Goal: Task Accomplishment & Management: Manage account settings

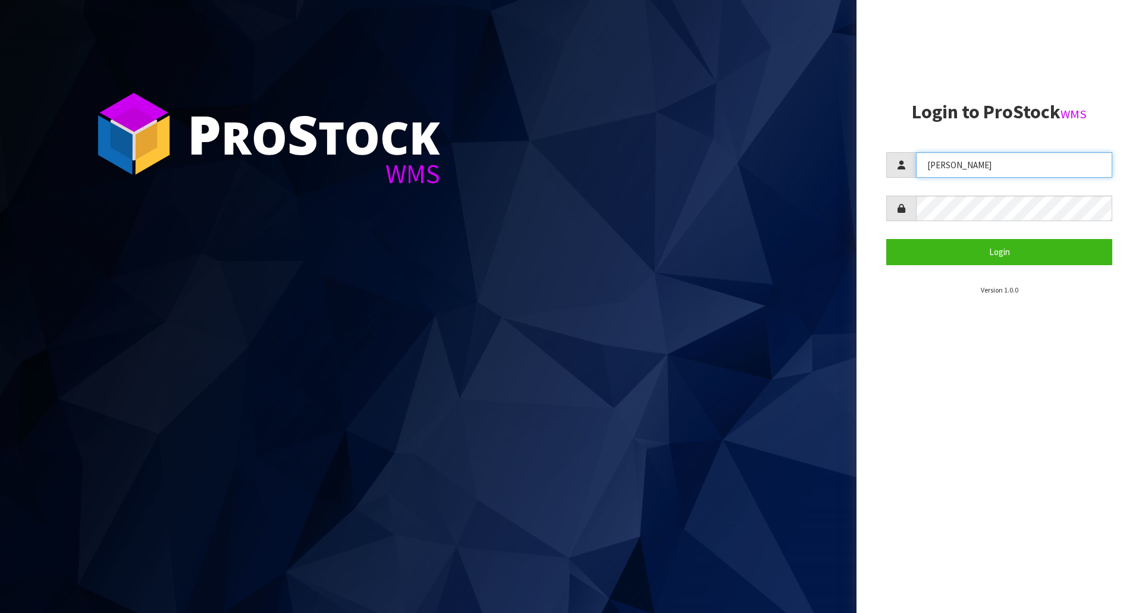
drag, startPoint x: 964, startPoint y: 161, endPoint x: 551, endPoint y: 164, distance: 413.5
click at [551, 164] on div "P ro S tock WMS Login to ProStock WMS Lalisha Login Version 1.0.0" at bounding box center [571, 306] width 1142 height 613
type input "MICHAEL"
click at [886, 239] on button "Login" at bounding box center [999, 252] width 226 height 26
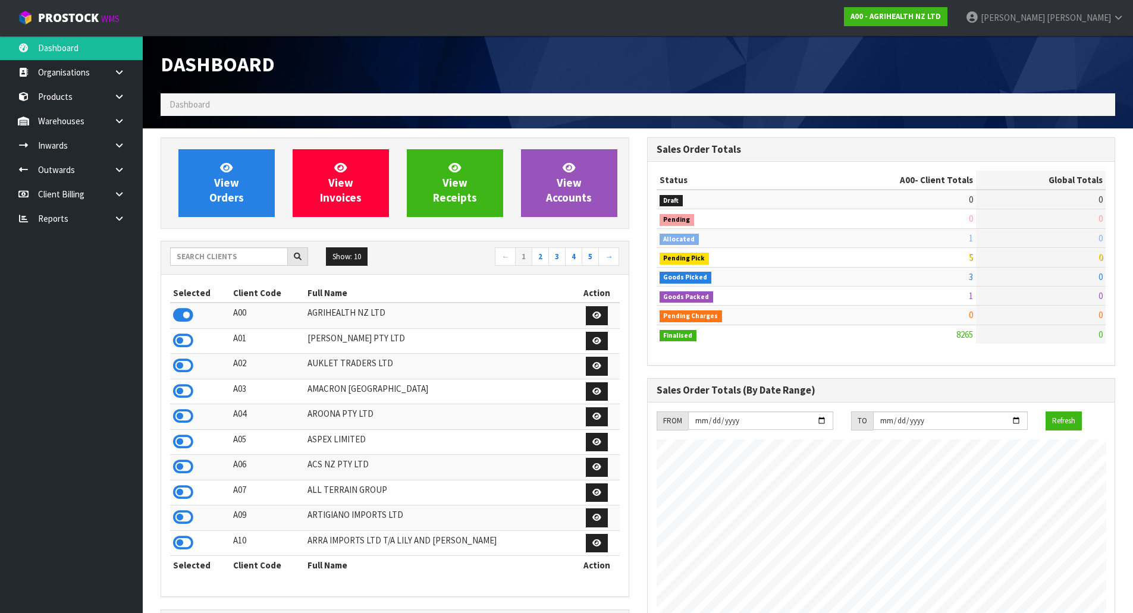
scroll to position [901, 486]
click at [225, 261] on input "text" at bounding box center [229, 256] width 118 height 18
type input "GATOR"
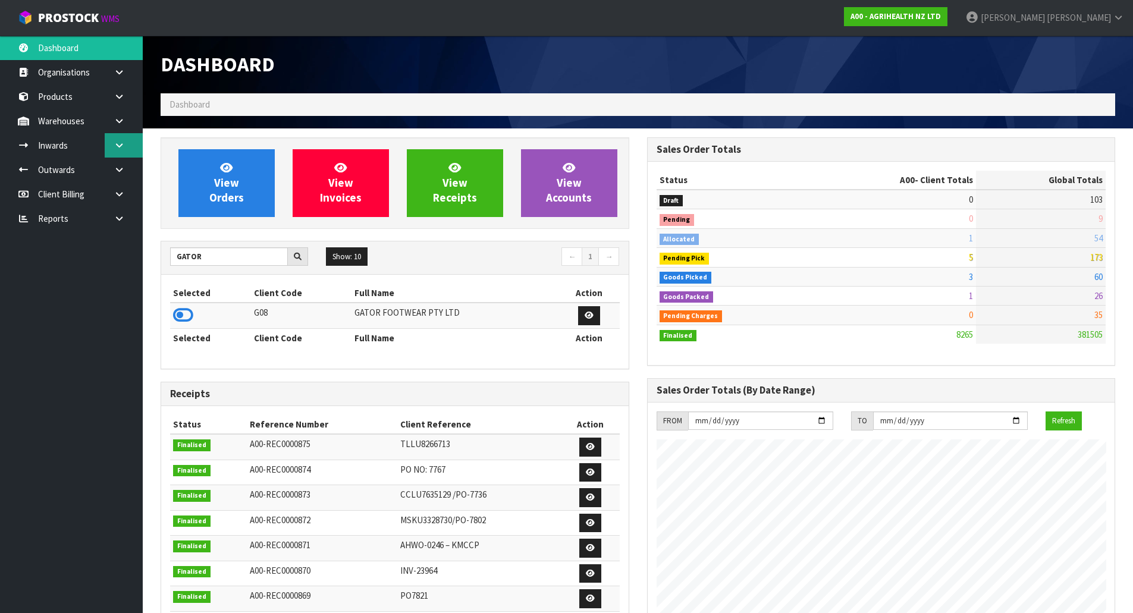
click at [112, 142] on link at bounding box center [124, 145] width 38 height 24
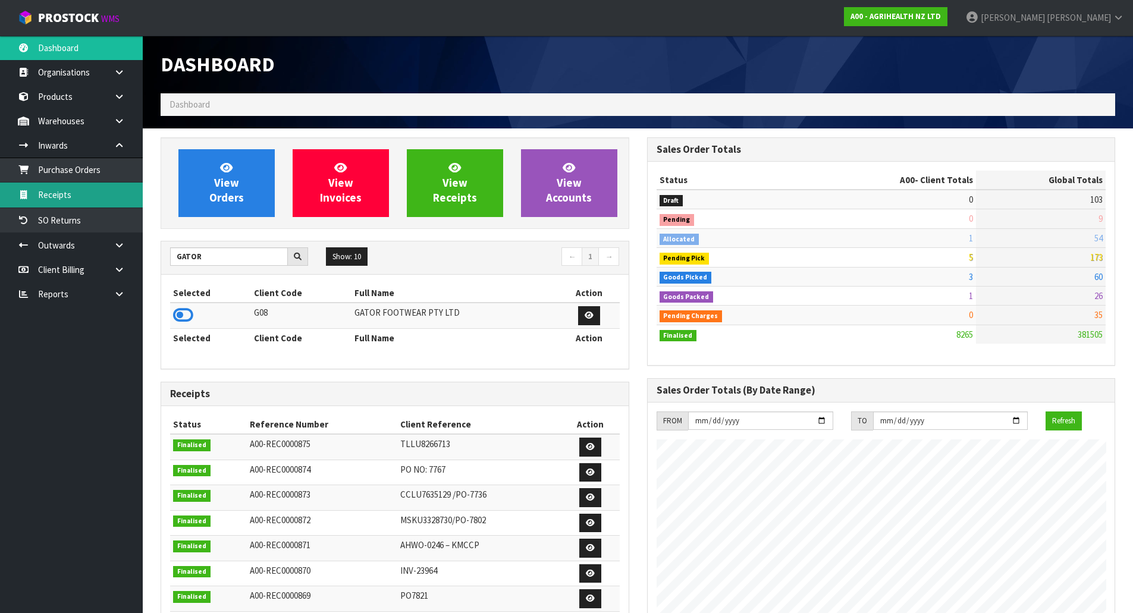
click at [76, 190] on link "Receipts" at bounding box center [71, 195] width 143 height 24
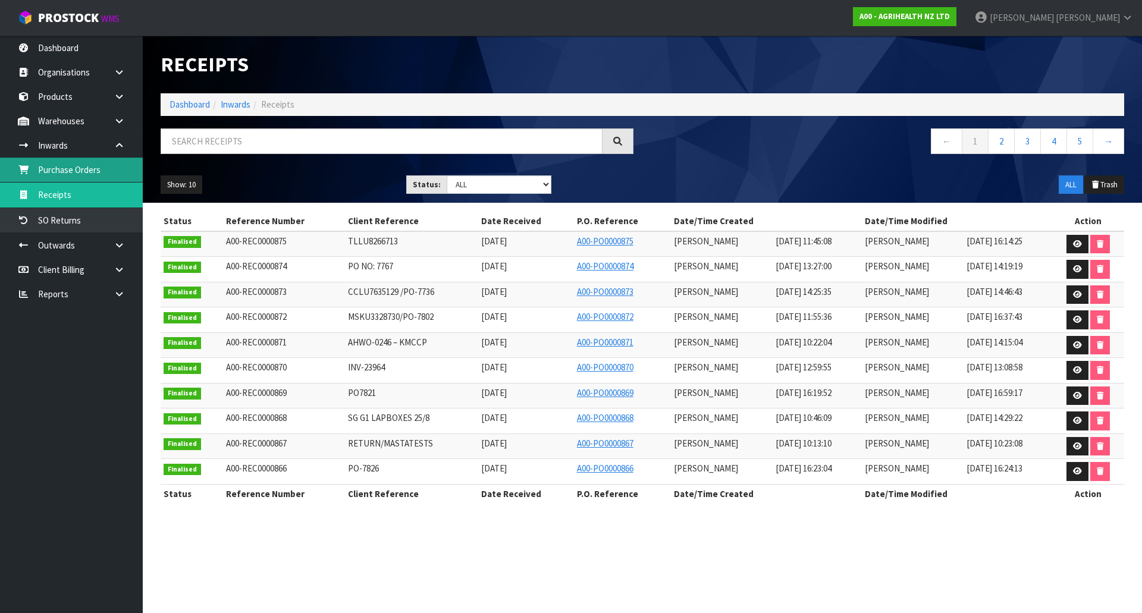
click at [82, 173] on link "Purchase Orders" at bounding box center [71, 170] width 143 height 24
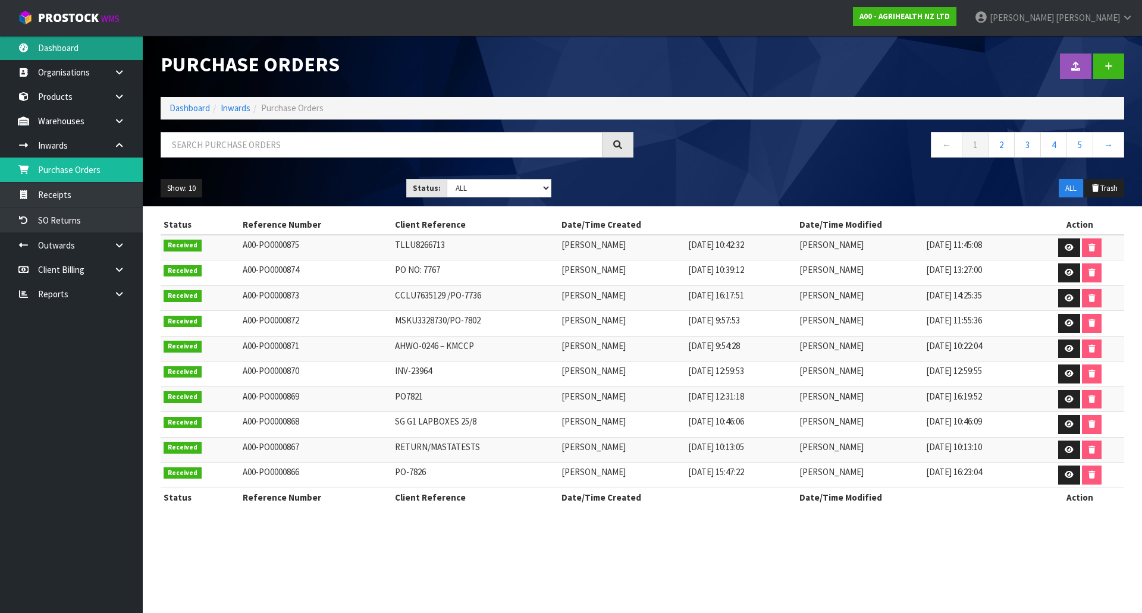
click at [72, 49] on link "Dashboard" at bounding box center [71, 48] width 143 height 24
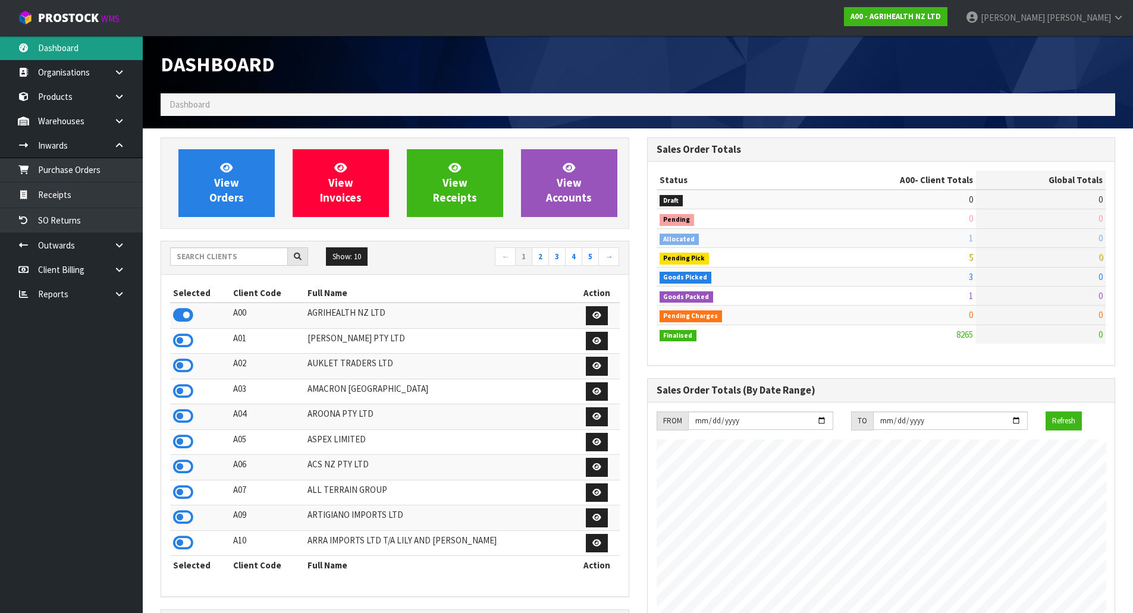
scroll to position [901, 486]
click at [252, 255] on input "text" at bounding box center [229, 256] width 118 height 18
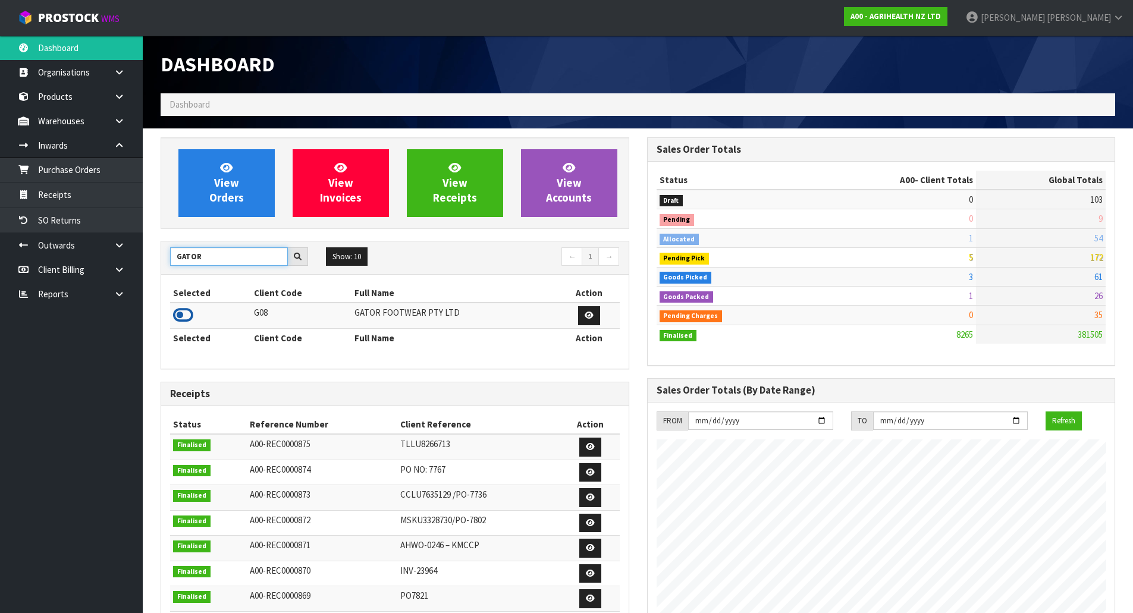
type input "GATOR"
click at [183, 318] on icon at bounding box center [183, 315] width 20 height 18
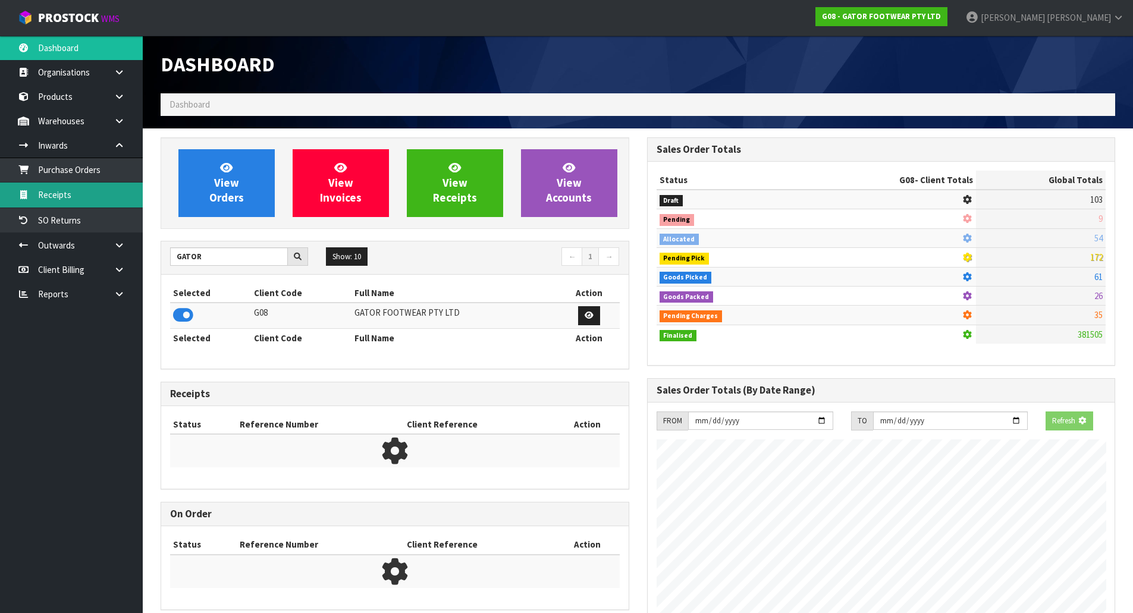
scroll to position [830, 486]
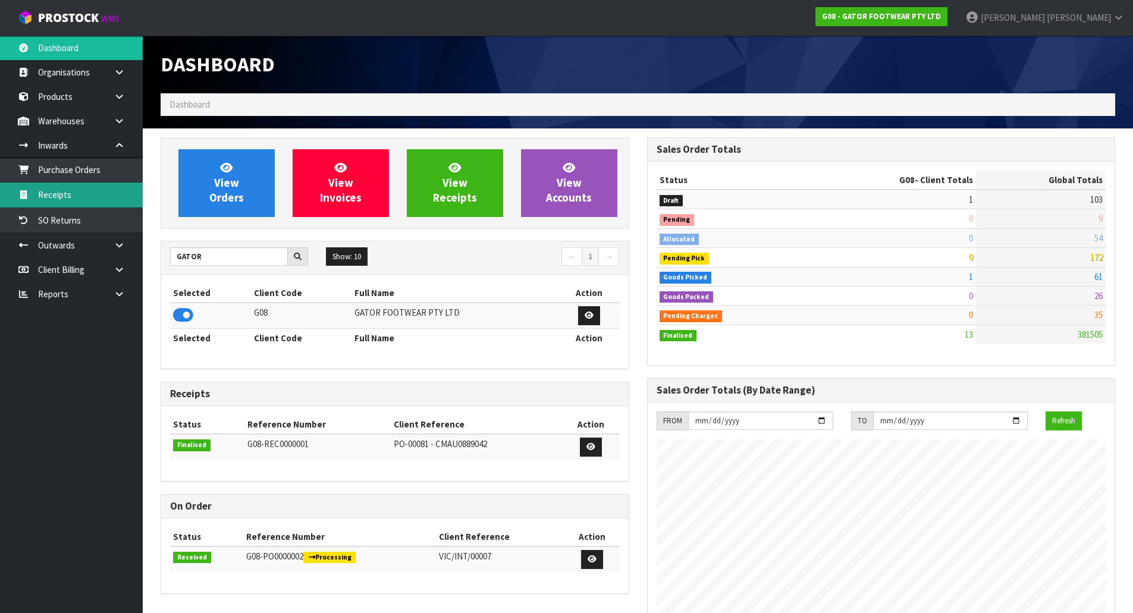
click at [81, 189] on link "Receipts" at bounding box center [71, 195] width 143 height 24
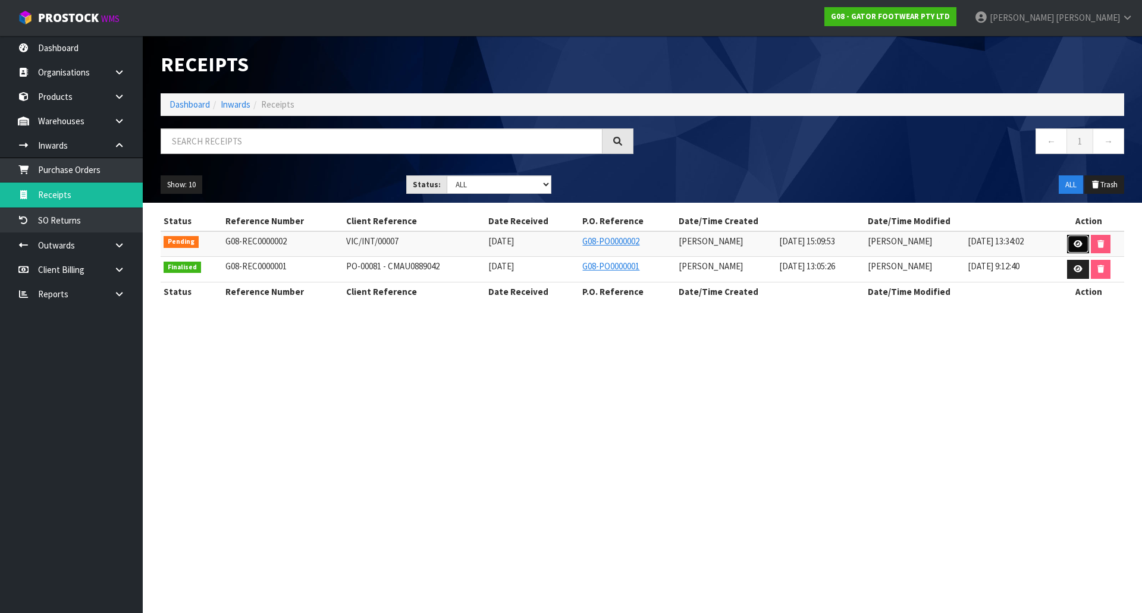
click at [1082, 238] on link at bounding box center [1078, 244] width 22 height 19
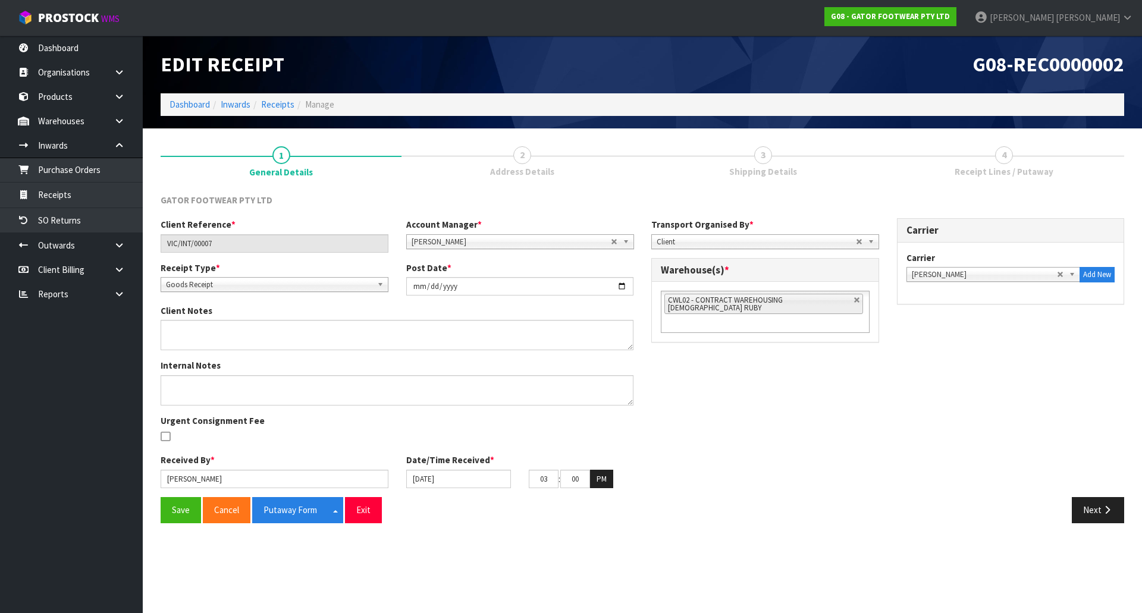
click at [1011, 160] on span "4" at bounding box center [1004, 155] width 18 height 18
click at [1118, 513] on button "Next" at bounding box center [1098, 510] width 52 height 26
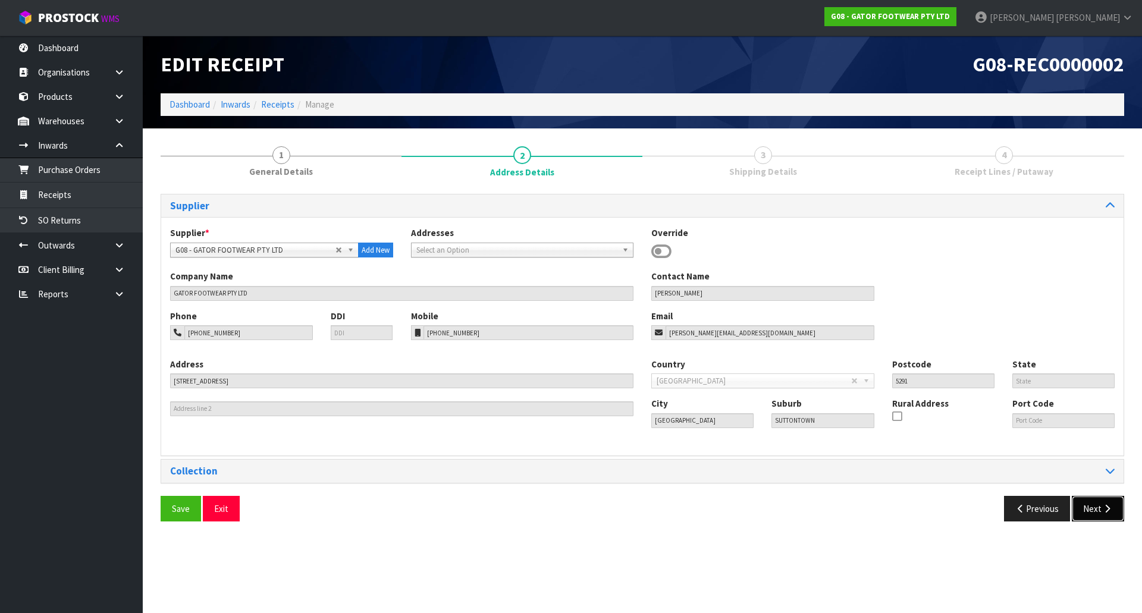
click at [1109, 510] on icon "button" at bounding box center [1107, 508] width 11 height 9
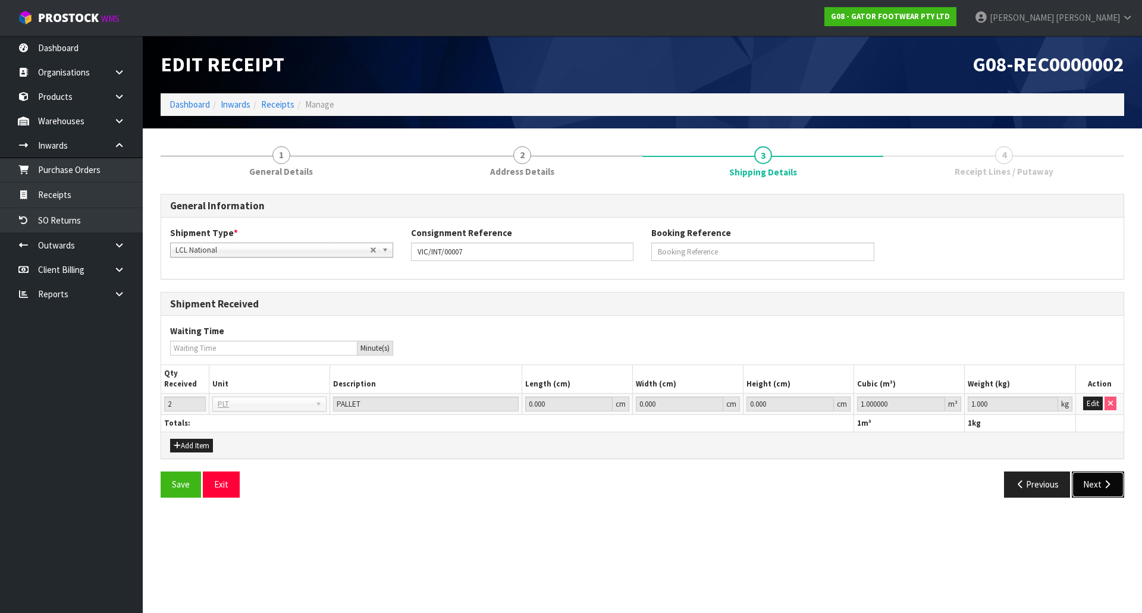
click at [1111, 486] on icon "button" at bounding box center [1107, 484] width 11 height 9
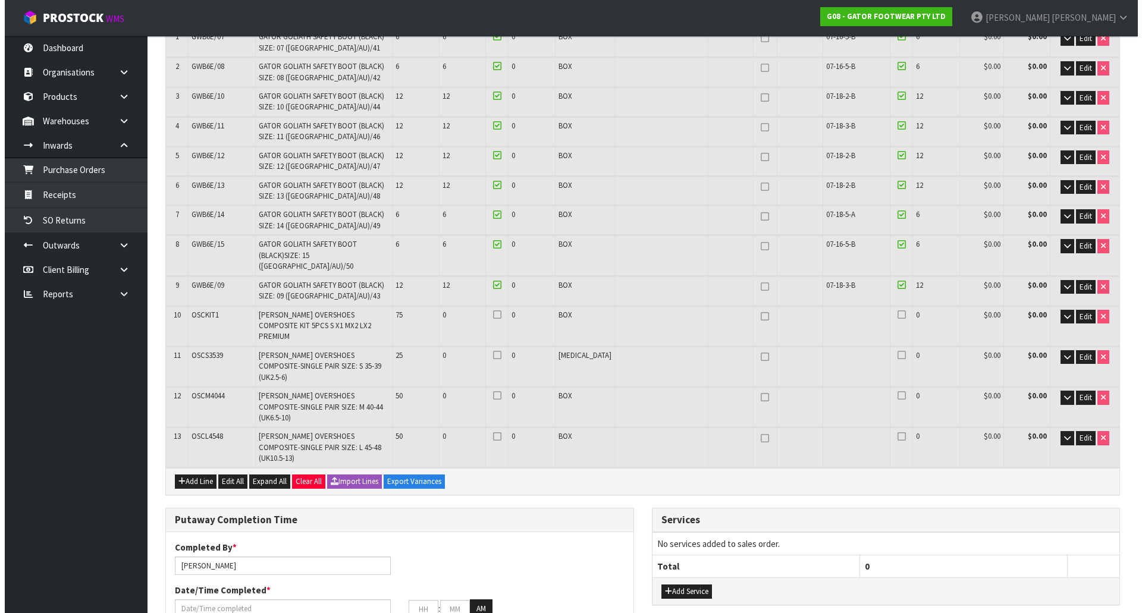
scroll to position [238, 0]
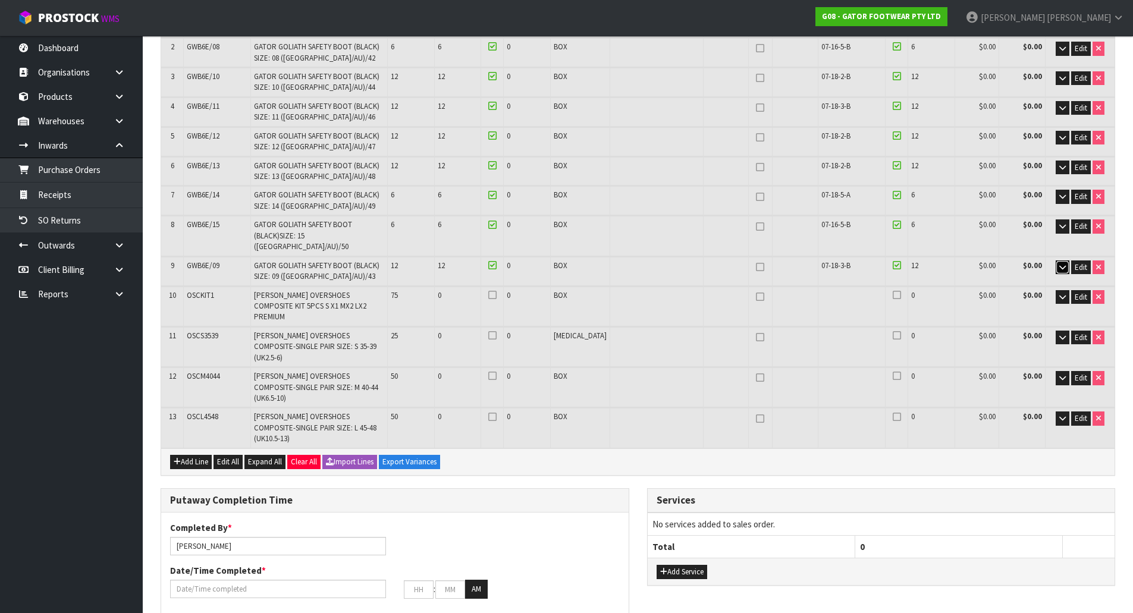
click at [1062, 264] on icon "button" at bounding box center [1062, 268] width 7 height 8
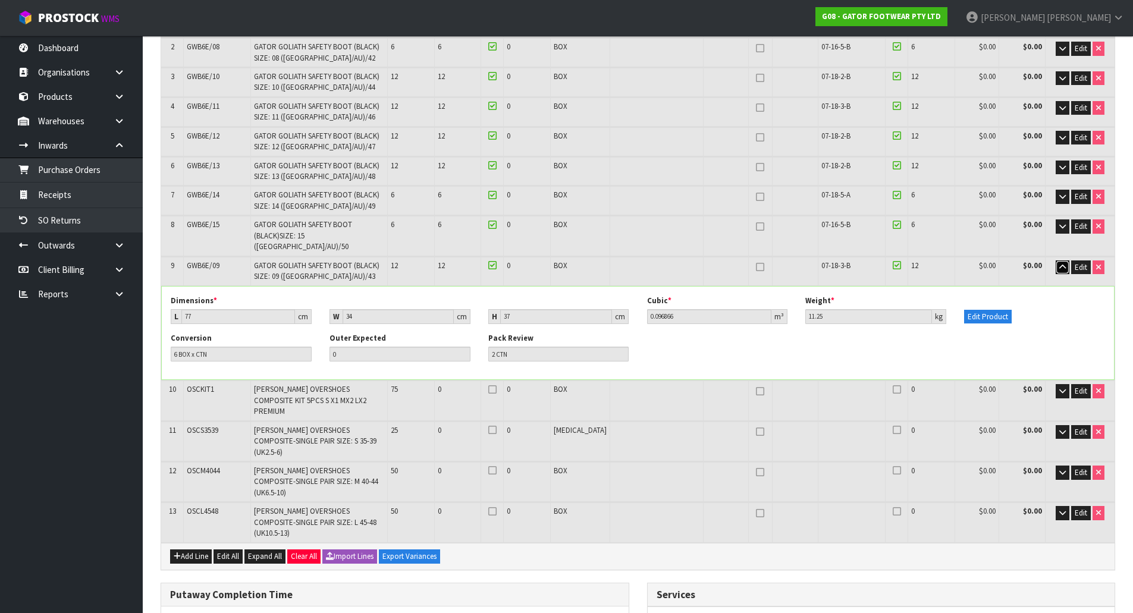
click at [1062, 264] on icon "button" at bounding box center [1062, 268] width 7 height 8
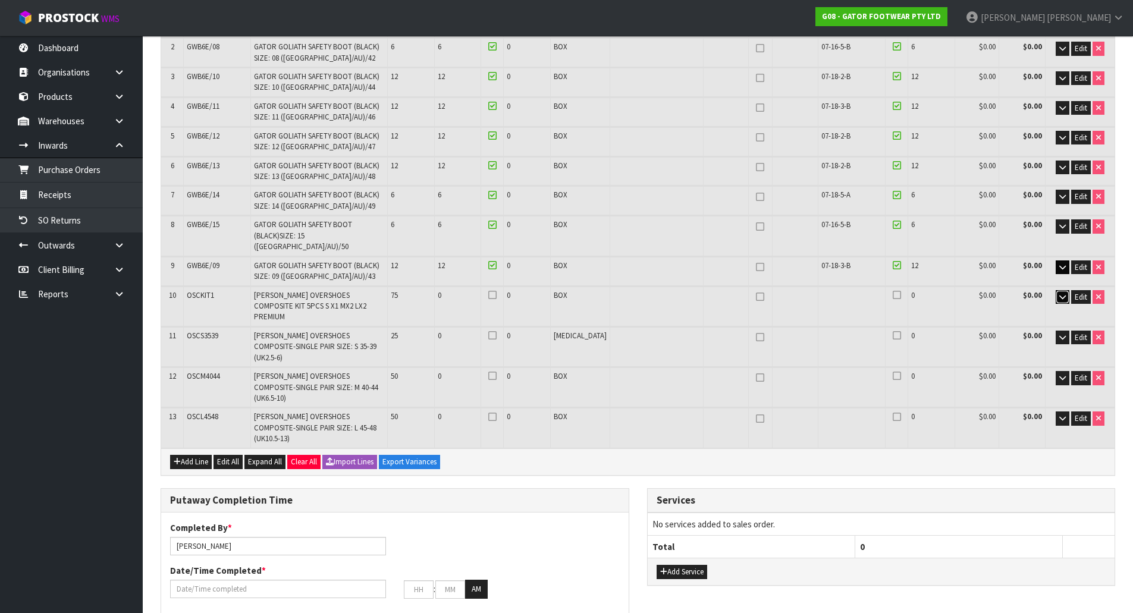
click at [1060, 293] on icon "button" at bounding box center [1062, 297] width 7 height 8
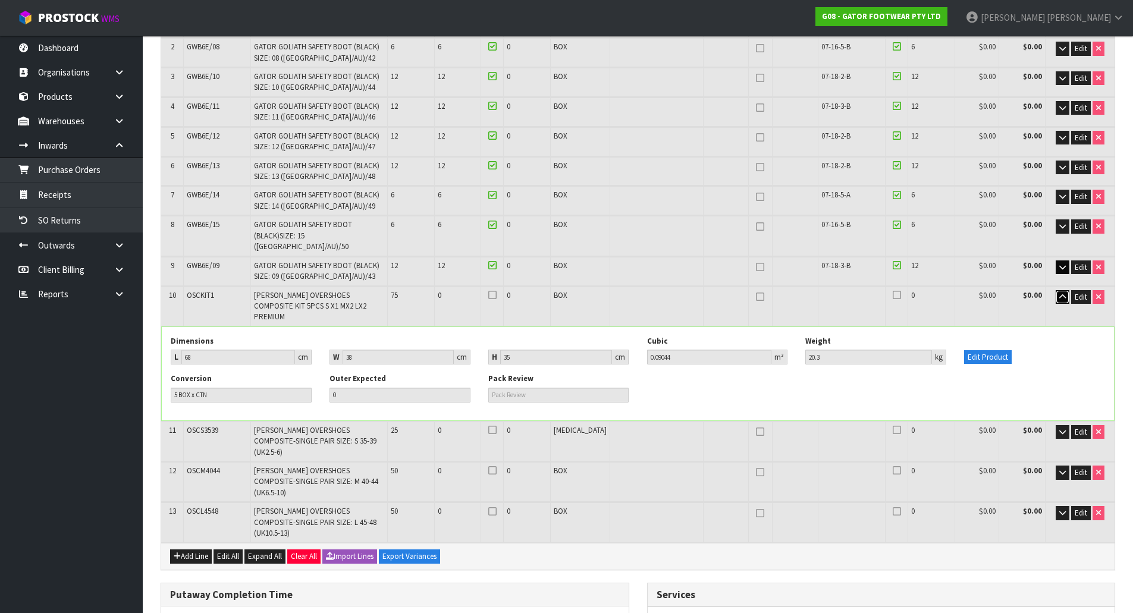
click at [1060, 293] on icon "button" at bounding box center [1062, 297] width 7 height 8
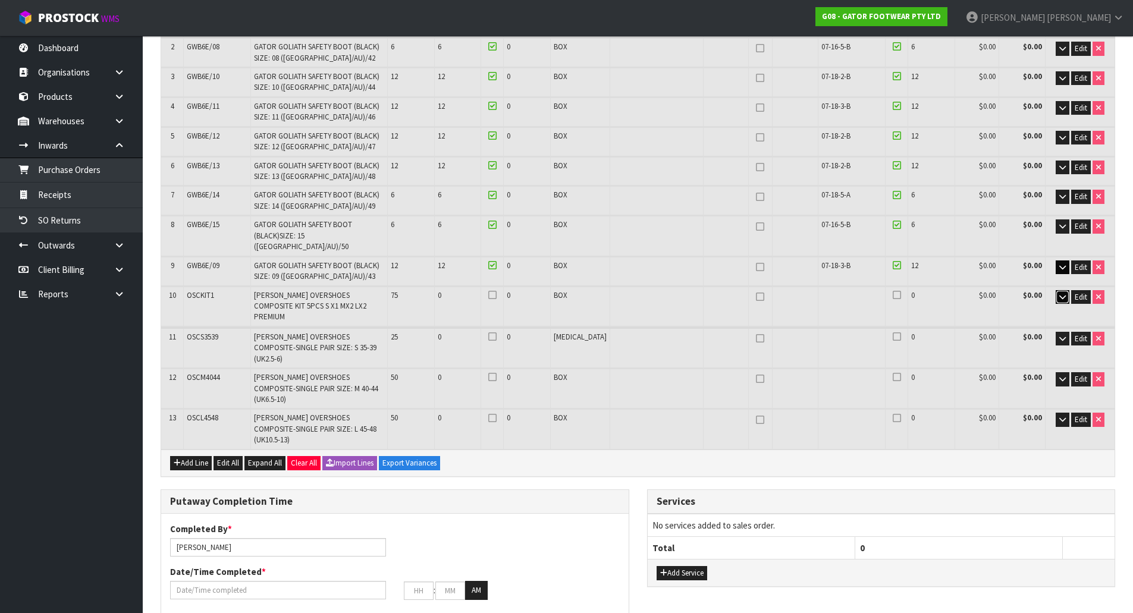
click at [1060, 293] on icon "button" at bounding box center [1062, 297] width 7 height 8
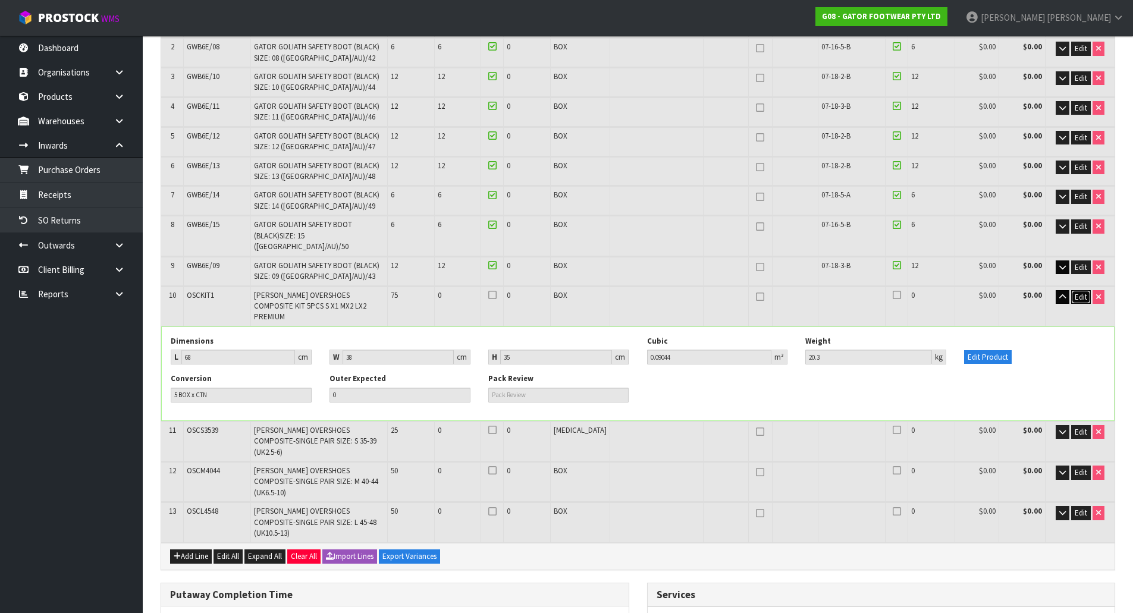
click at [1086, 292] on span "Edit" at bounding box center [1081, 297] width 12 height 10
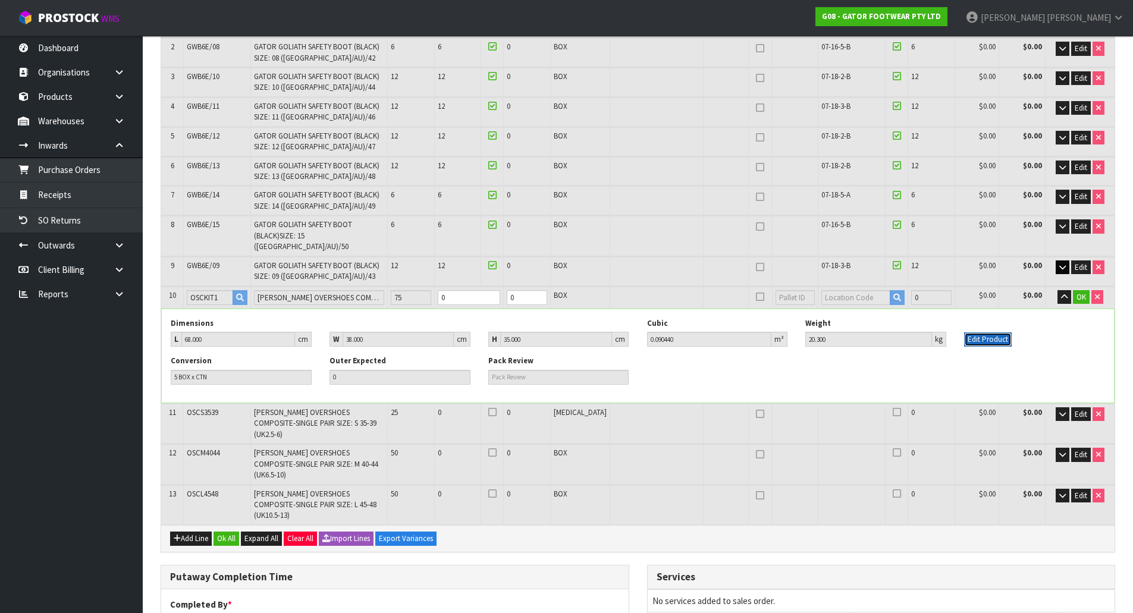
click at [984, 333] on button "Edit Product" at bounding box center [988, 340] width 48 height 14
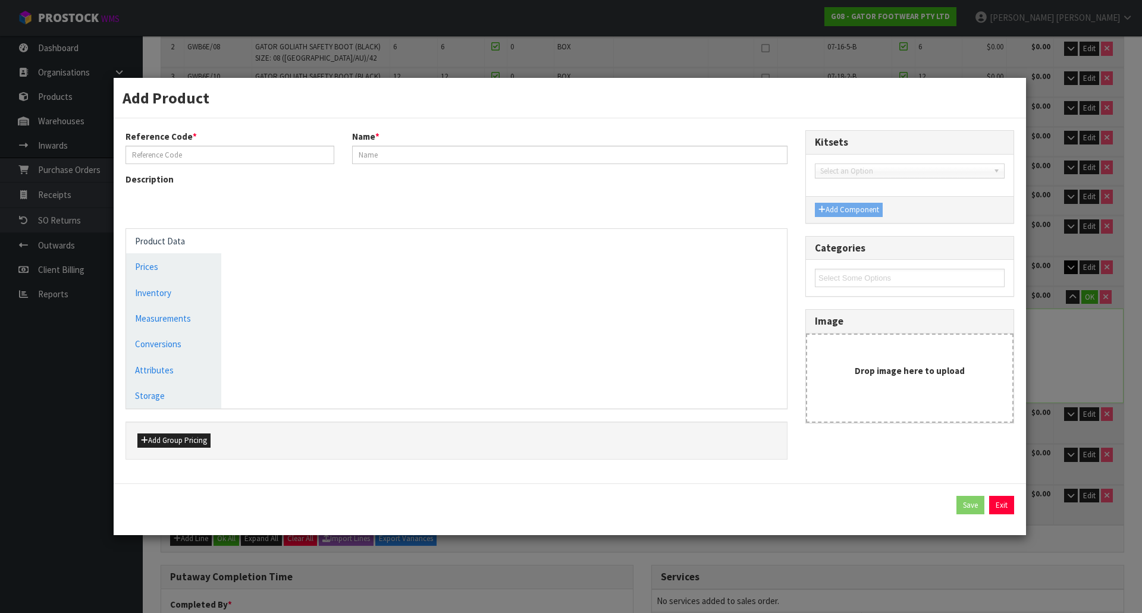
type input "OSCKIT1"
type input "GASTON MILLE OVERSHOES COMPOSITE KIT 5PCS S X1 MX2 LX2 PREMIUM"
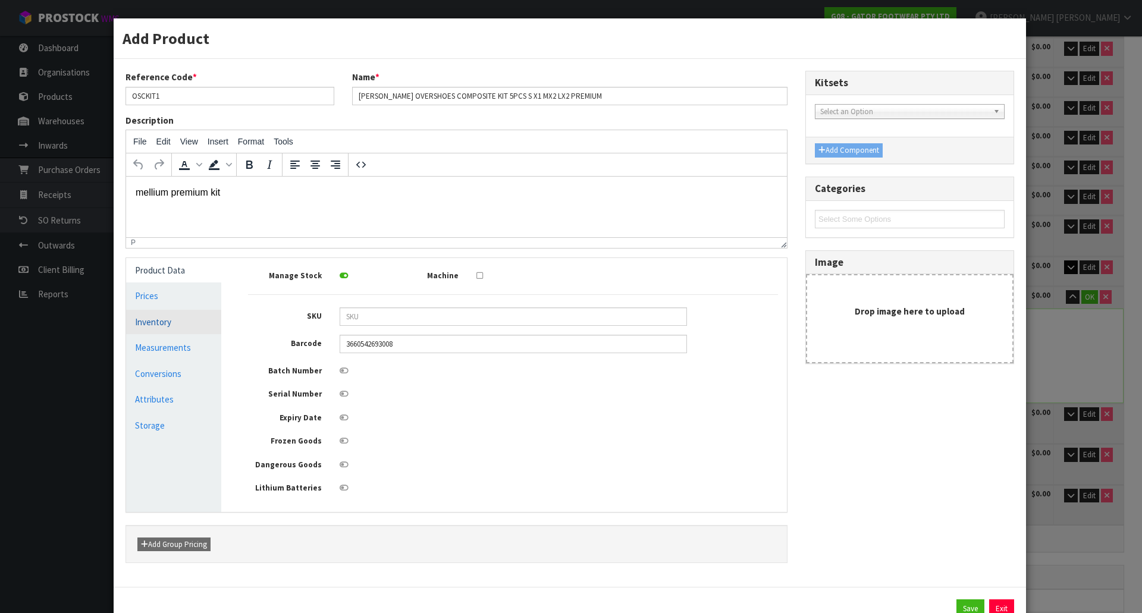
scroll to position [0, 0]
click at [181, 346] on link "Measurements" at bounding box center [173, 348] width 95 height 24
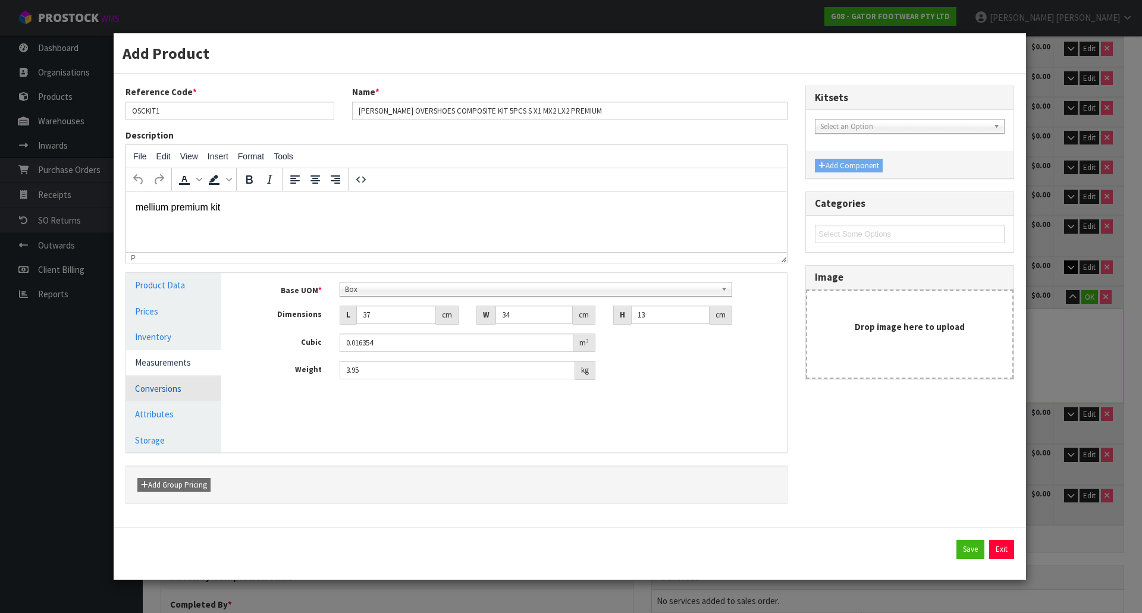
click at [193, 384] on link "Conversions" at bounding box center [173, 389] width 95 height 24
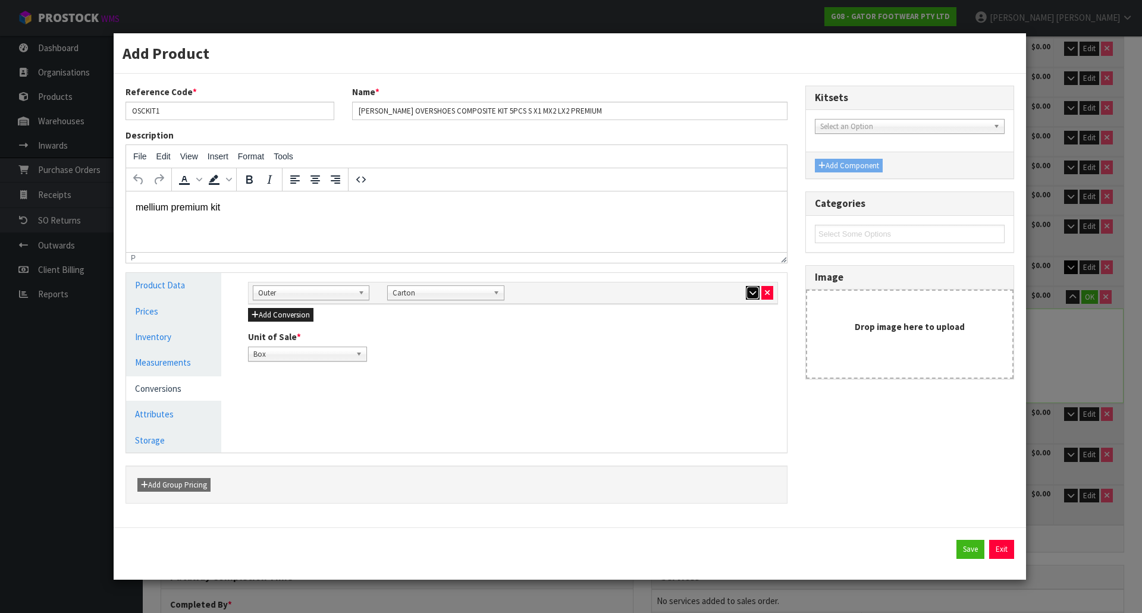
click at [748, 294] on button "button" at bounding box center [753, 293] width 14 height 14
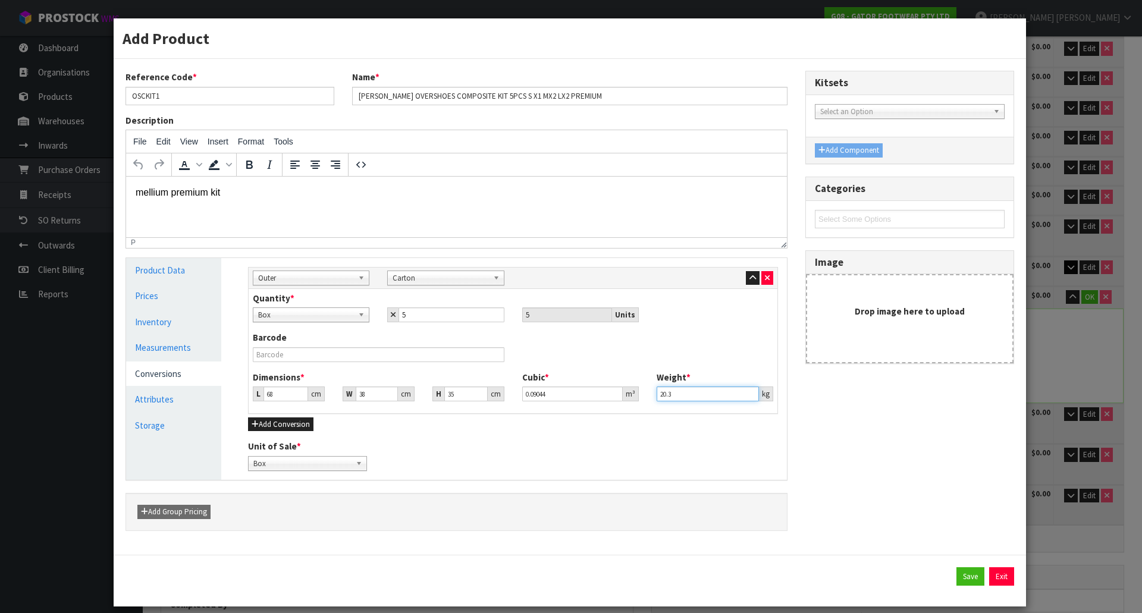
click at [712, 396] on input "20.3" at bounding box center [708, 394] width 102 height 15
type input "20.4"
click at [745, 356] on div "Barcode" at bounding box center [513, 350] width 538 height 39
click at [959, 579] on button "Save" at bounding box center [971, 577] width 28 height 19
type input "68"
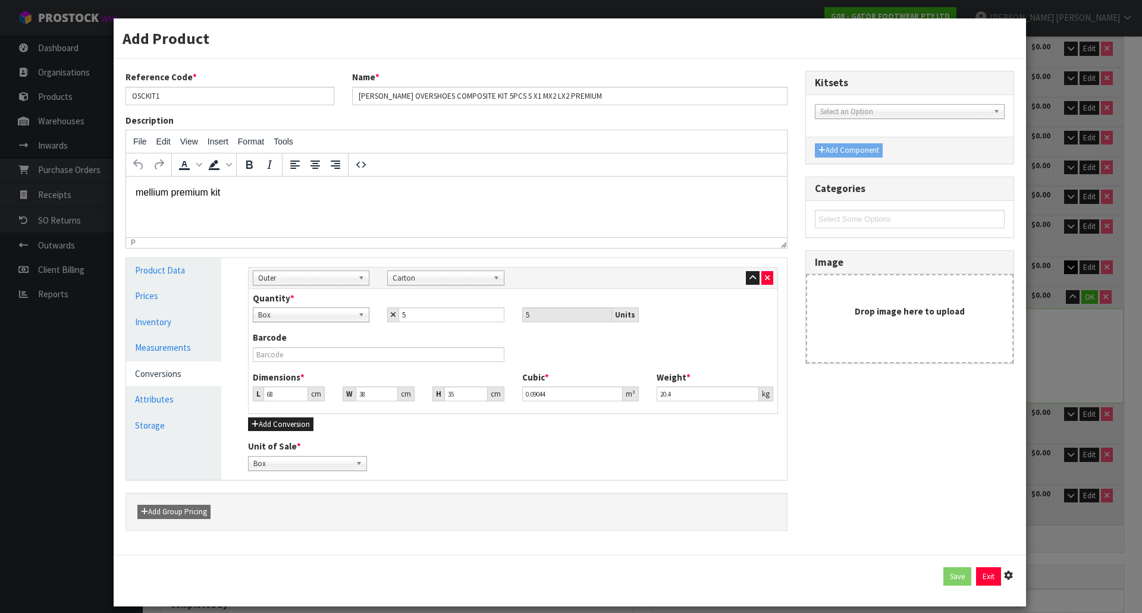
type input "38"
type input "35"
type input "0.09044"
type input "20.4"
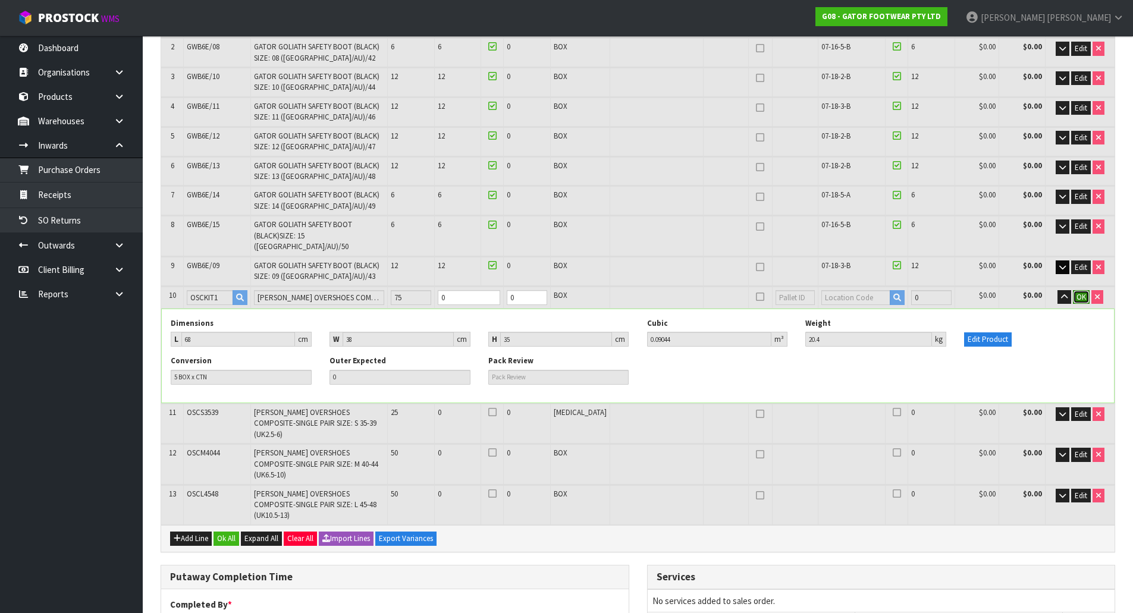
click at [1080, 292] on span "OK" at bounding box center [1082, 297] width 10 height 10
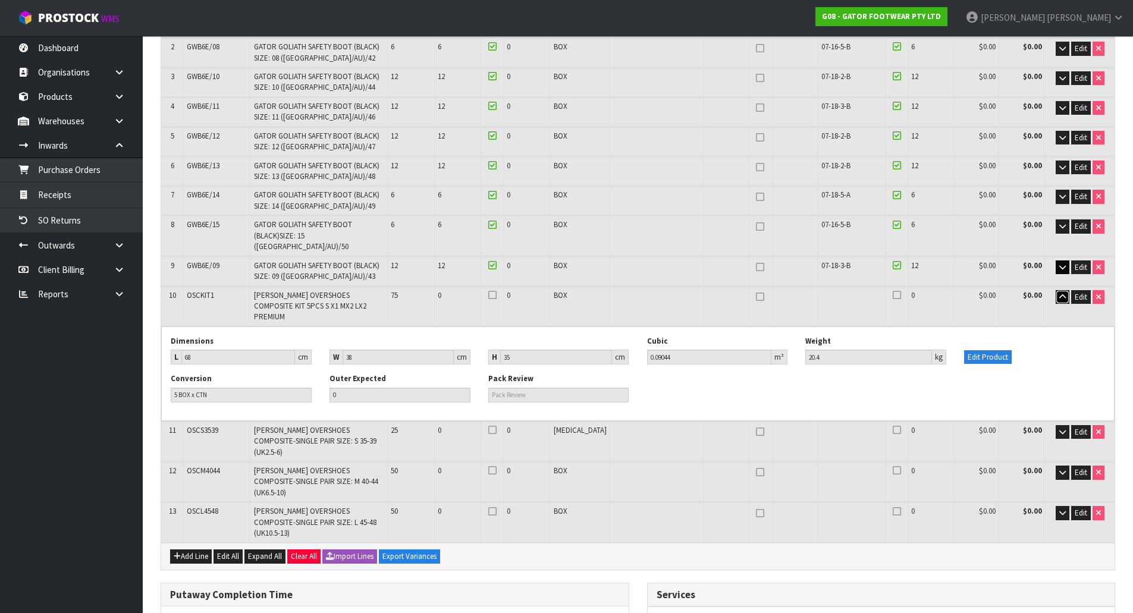
click at [1065, 293] on icon "button" at bounding box center [1062, 297] width 7 height 8
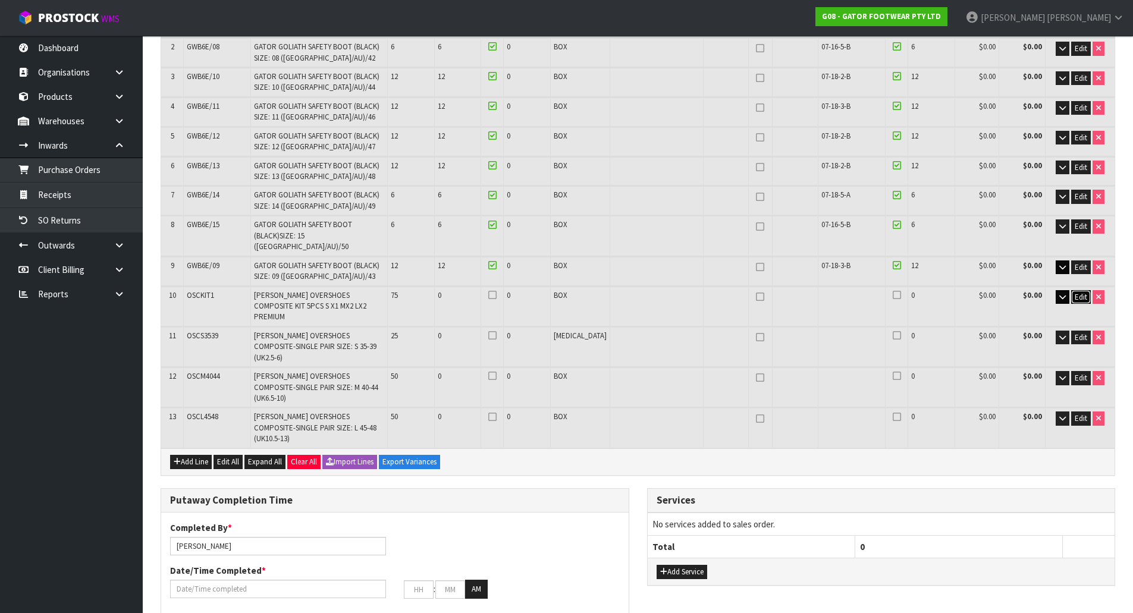
click at [1076, 292] on span "Edit" at bounding box center [1081, 297] width 12 height 10
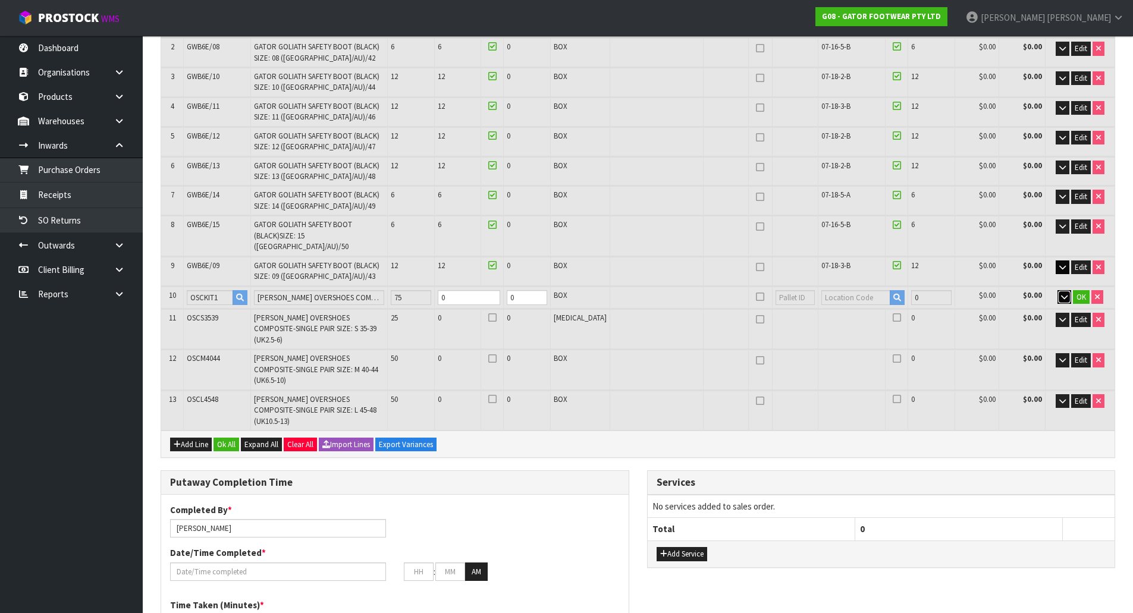
click at [1058, 290] on button "button" at bounding box center [1065, 297] width 14 height 14
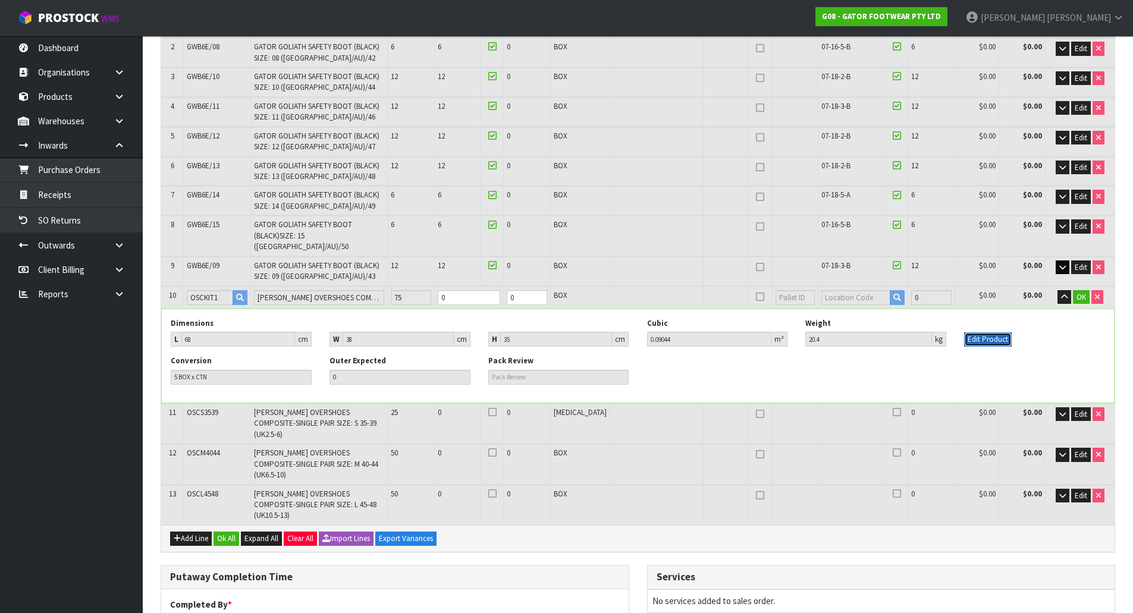
click at [987, 333] on button "Edit Product" at bounding box center [988, 340] width 48 height 14
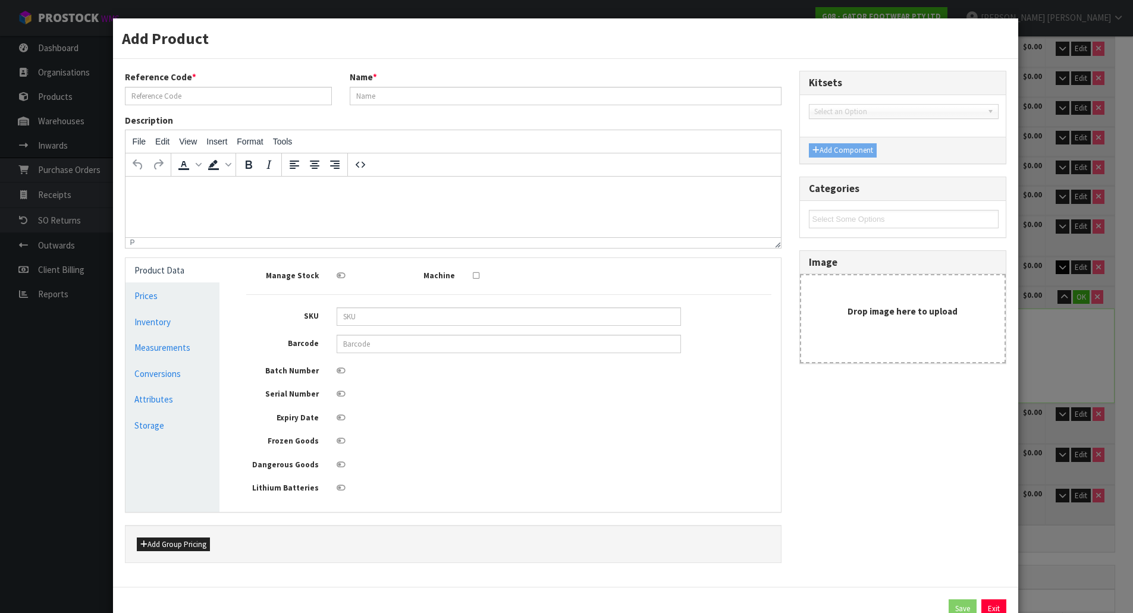
type input "OSCKIT1"
type input "GASTON MILLE OVERSHOES COMPOSITE KIT 5PCS S X1 MX2 LX2 PREMIUM"
type input "3660542693008"
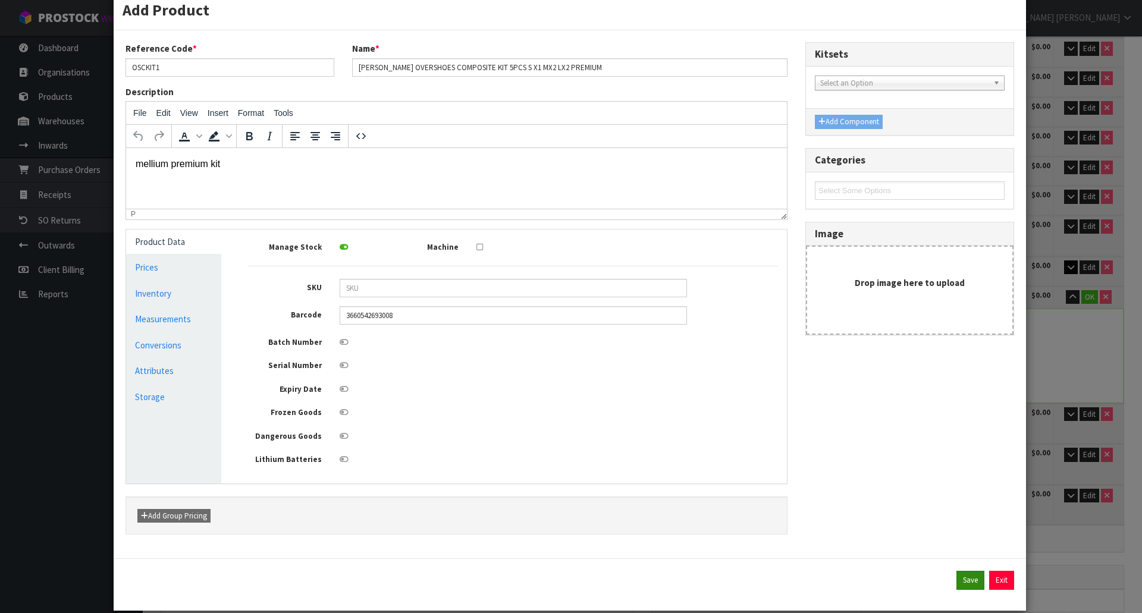
scroll to position [45, 0]
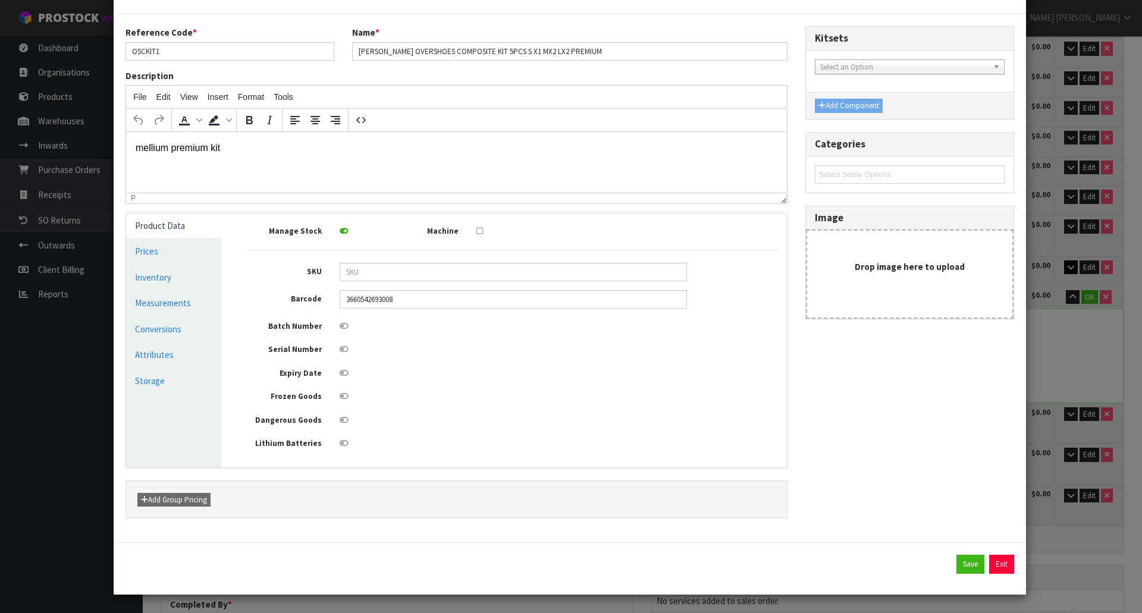
click at [993, 553] on div "Save Exit" at bounding box center [570, 569] width 913 height 52
click at [993, 562] on button "Exit" at bounding box center [1001, 564] width 25 height 19
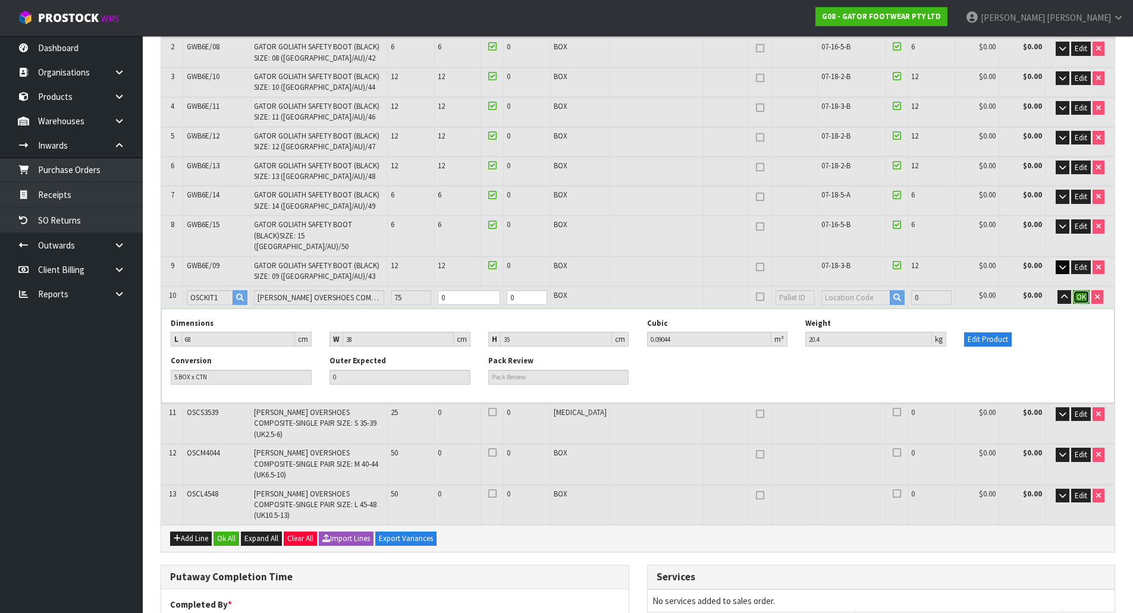
click at [1077, 292] on span "OK" at bounding box center [1082, 297] width 10 height 10
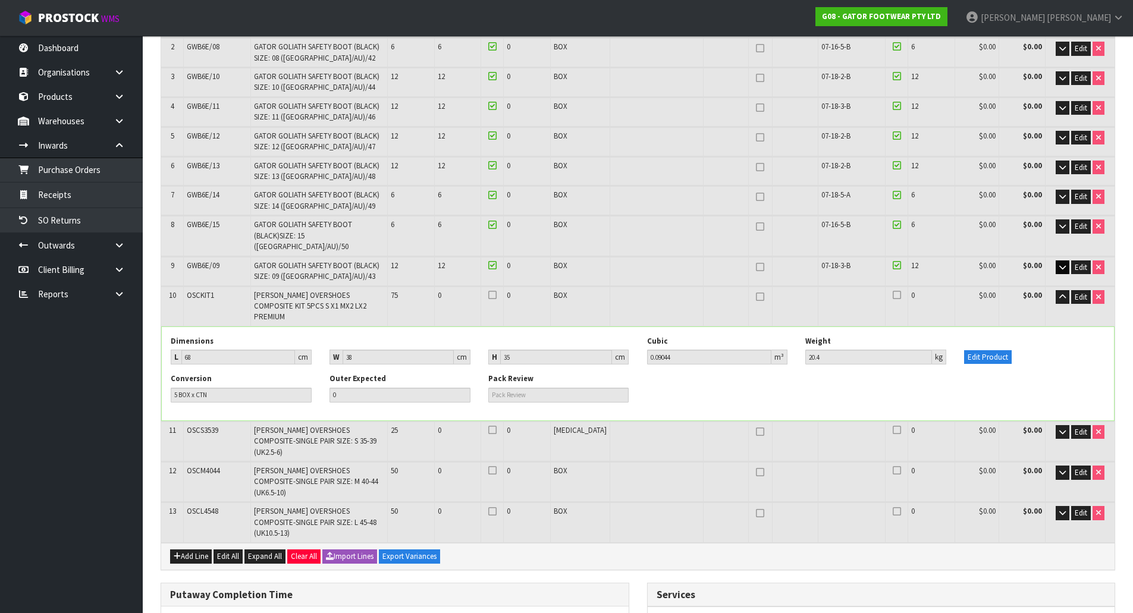
click at [1052, 289] on td "Edit" at bounding box center [1080, 307] width 69 height 40
click at [1056, 290] on button "button" at bounding box center [1063, 297] width 14 height 14
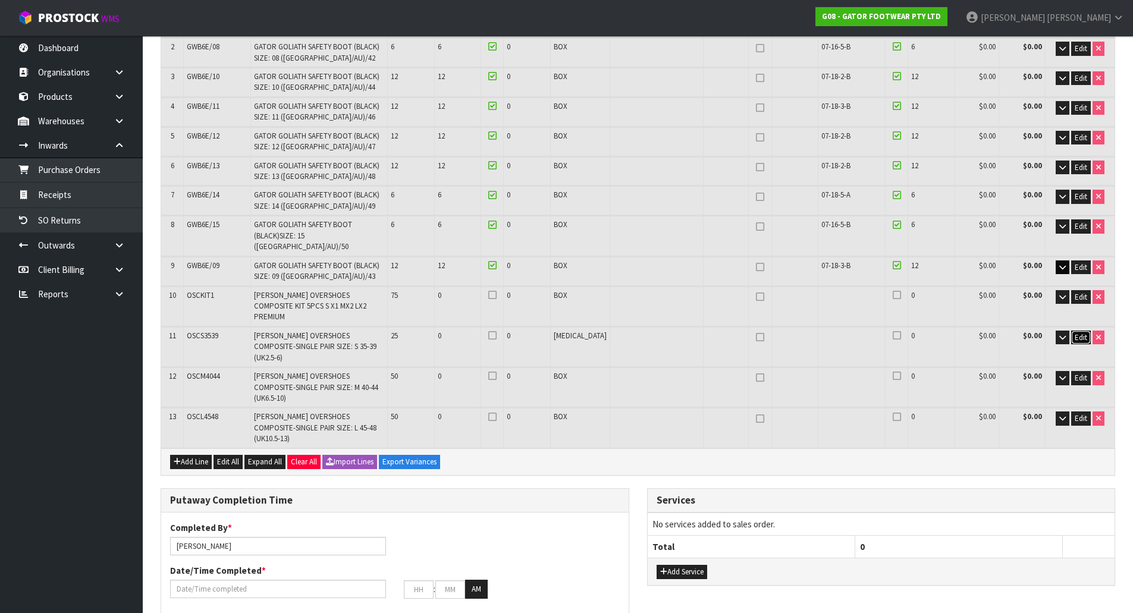
click at [1081, 333] on span "Edit" at bounding box center [1081, 338] width 12 height 10
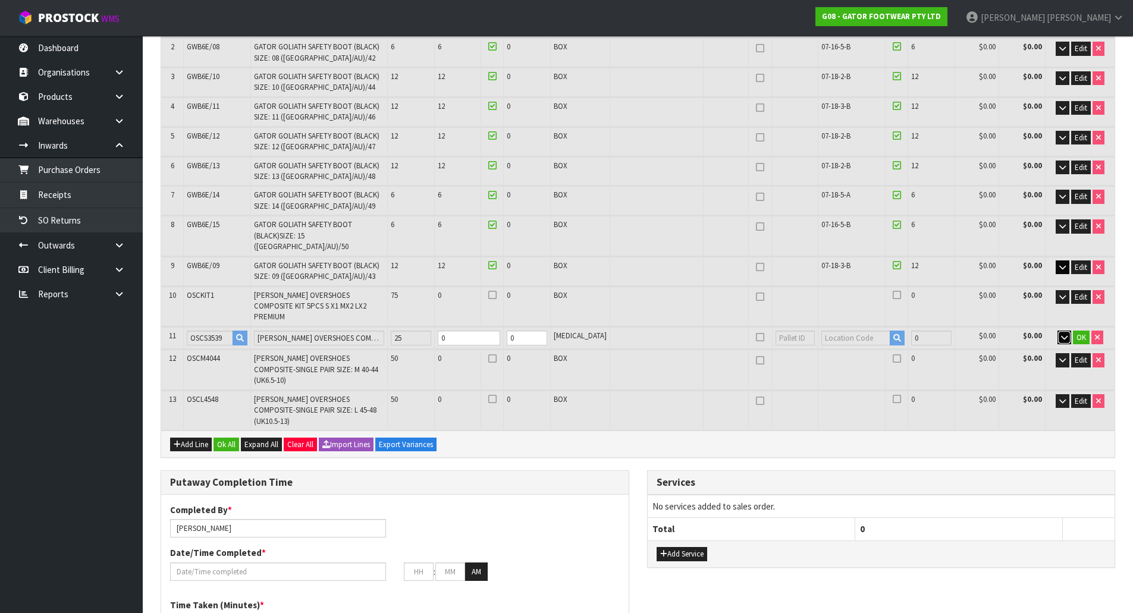
click at [1064, 334] on icon "button" at bounding box center [1064, 338] width 7 height 8
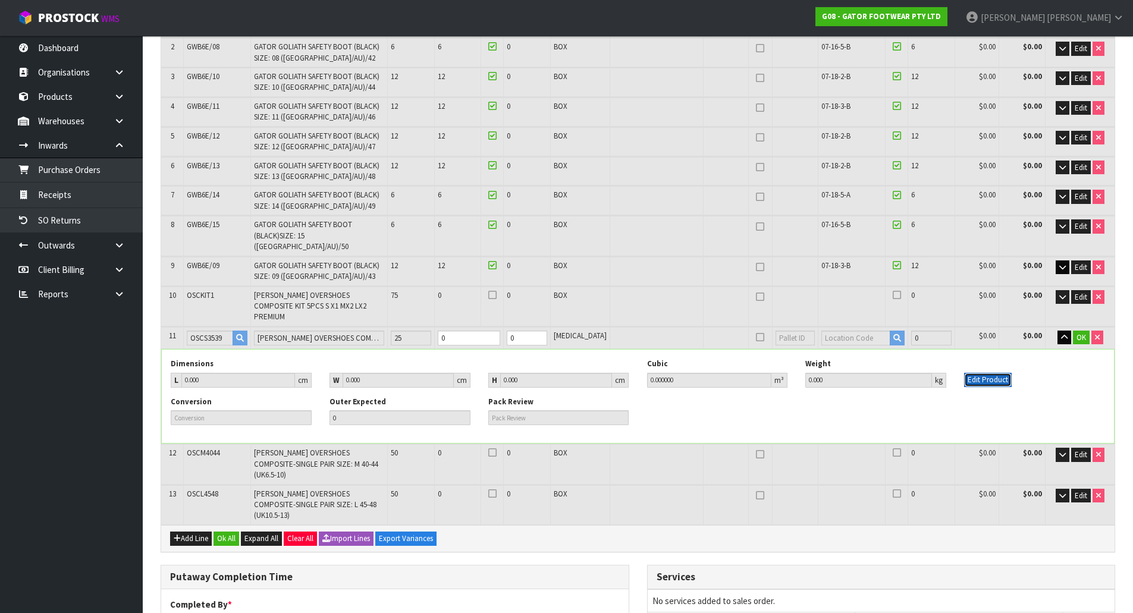
click at [982, 373] on button "Edit Product" at bounding box center [988, 380] width 48 height 14
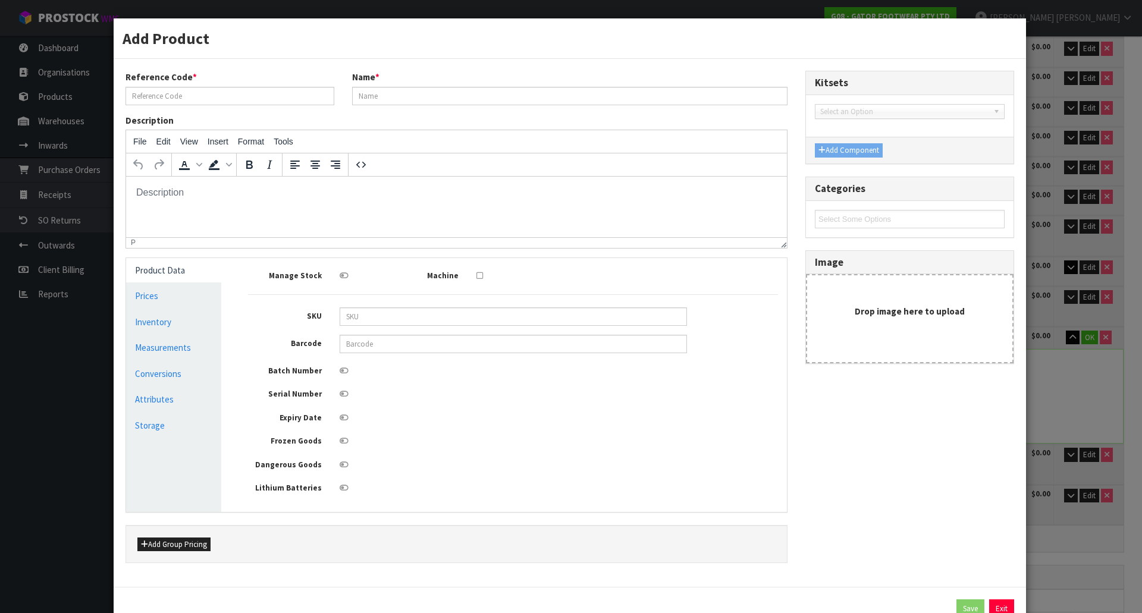
scroll to position [0, 0]
type input "OSCS3539"
type input "GASTON MILLE OVERSHOES COMPOSITE-SINGLE PAIR SIZE: S 35-39 (UK2.5-6)"
type input "3660542692353"
type input "0"
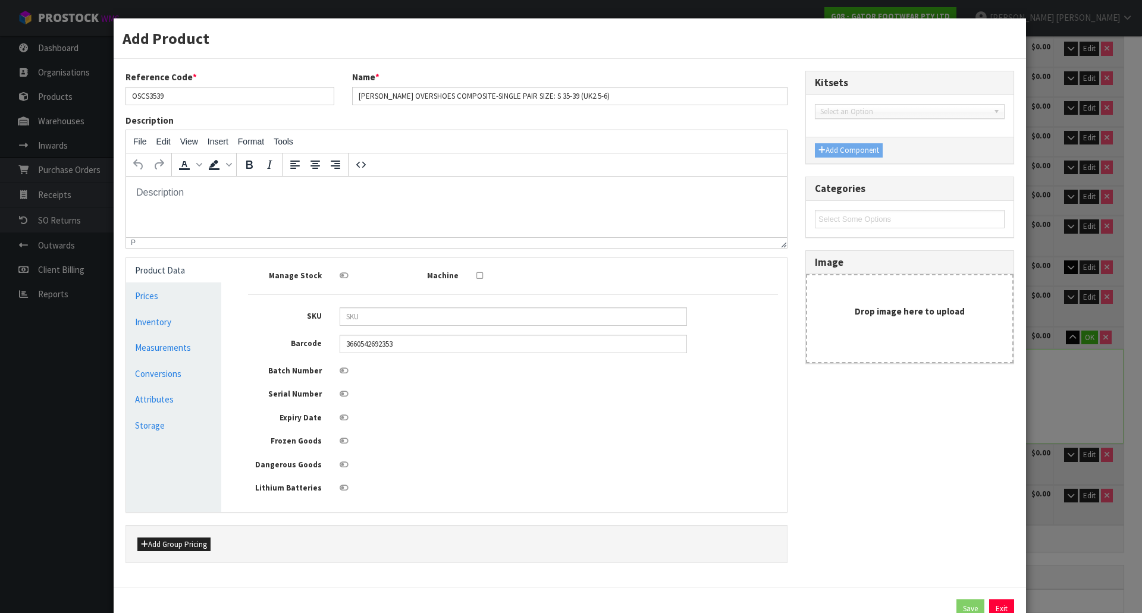
type input "0"
click at [197, 358] on link "Measurements" at bounding box center [173, 348] width 95 height 24
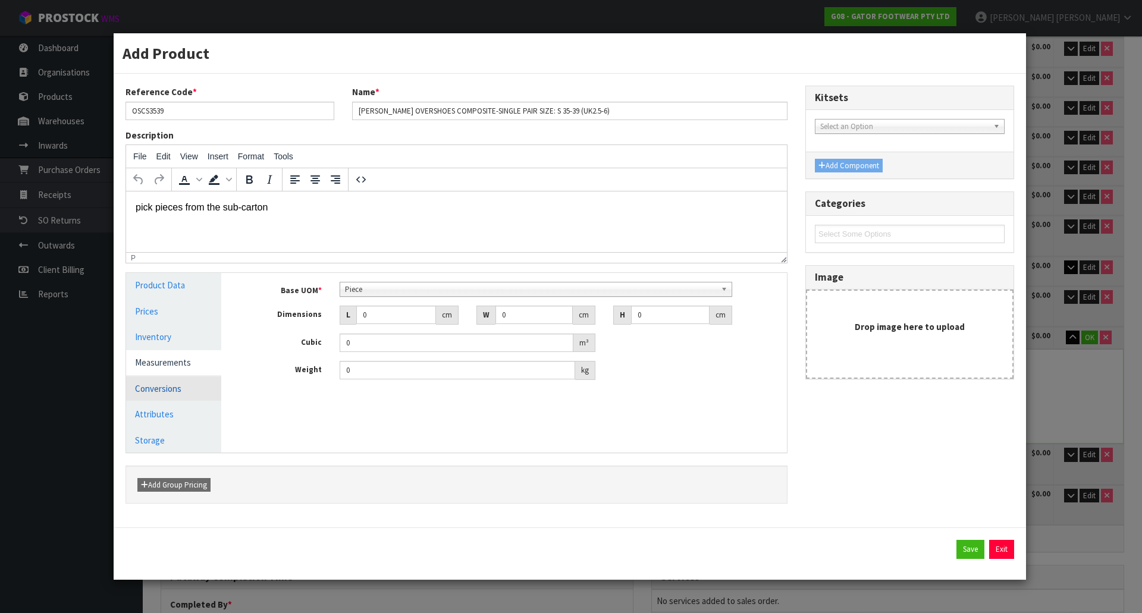
click at [184, 388] on link "Conversions" at bounding box center [173, 389] width 95 height 24
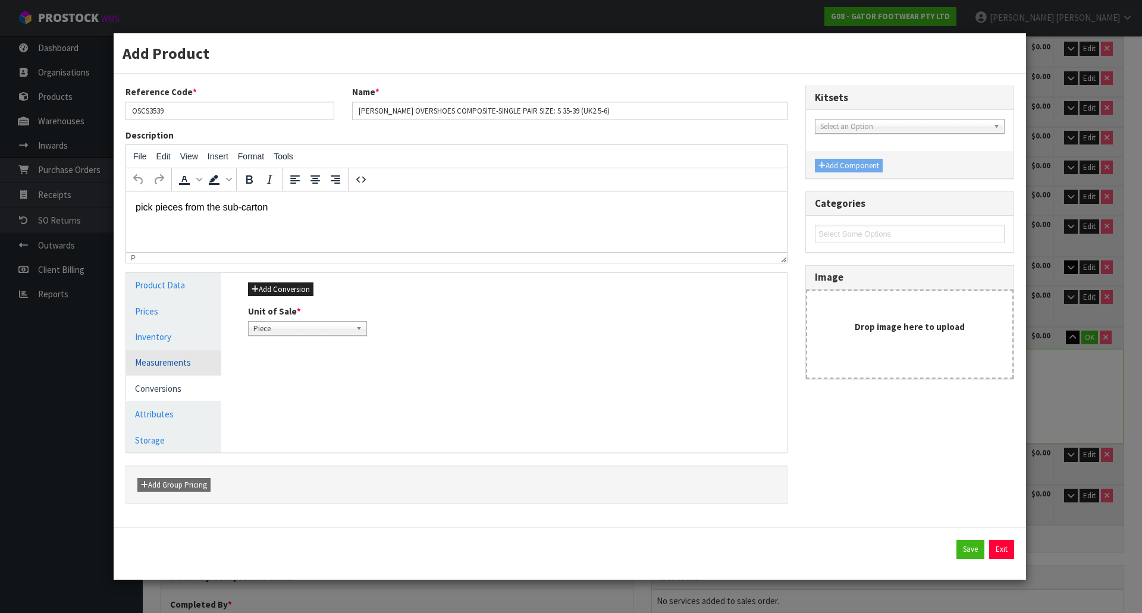
click at [194, 358] on link "Measurements" at bounding box center [173, 362] width 95 height 24
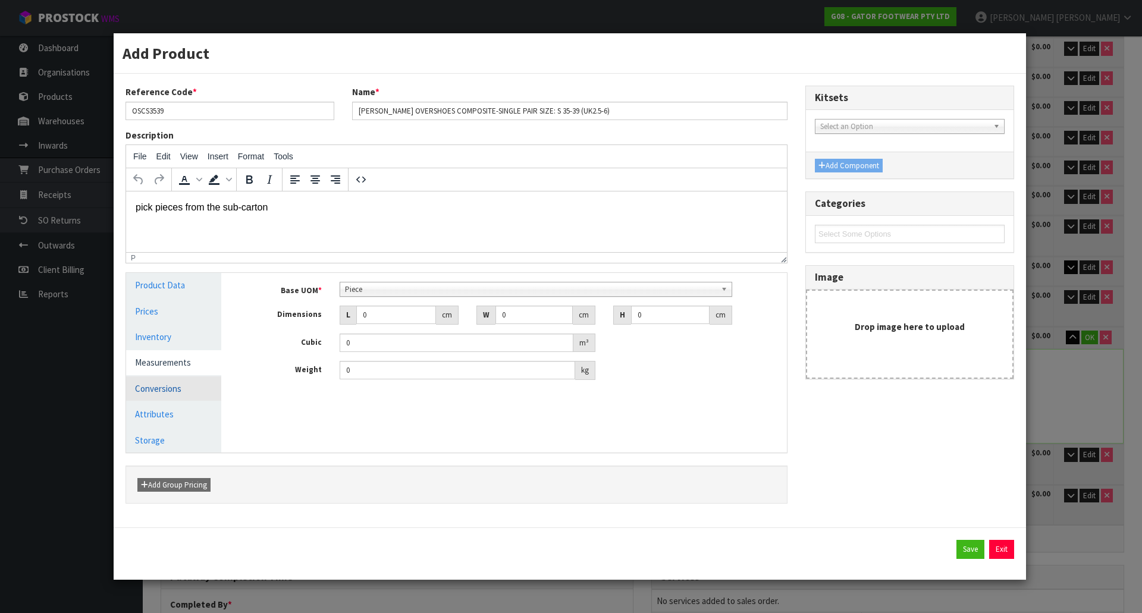
click at [193, 381] on link "Conversions" at bounding box center [173, 389] width 95 height 24
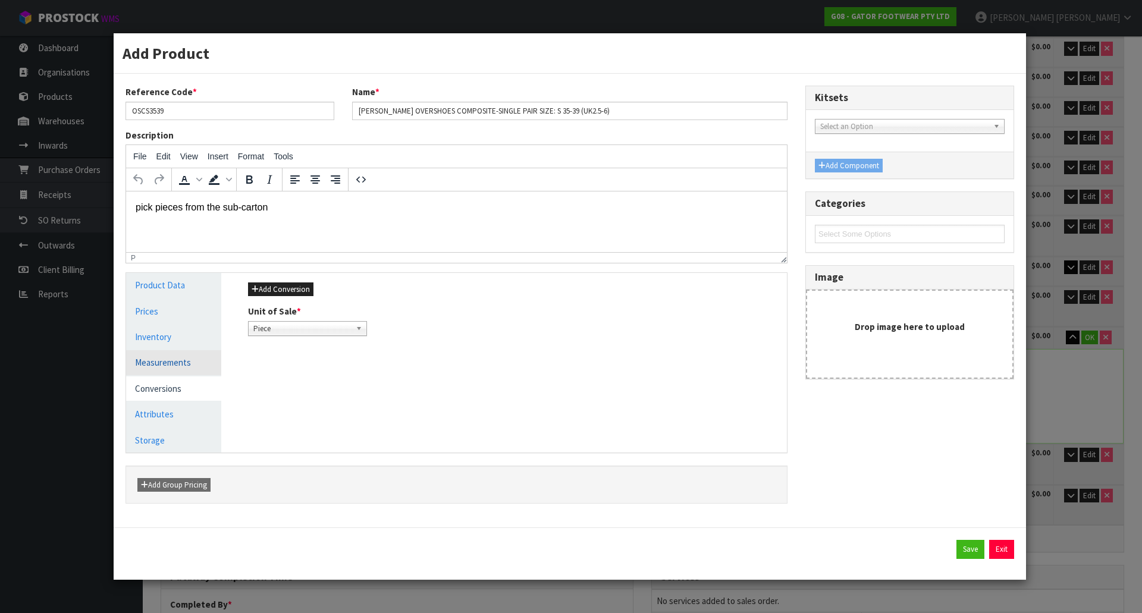
click at [196, 361] on link "Measurements" at bounding box center [173, 362] width 95 height 24
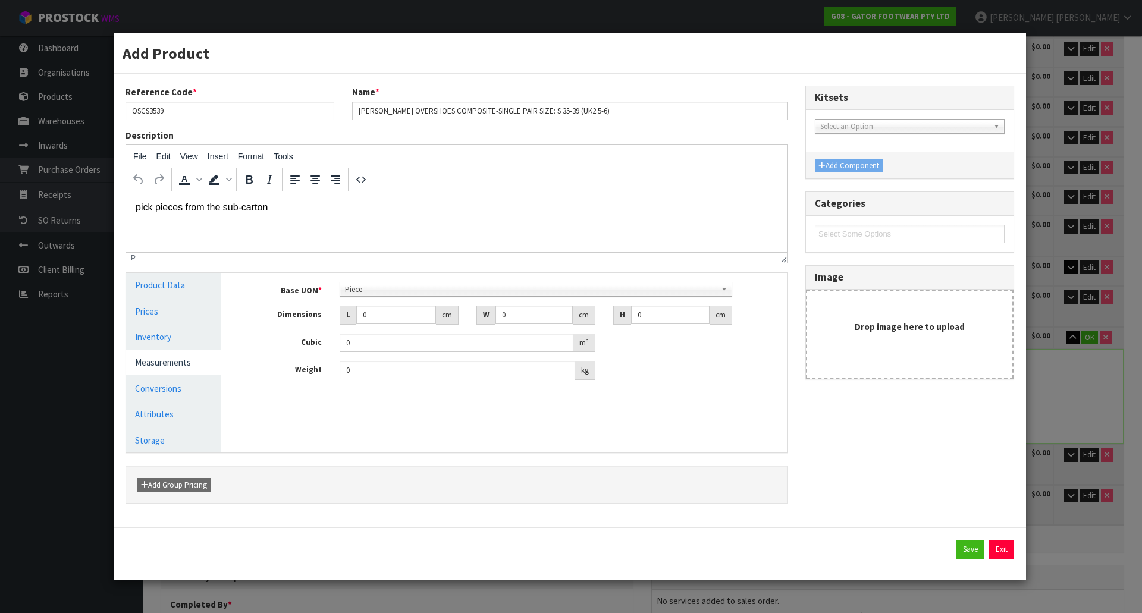
scroll to position [229, 0]
click at [361, 290] on span "Piece" at bounding box center [531, 290] width 372 height 14
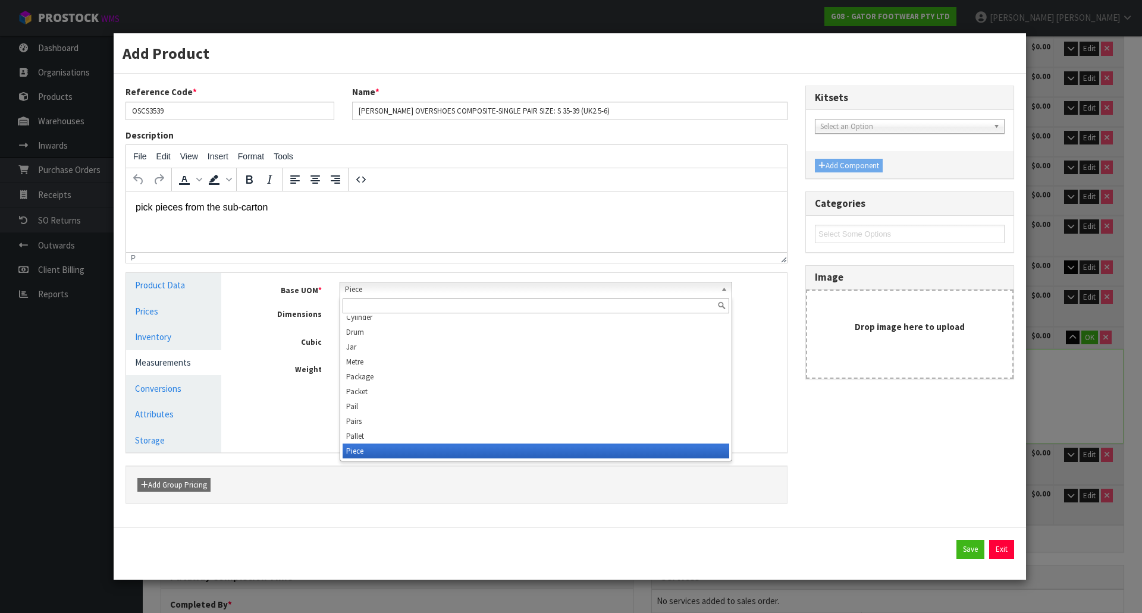
click at [366, 294] on span "Piece" at bounding box center [531, 290] width 372 height 14
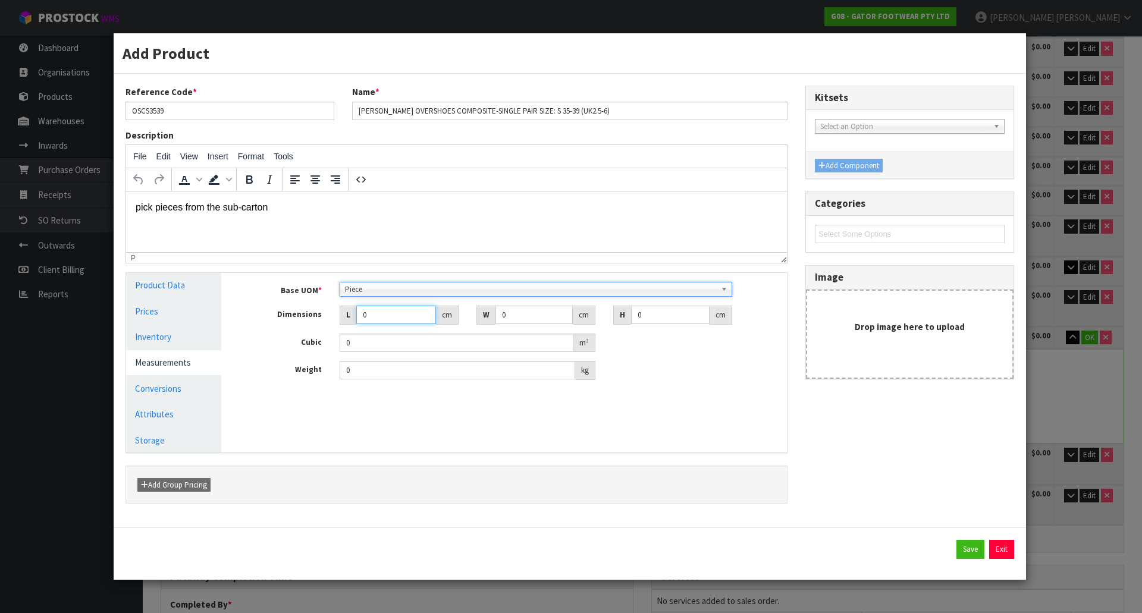
click at [373, 314] on input "0" at bounding box center [396, 315] width 80 height 18
drag, startPoint x: 374, startPoint y: 315, endPoint x: 263, endPoint y: 323, distance: 111.0
click at [263, 323] on div "Dimensions L 0 cm W 0 cm H 0 cm" at bounding box center [513, 315] width 548 height 19
type input "2"
type input "0.000001"
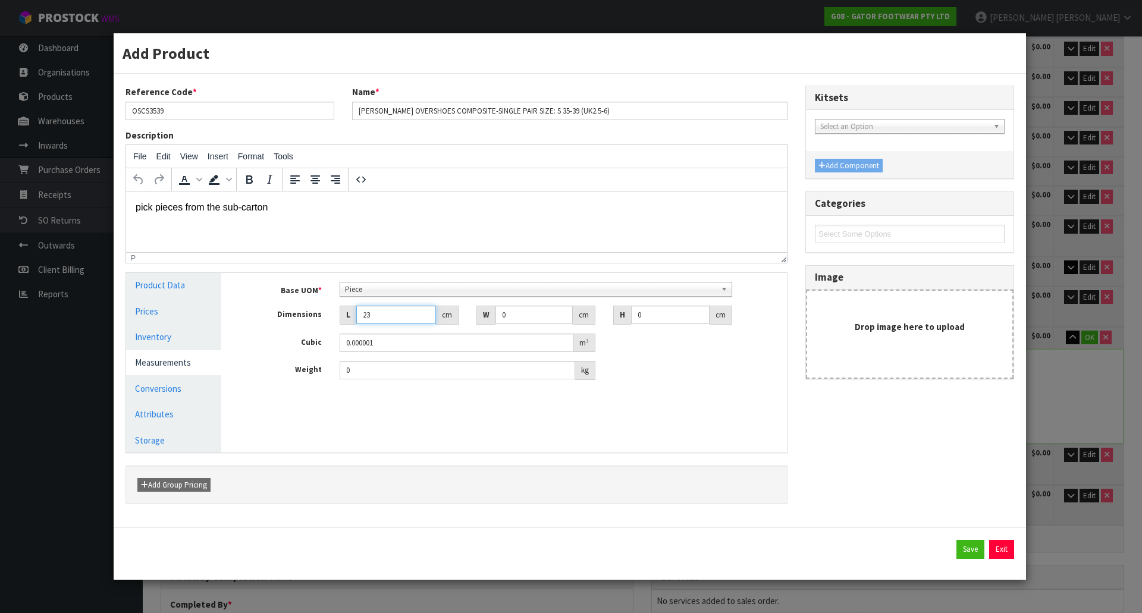
type input "23"
drag, startPoint x: 521, startPoint y: 318, endPoint x: 472, endPoint y: 322, distance: 48.9
click at [472, 322] on div "W 11 cm" at bounding box center [536, 315] width 137 height 19
type input "12"
type input "1"
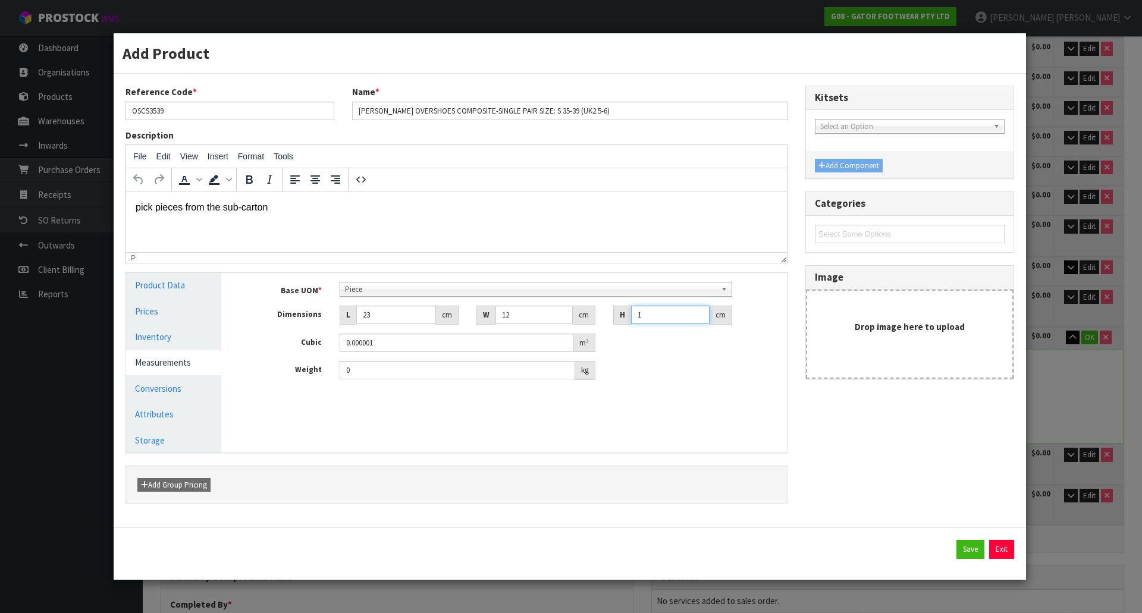
type input "0.000276"
type input "11"
type input "0.003036"
type input "11"
type input "0.65"
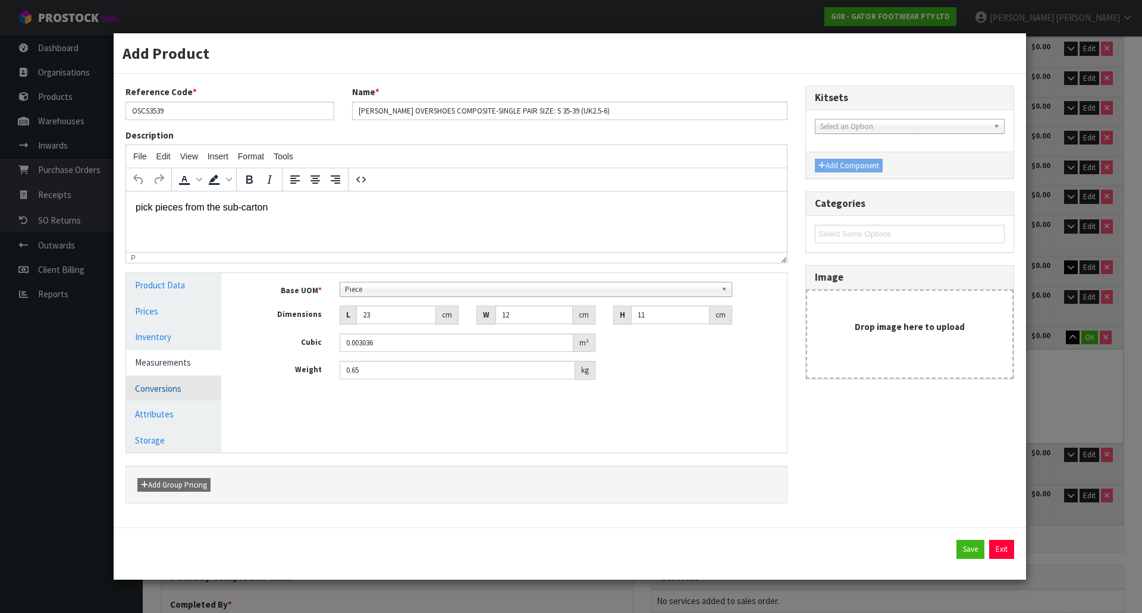
click at [178, 397] on link "Conversions" at bounding box center [173, 389] width 95 height 24
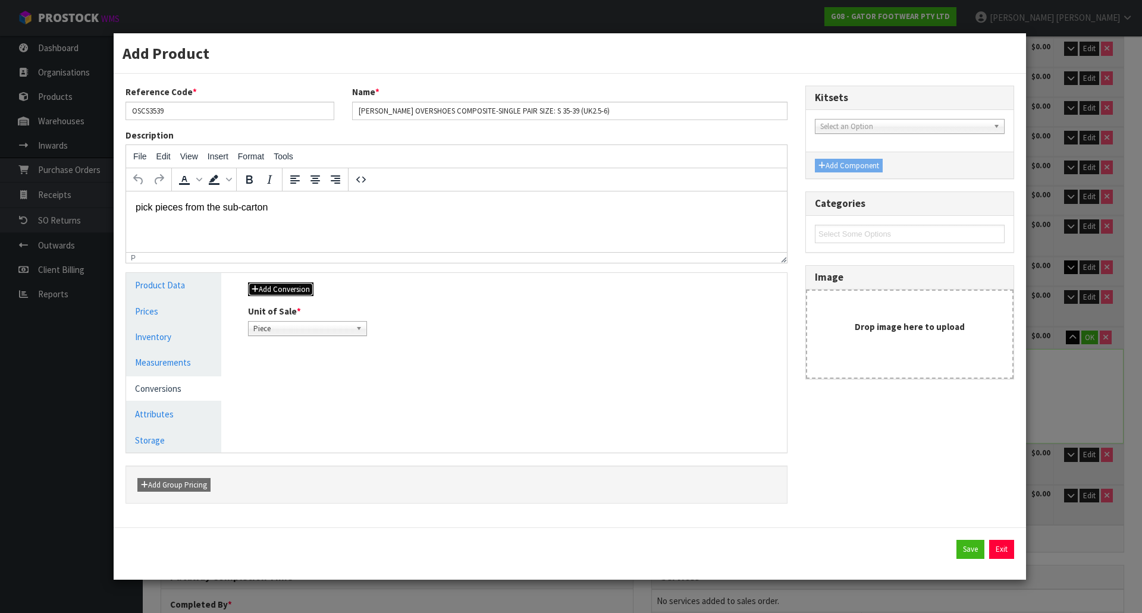
click at [296, 285] on button "Add Conversion" at bounding box center [280, 290] width 65 height 14
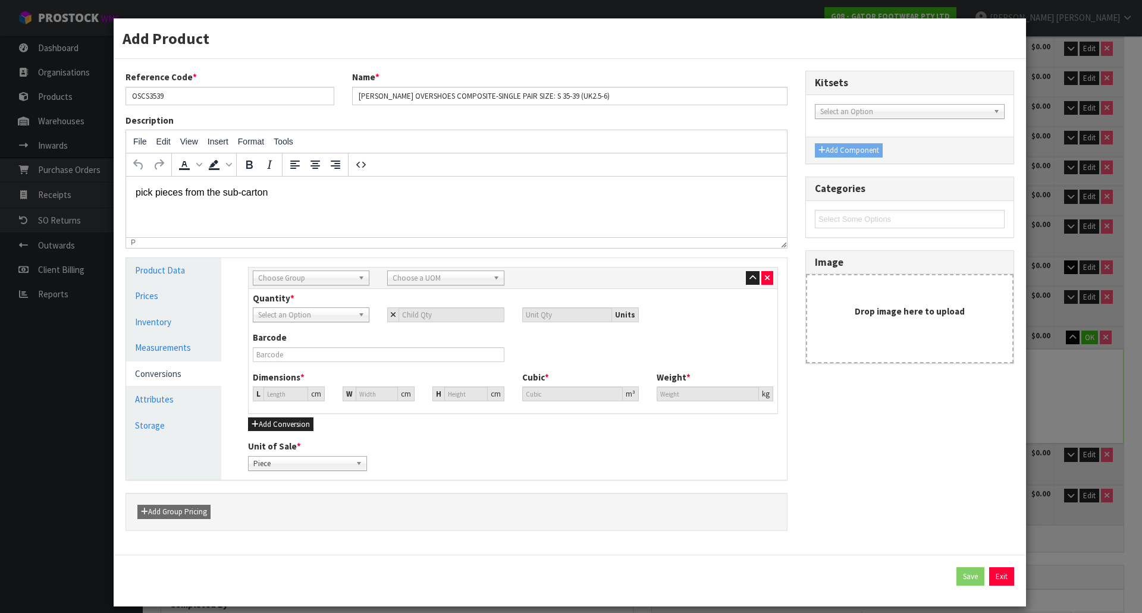
click at [312, 274] on span "Choose Group" at bounding box center [305, 278] width 95 height 14
click at [314, 325] on li "Inner" at bounding box center [311, 326] width 111 height 15
click at [434, 280] on span "Choose a UOM" at bounding box center [440, 278] width 95 height 14
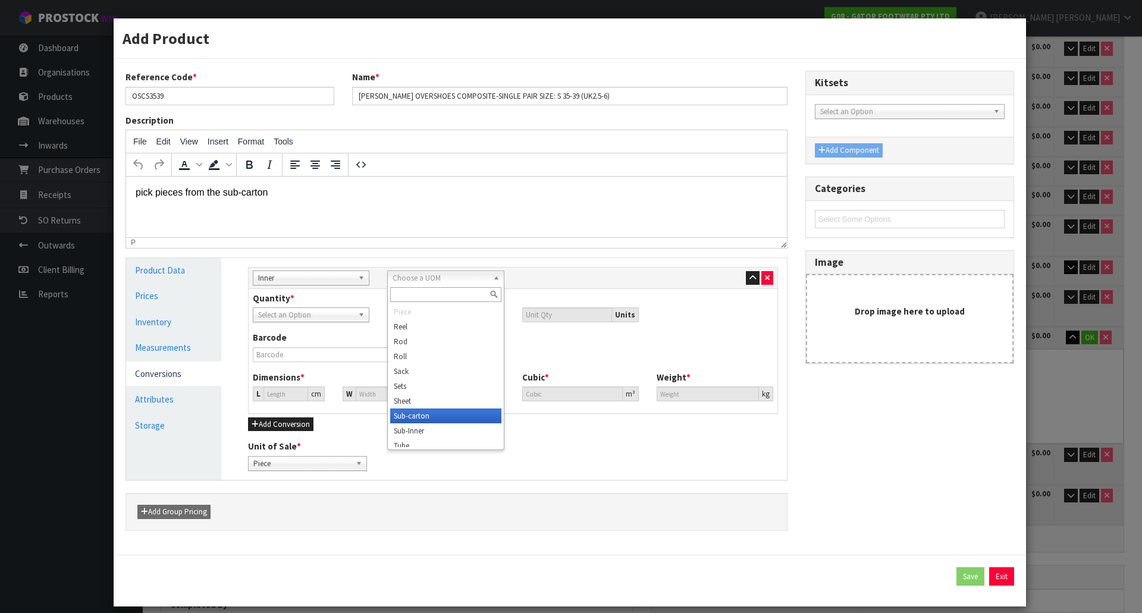
click at [432, 413] on li "Sub-carton" at bounding box center [445, 416] width 111 height 15
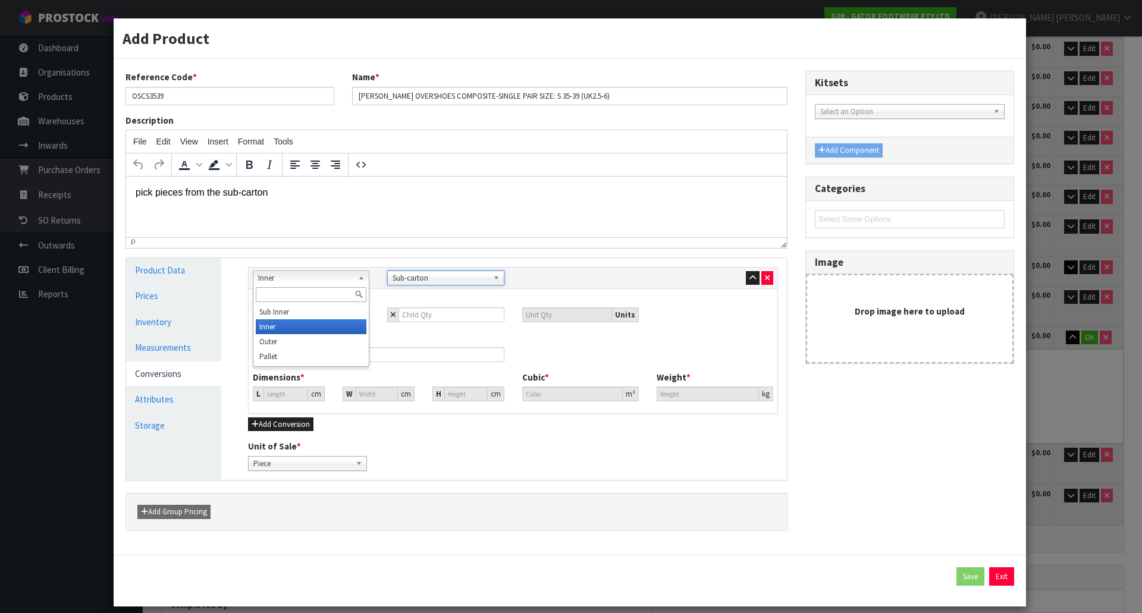
click at [343, 281] on span "Inner" at bounding box center [305, 278] width 95 height 14
click at [366, 296] on div "Quantity * Piece Sub-carton Piece Units" at bounding box center [513, 307] width 538 height 30
click at [400, 316] on input "number" at bounding box center [451, 315] width 105 height 15
type input "5"
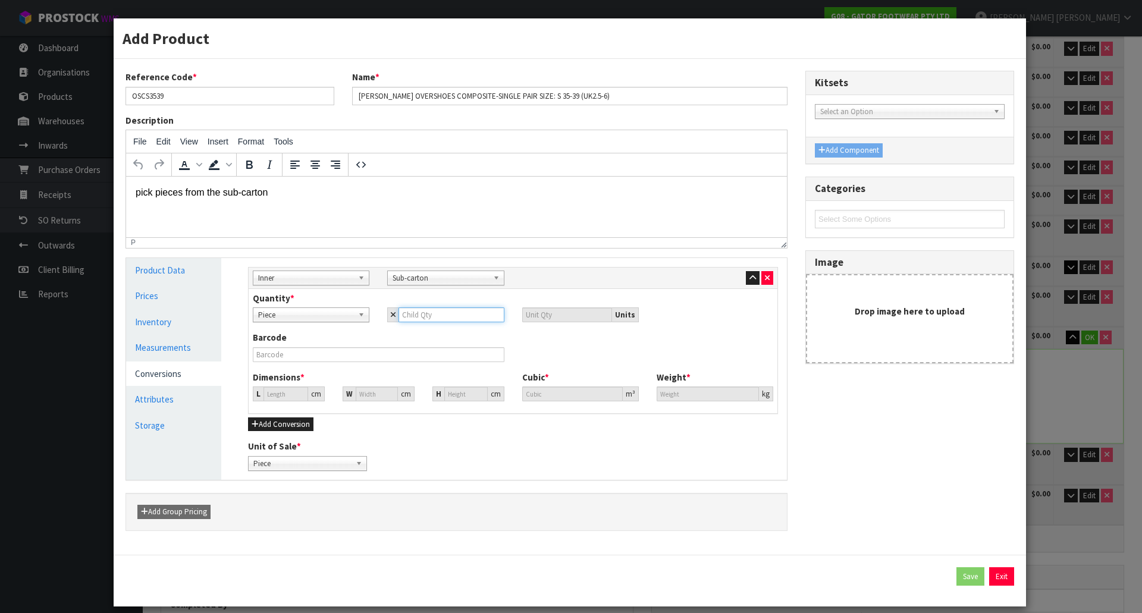
type input "5"
type input "24.76"
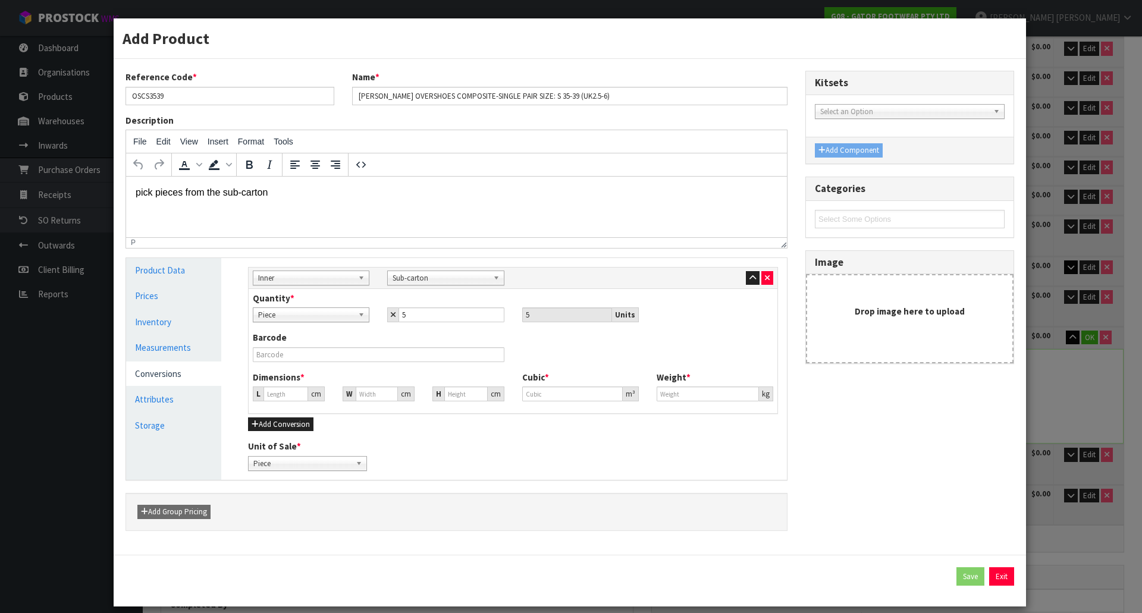
type input "0.01518"
type input "3.25"
click at [375, 299] on div "Quantity * Piece Sub-carton Piece 5 5 Units" at bounding box center [513, 307] width 538 height 30
click at [349, 328] on div "Quantity * Piece Sub-carton Piece 5 5 Units" at bounding box center [513, 311] width 538 height 39
drag, startPoint x: 284, startPoint y: 396, endPoint x: 183, endPoint y: 399, distance: 100.6
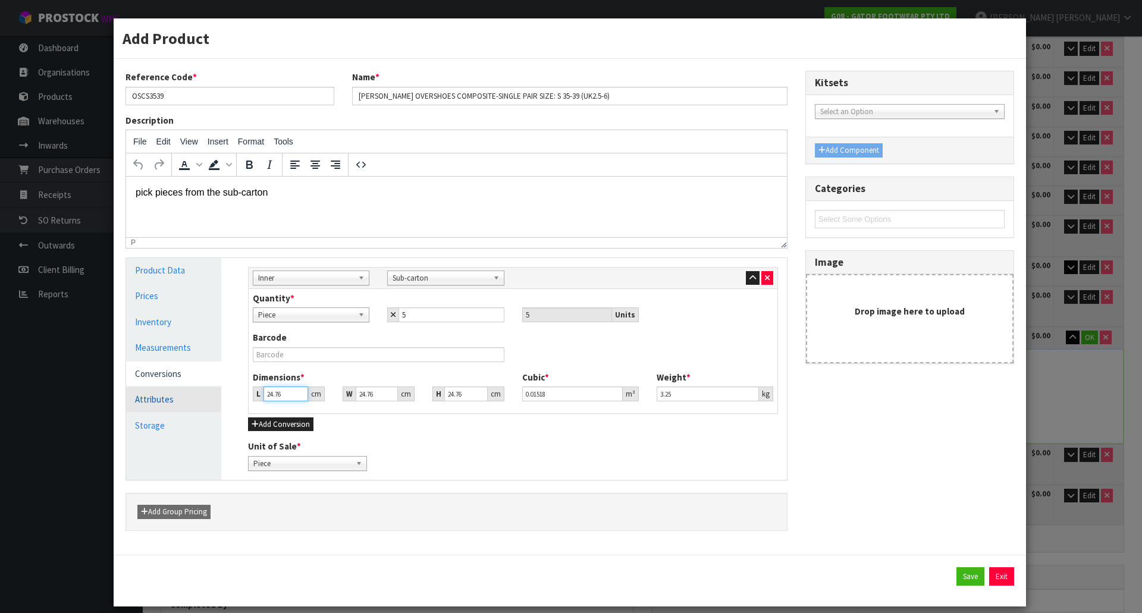
click at [183, 399] on div "Product Data Prices Inventory Measurements Conversions Attributes Storage Manag…" at bounding box center [456, 369] width 679 height 222
type input "3"
type input "0.001839"
type input "37"
type input "0.022683"
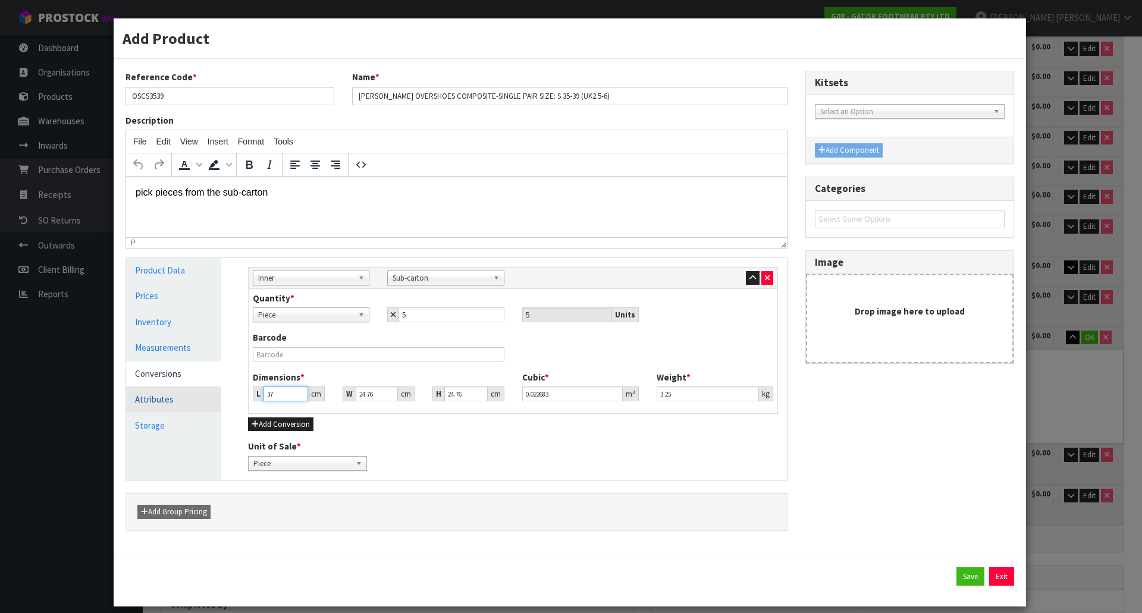
type input "37"
type input "3"
type input "0.002748"
type input "34"
type input "0.031148"
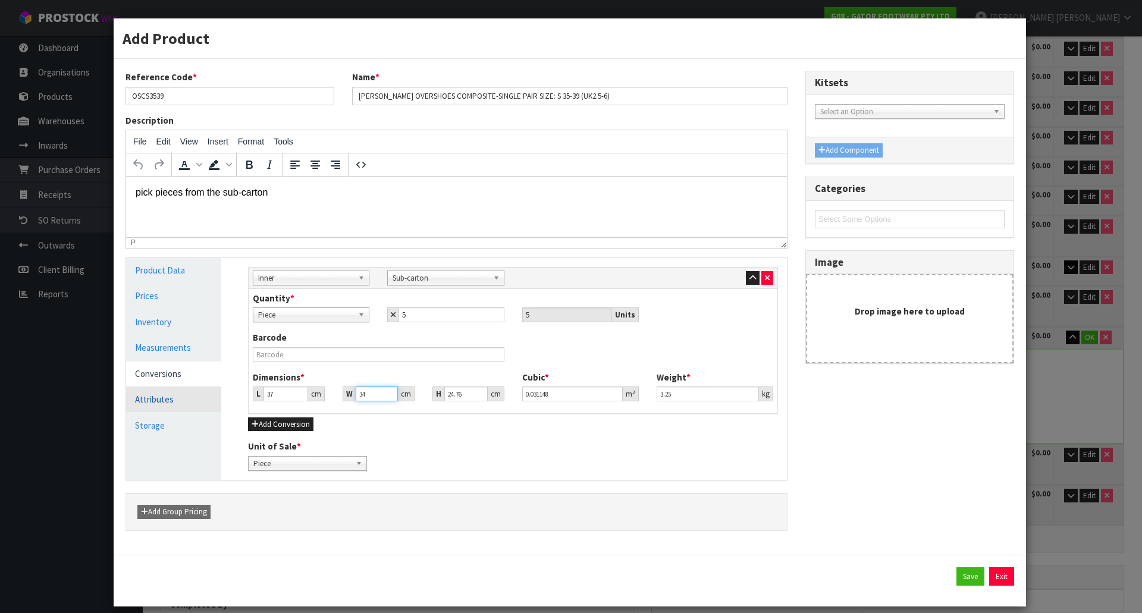
type input "34"
type input "1"
type input "0.001258"
type input "14"
type input "0.017612"
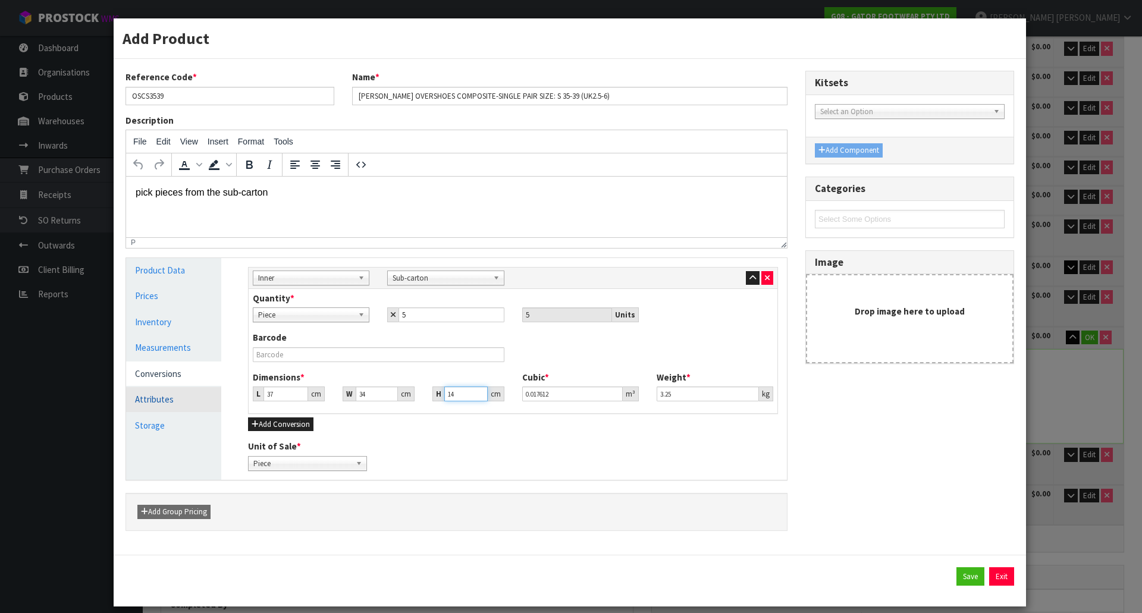
type input "14"
type input "3.50"
click at [747, 296] on div "Quantity * Piece Sub-carton Piece 5 5 Units" at bounding box center [513, 307] width 538 height 30
click at [750, 278] on icon "button" at bounding box center [753, 278] width 7 height 8
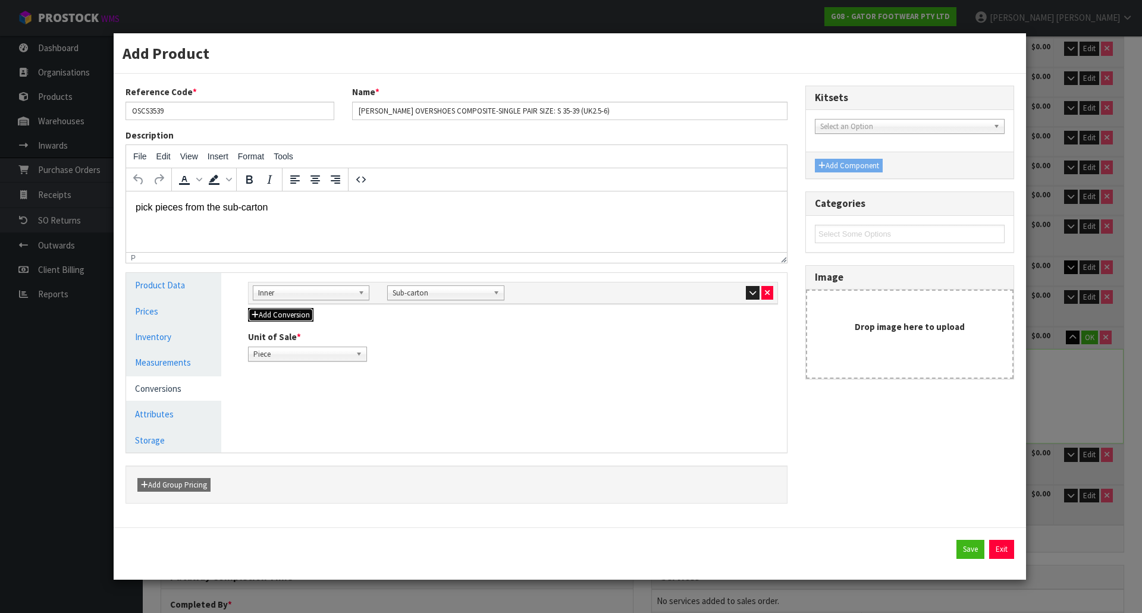
click at [274, 318] on button "Add Conversion" at bounding box center [280, 315] width 65 height 14
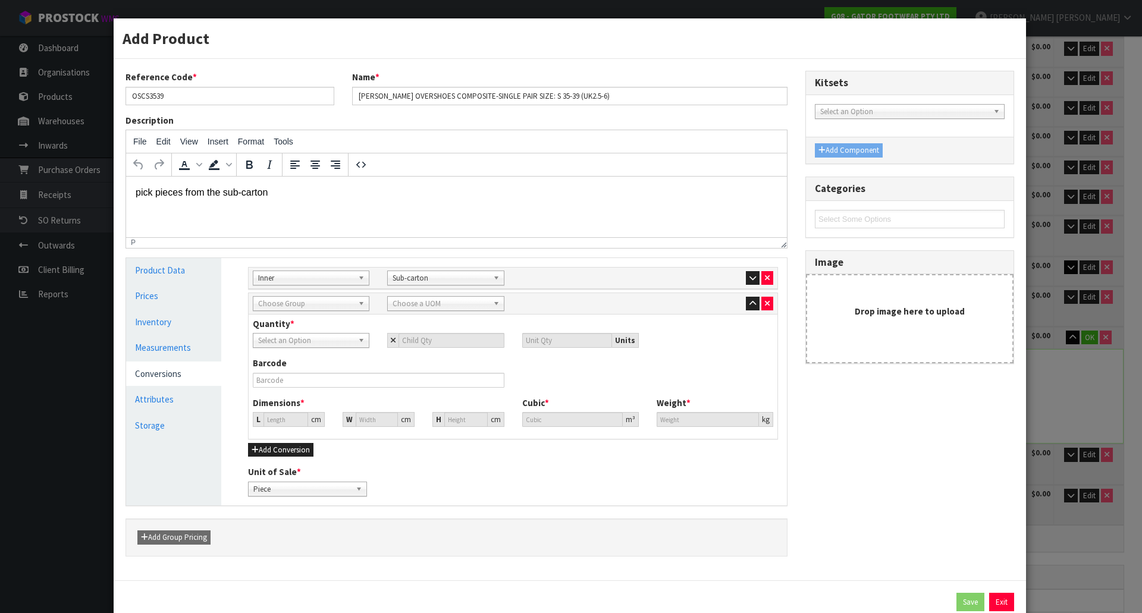
click at [309, 303] on span "Choose Group" at bounding box center [305, 304] width 95 height 14
click at [301, 368] on li "Outer" at bounding box center [311, 367] width 111 height 15
click at [440, 297] on span "Choose a UOM" at bounding box center [440, 304] width 95 height 14
click at [449, 412] on li "Carton" at bounding box center [445, 412] width 111 height 15
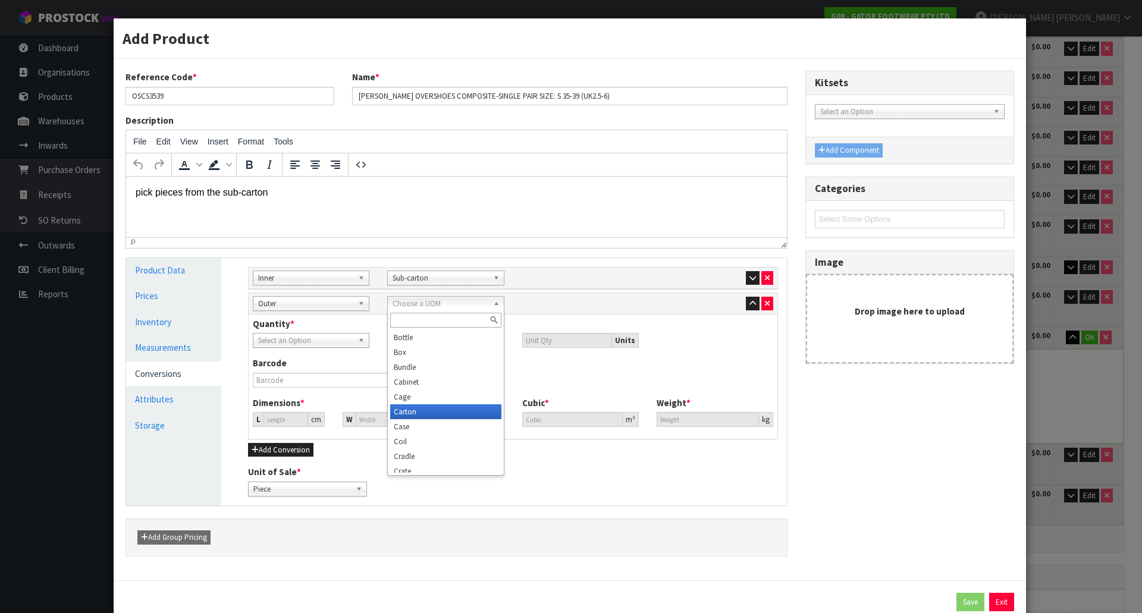
scroll to position [0, 0]
click at [438, 360] on div "Barcode" at bounding box center [378, 372] width 269 height 30
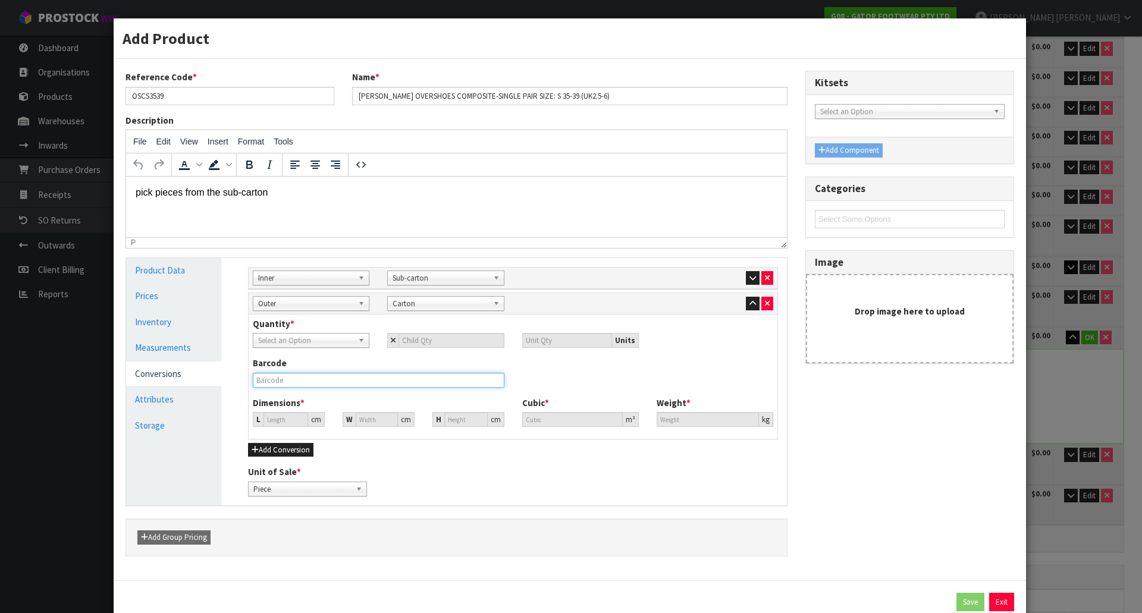
click at [291, 380] on input "text" at bounding box center [378, 380] width 251 height 15
click at [303, 346] on span "Select an Option" at bounding box center [305, 341] width 95 height 14
click at [300, 388] on li "Sub-carton" at bounding box center [311, 389] width 111 height 15
click at [443, 345] on input "number" at bounding box center [451, 340] width 105 height 15
type input "5"
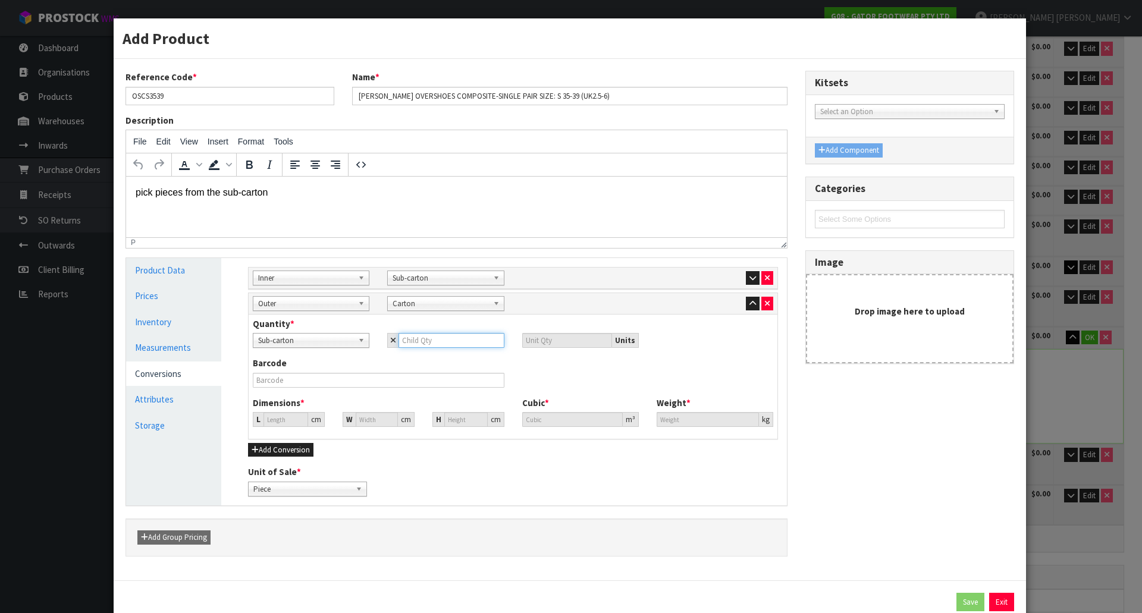
type input "25"
type input "5"
type input "42.34"
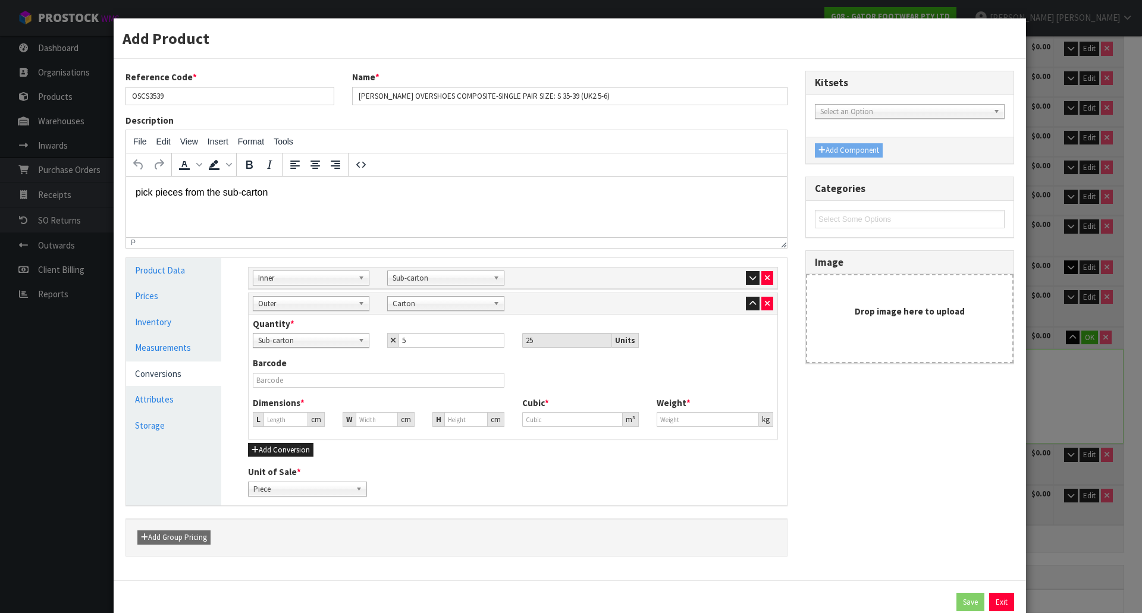
type input "0.0759"
type input "16.25"
click at [434, 363] on div "Barcode" at bounding box center [378, 372] width 269 height 30
click at [374, 379] on input "text" at bounding box center [378, 380] width 251 height 15
click at [285, 423] on input "42.34" at bounding box center [286, 419] width 45 height 15
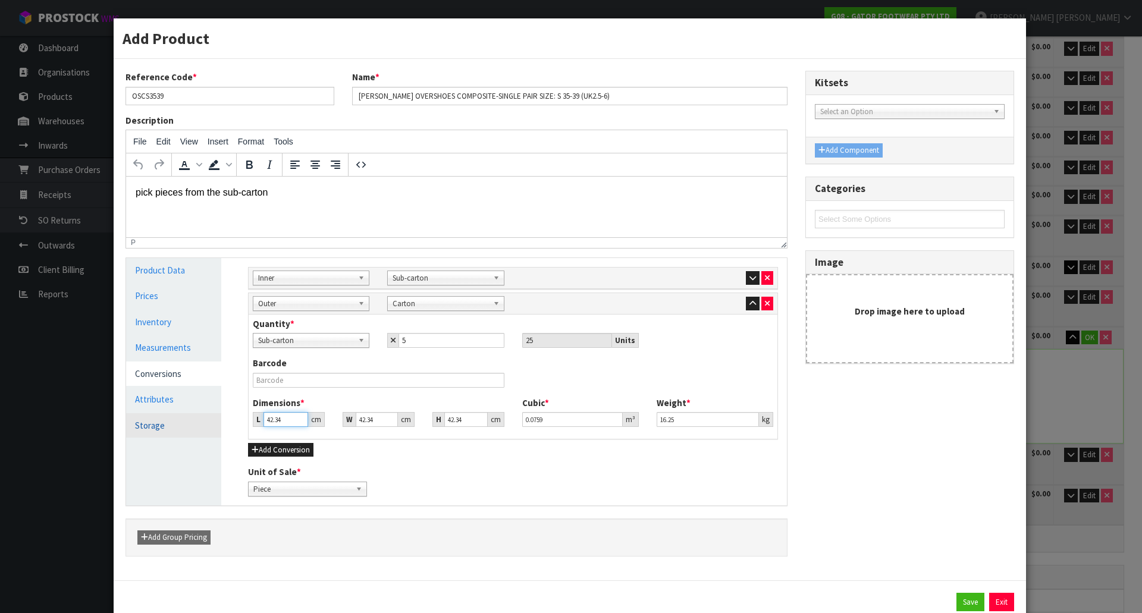
drag, startPoint x: 285, startPoint y: 423, endPoint x: 195, endPoint y: 428, distance: 90.6
click at [196, 428] on div "Product Data Prices Inventory Measurements Conversions Attributes Storage Manag…" at bounding box center [456, 381] width 679 height 247
type input "6"
type input "0.010756"
type input "66"
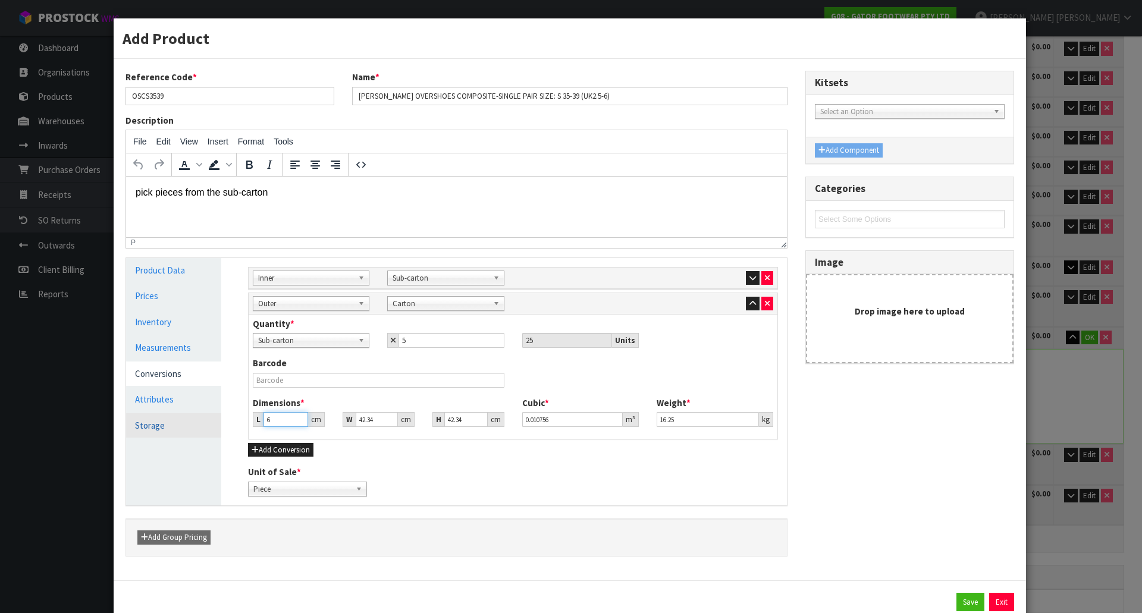
type input "0.118317"
type input "66"
type input "3"
type input "0.008383"
type input "38"
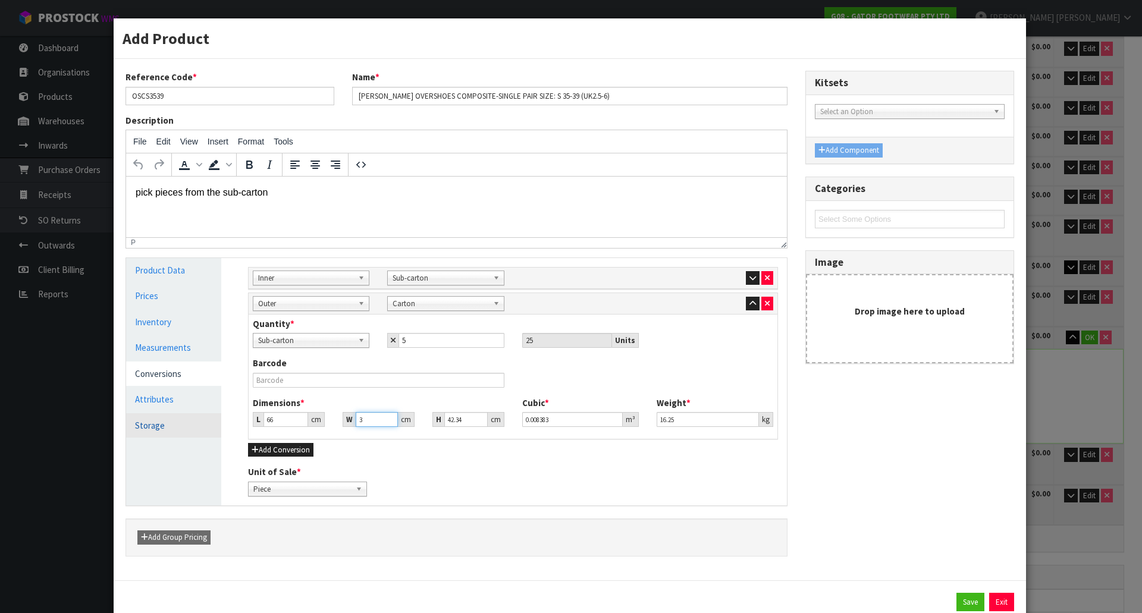
type input "0.106189"
type input "38"
type input "3"
type input "0.007524"
type input "35"
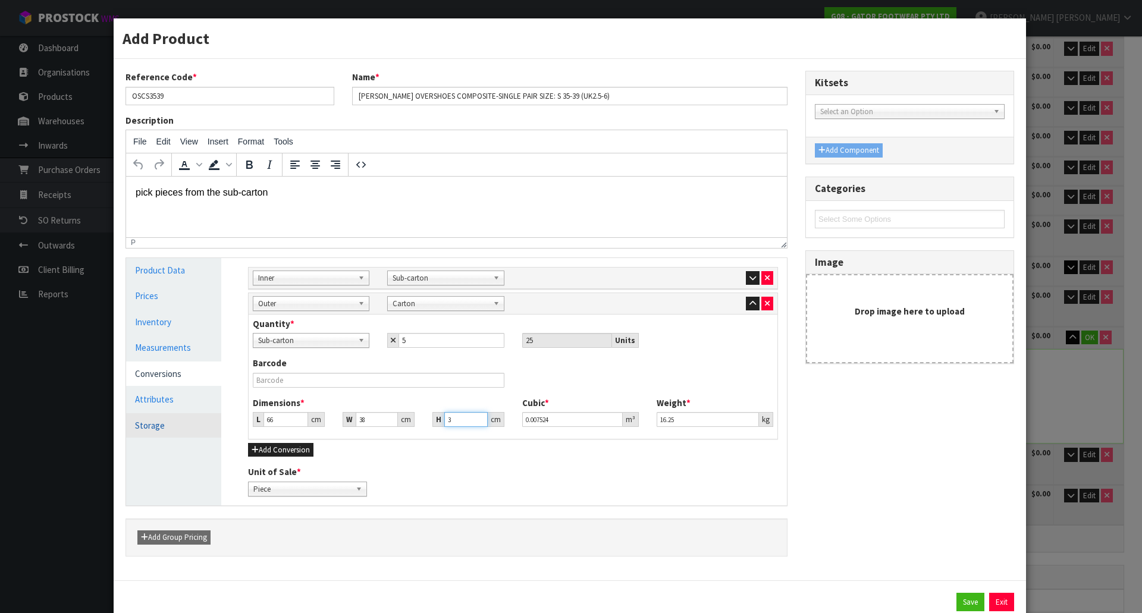
type input "0.08778"
type input "35"
type input "18.15"
click at [676, 368] on div "Barcode" at bounding box center [513, 376] width 538 height 39
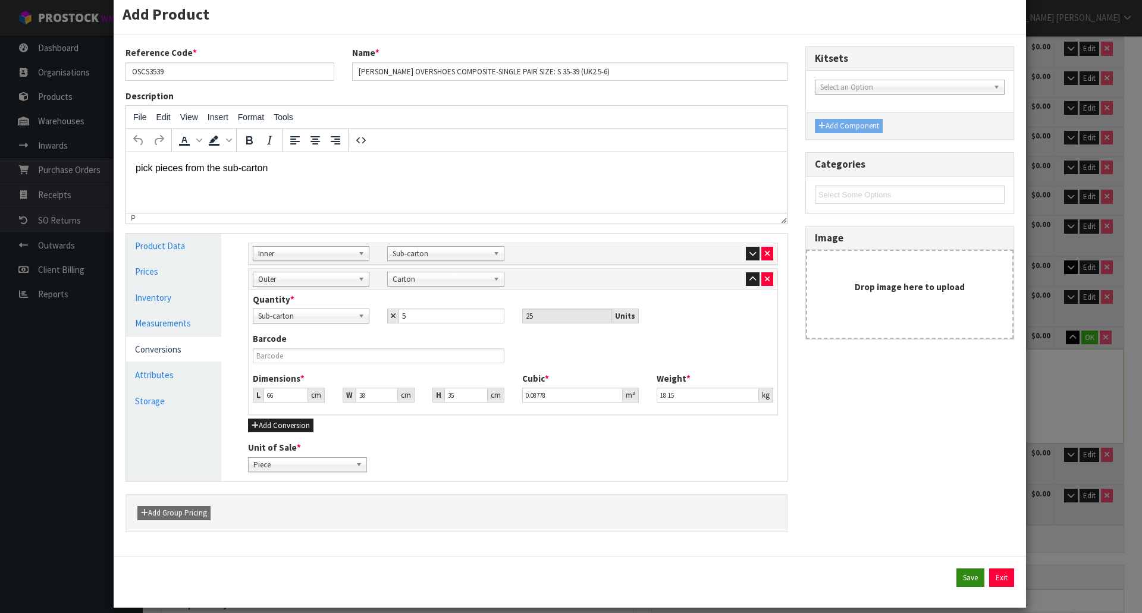
scroll to position [37, 0]
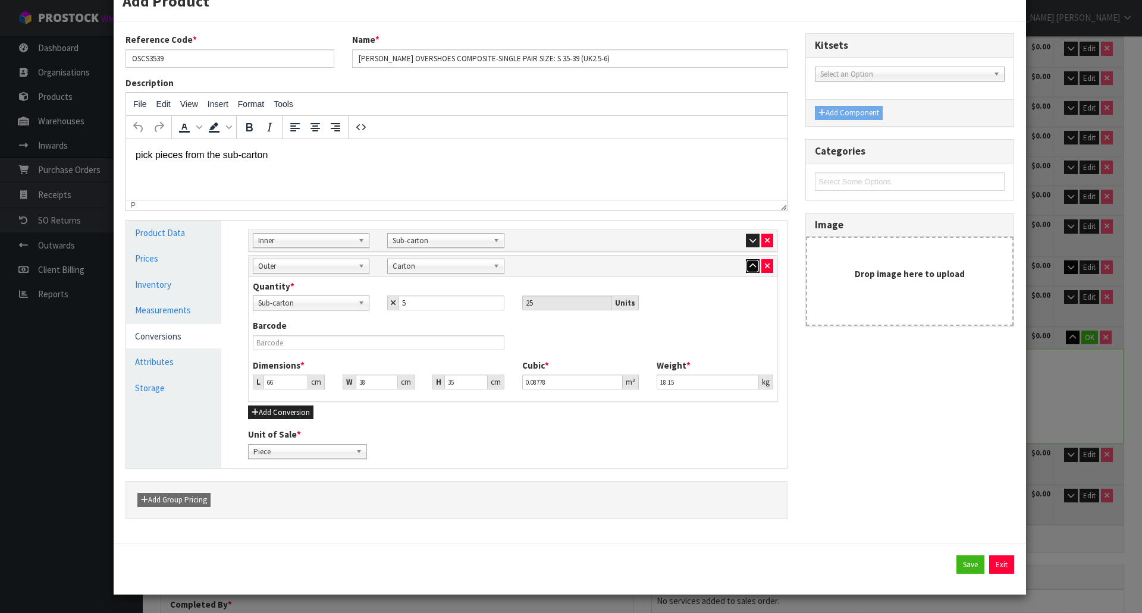
click at [751, 270] on button "button" at bounding box center [753, 266] width 14 height 14
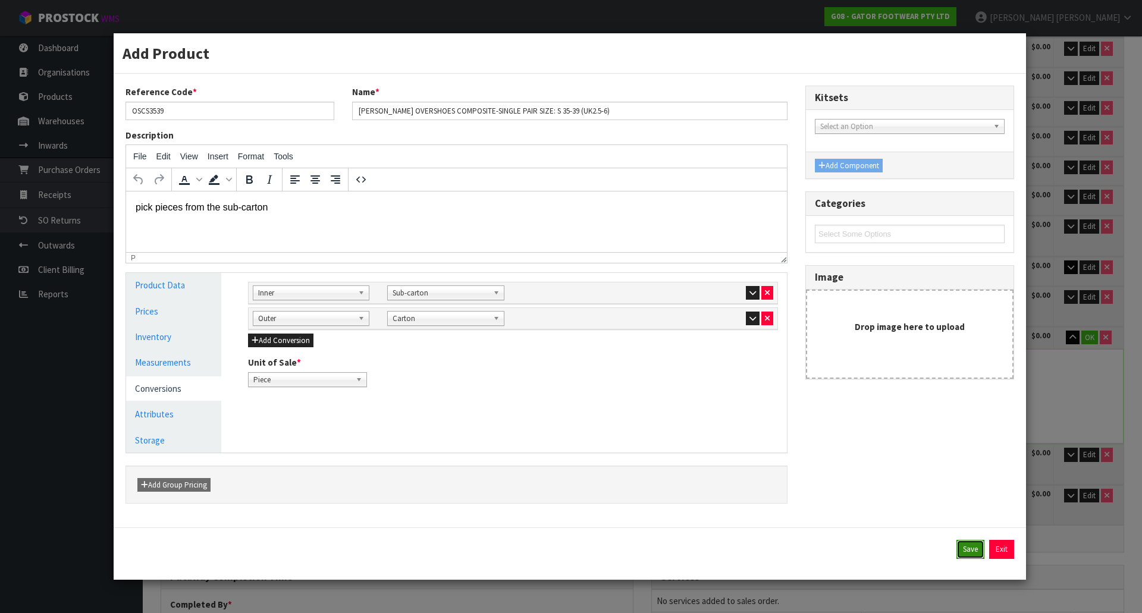
click at [966, 559] on button "Save" at bounding box center [971, 549] width 28 height 19
type input "66"
type input "38"
type input "35"
type input "0.08778"
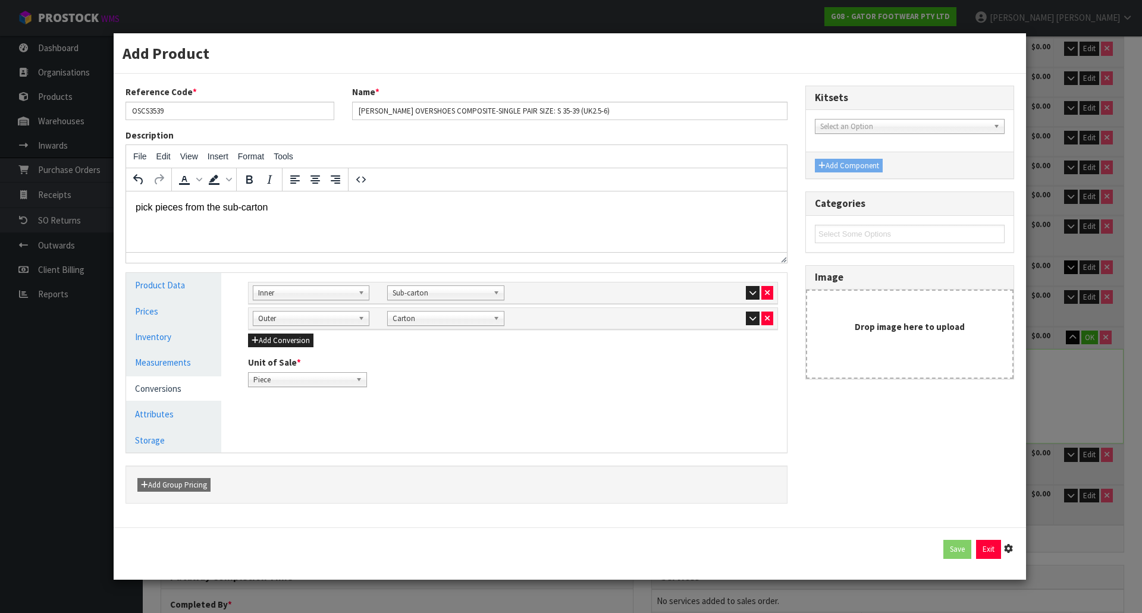
type input "18.15"
type input "25 PCE x CTN"
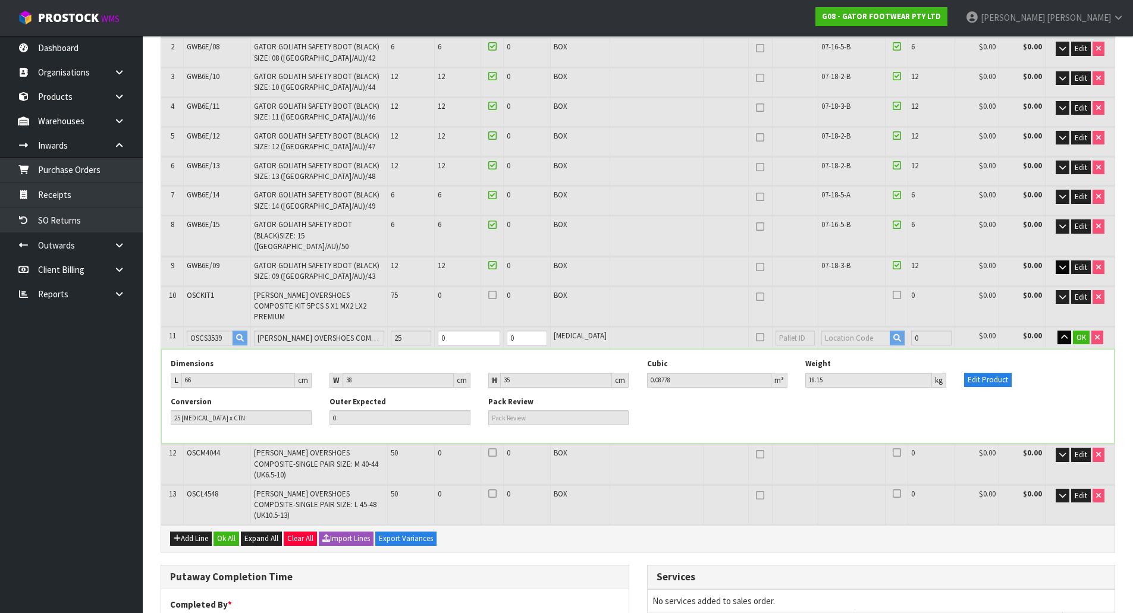
click at [689, 402] on div "Conversion 25 PCE x CTN Outer Expected 0 Pack Review" at bounding box center [638, 415] width 952 height 37
click at [1083, 333] on span "OK" at bounding box center [1082, 338] width 10 height 10
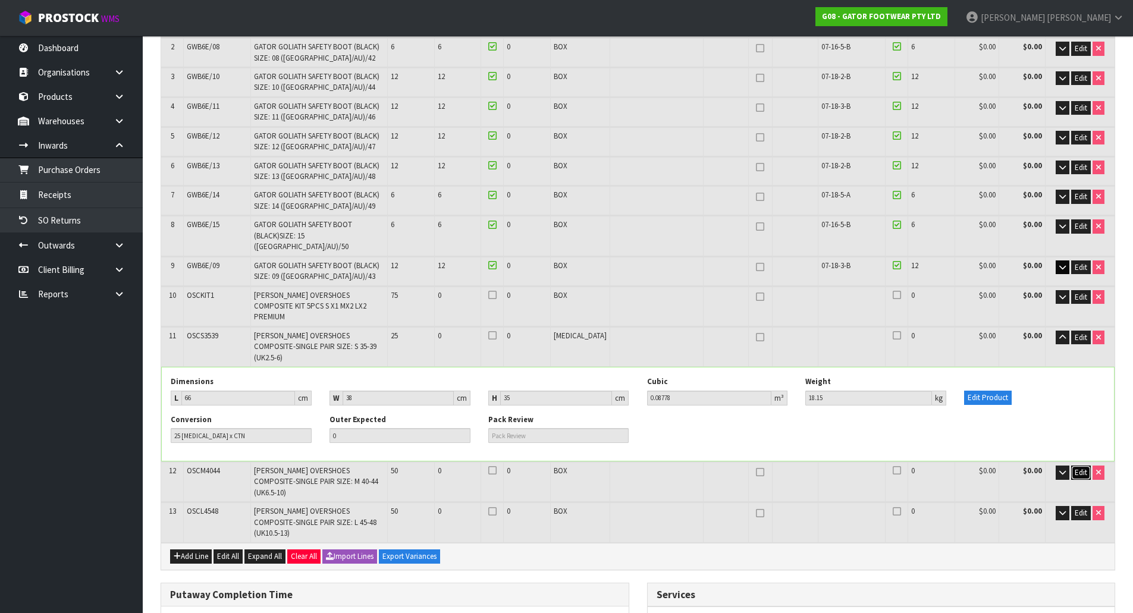
click at [1079, 468] on span "Edit" at bounding box center [1081, 473] width 12 height 10
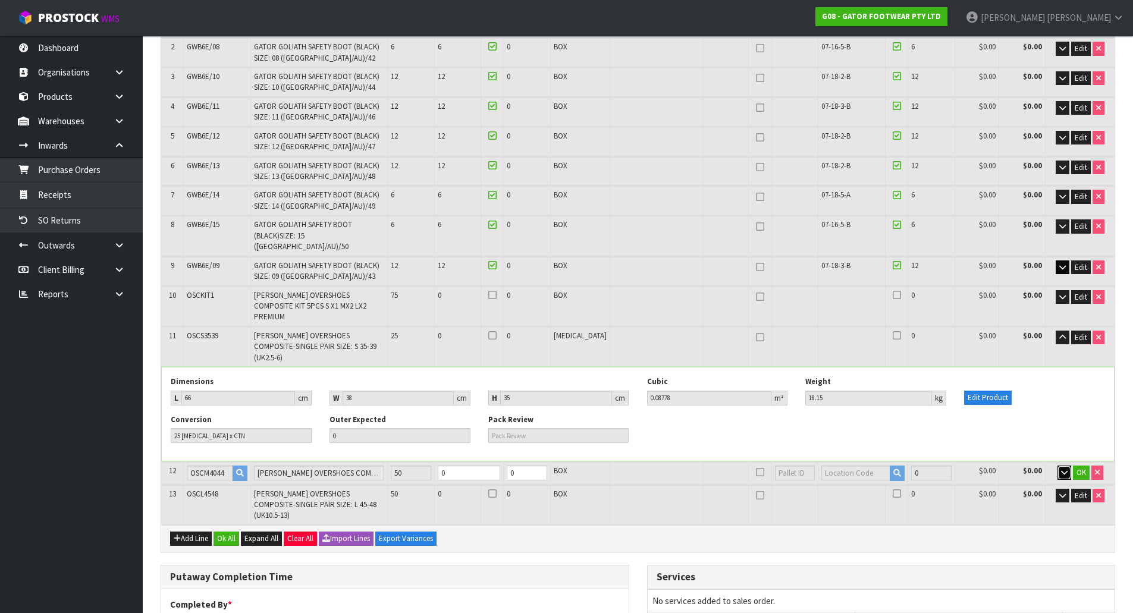
click at [1063, 469] on icon "button" at bounding box center [1064, 473] width 7 height 8
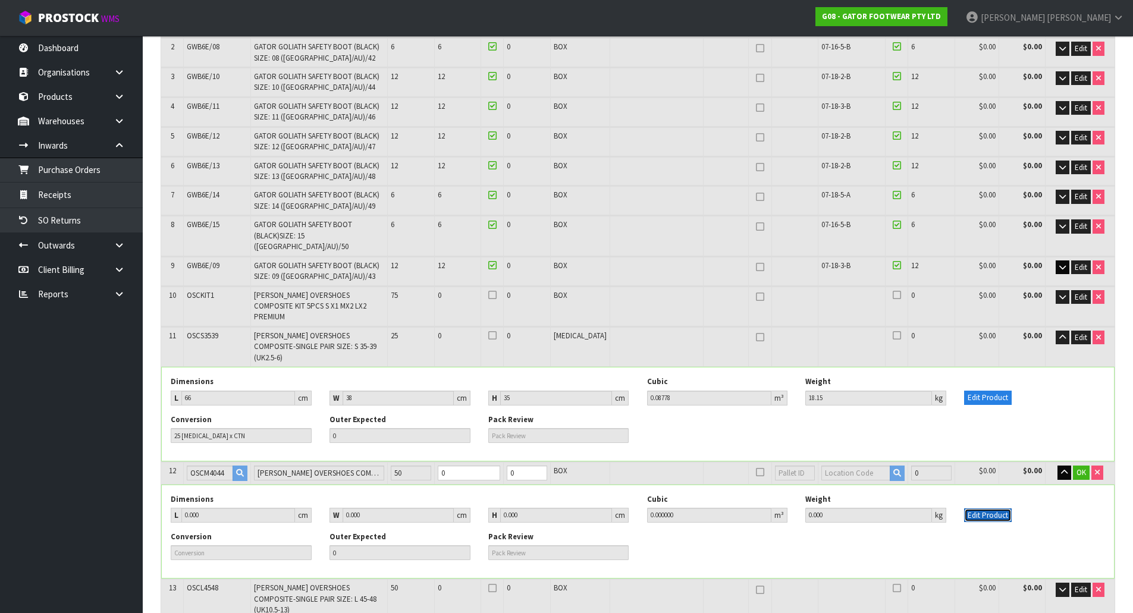
click at [986, 509] on button "Edit Product" at bounding box center [988, 516] width 48 height 14
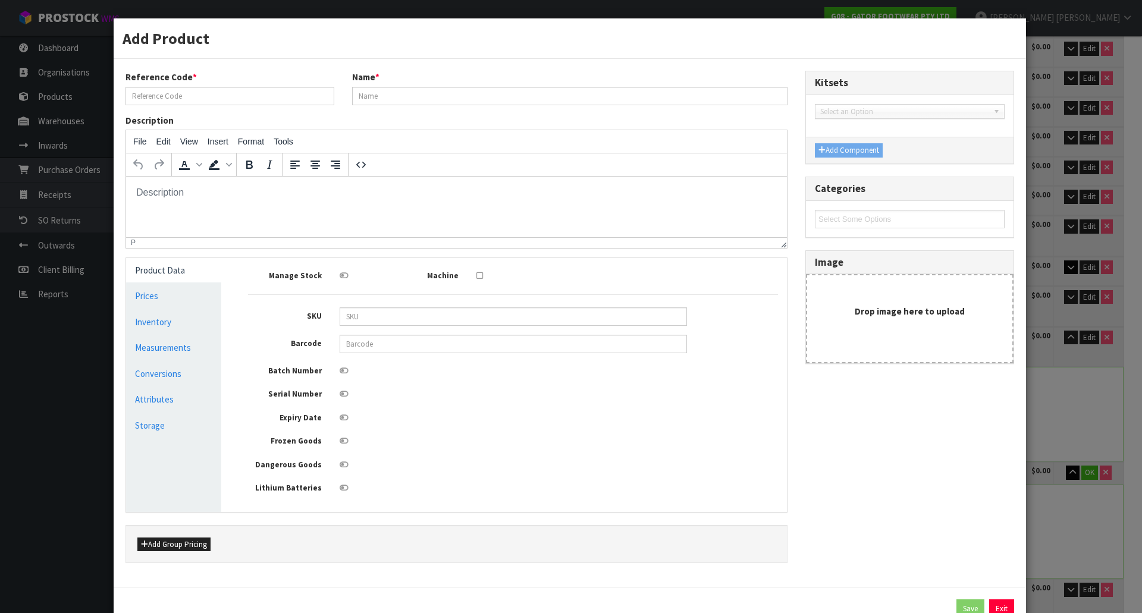
type input "OSCM4044"
type input "GASTON MILLE OVERSHOES COMPOSITE-SINGLE PAIR SIZE: M 40-44 (UK6.5-10)"
type input "3660542692407"
type input "0"
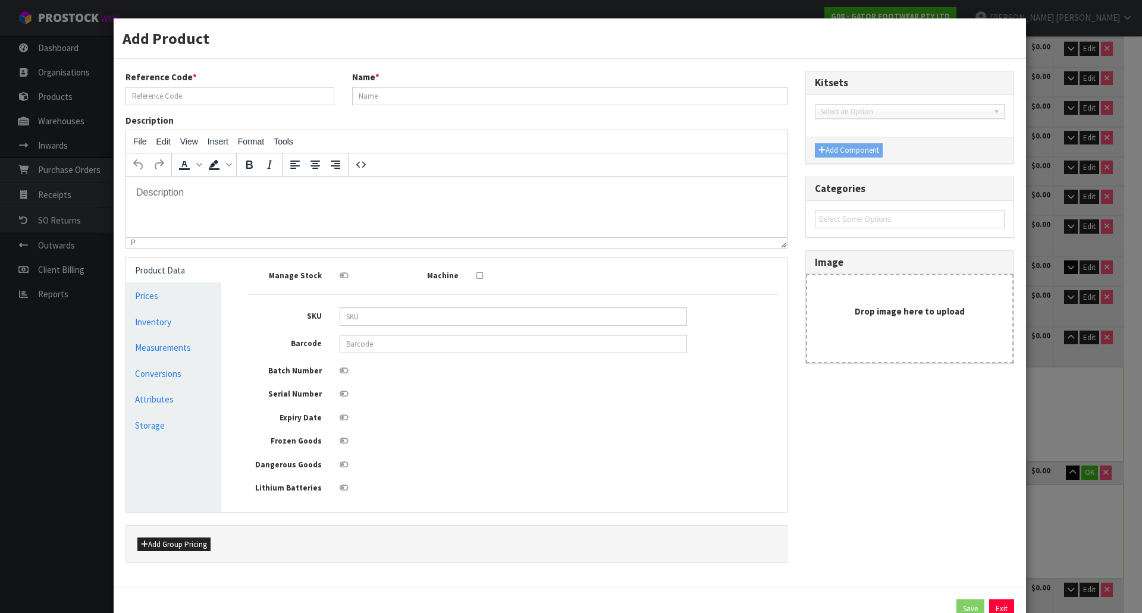
type input "0"
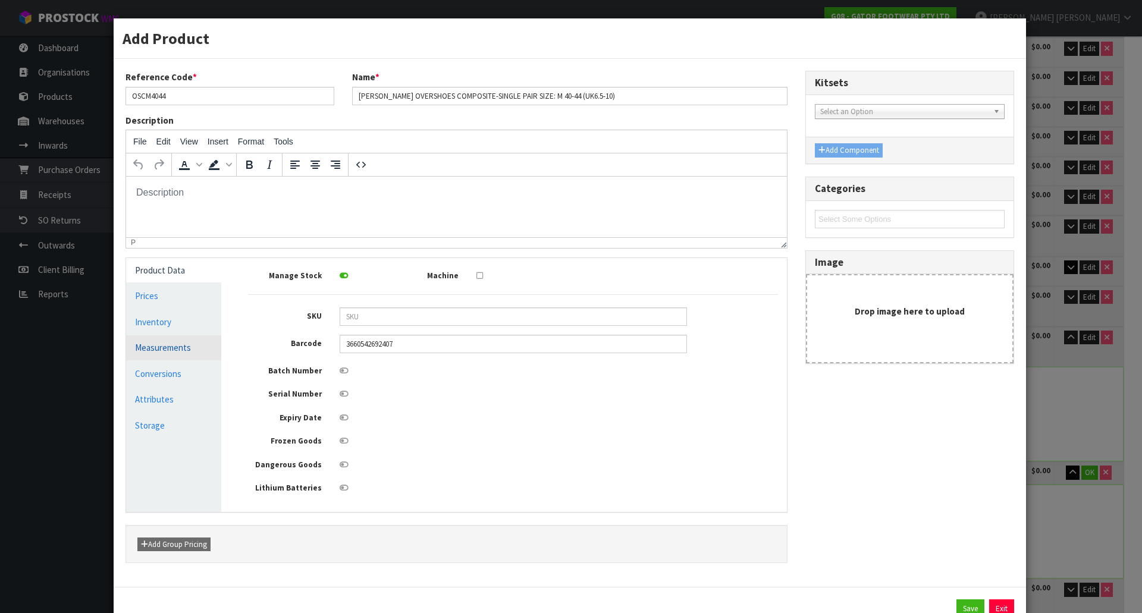
click at [146, 341] on link "Measurements" at bounding box center [173, 348] width 95 height 24
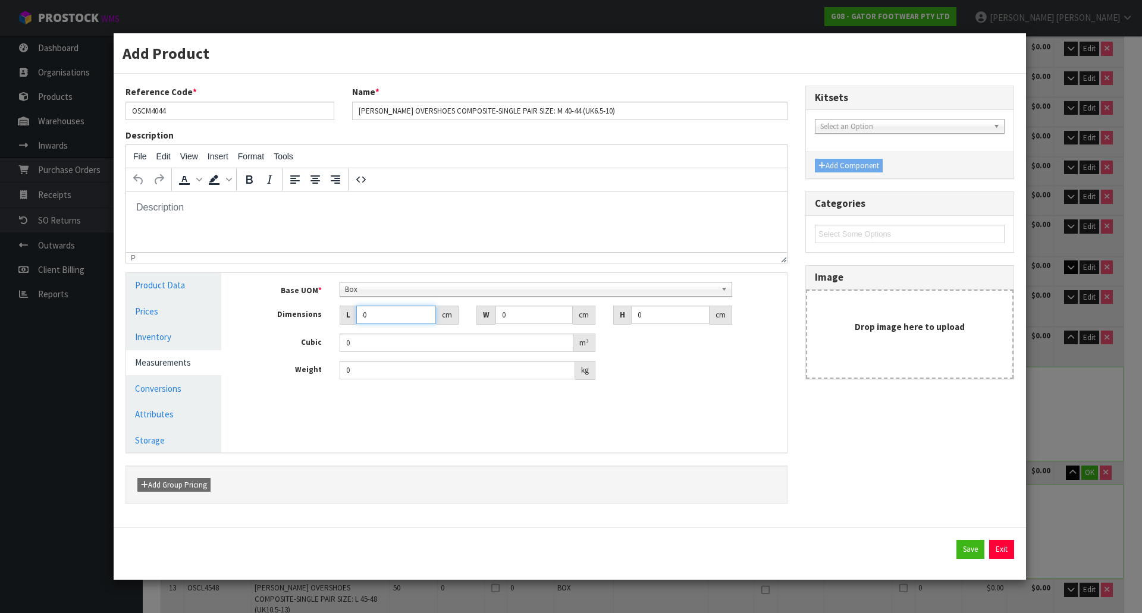
drag, startPoint x: 378, startPoint y: 314, endPoint x: 340, endPoint y: 314, distance: 38.1
click at [340, 314] on div "L 0 cm" at bounding box center [399, 315] width 119 height 19
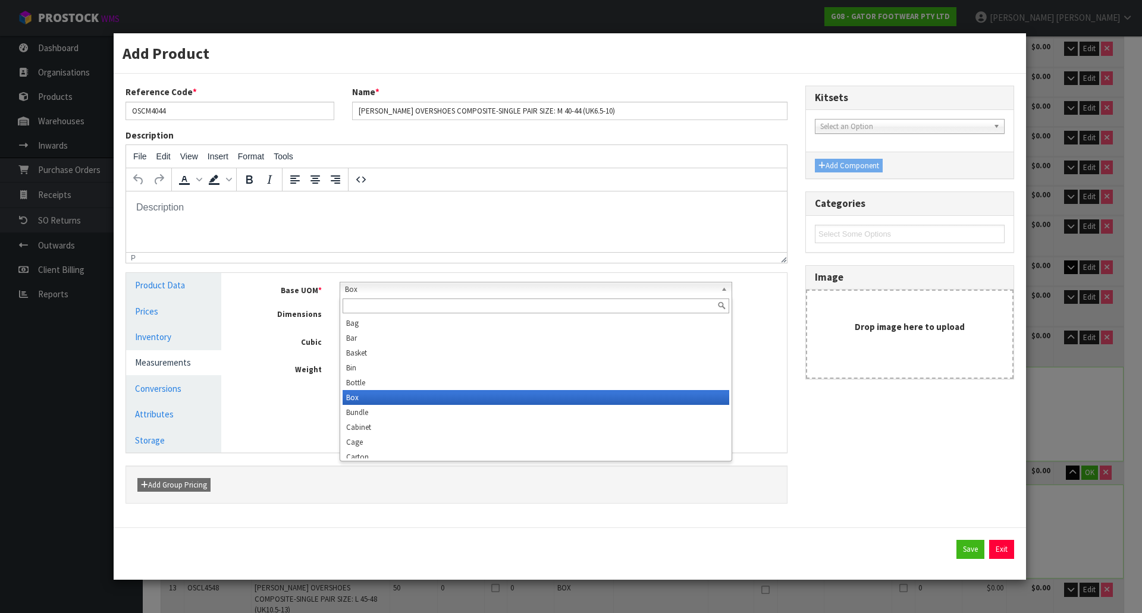
click at [390, 286] on span "Box" at bounding box center [531, 290] width 372 height 14
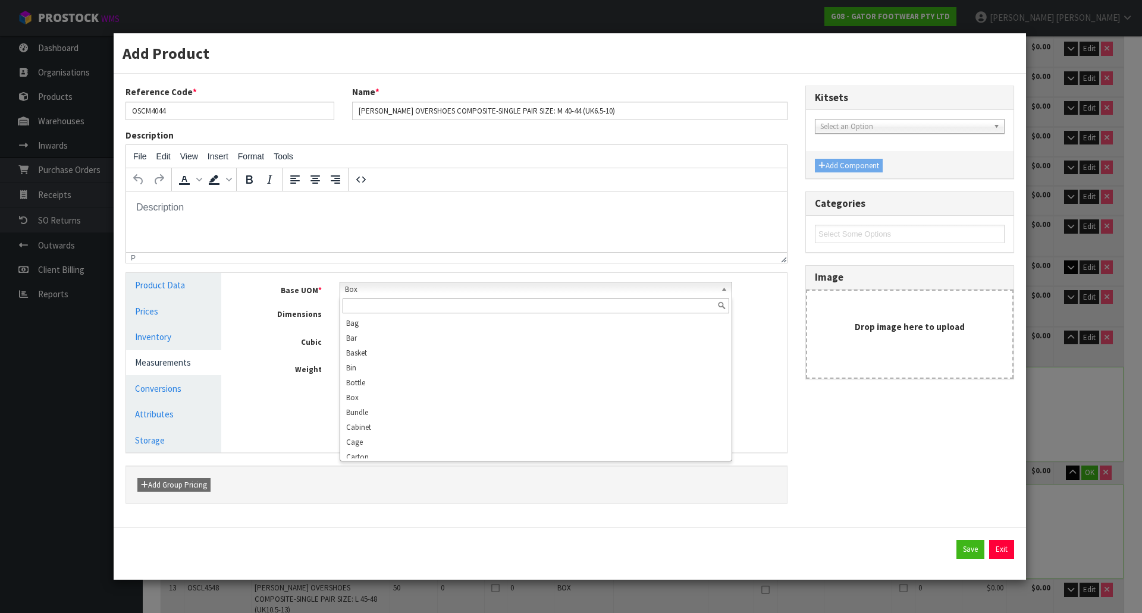
click at [386, 302] on input "text" at bounding box center [536, 306] width 387 height 15
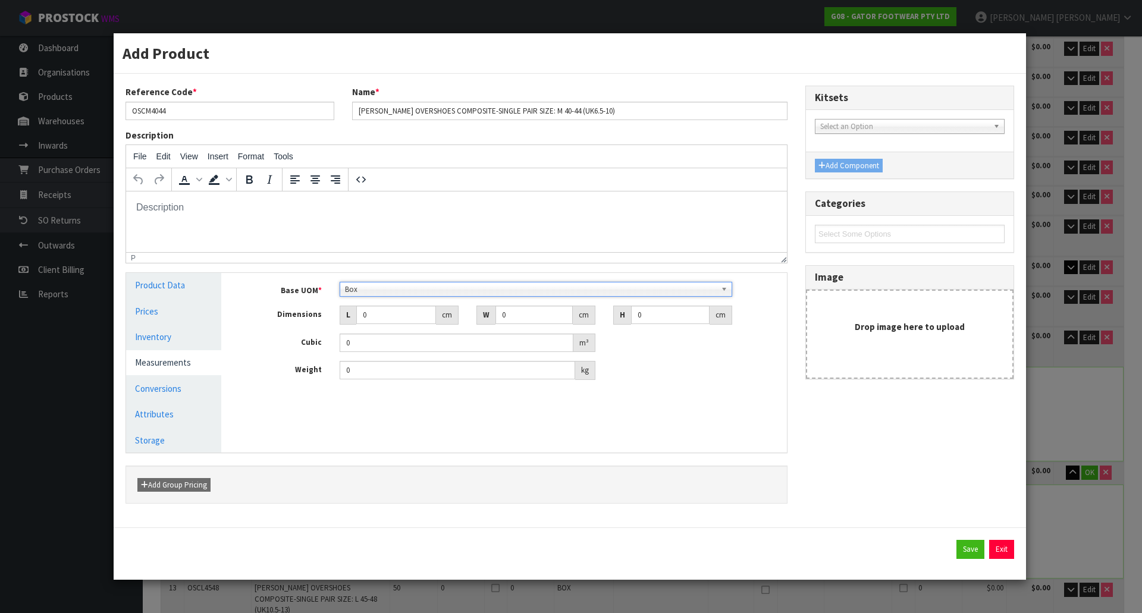
click at [389, 292] on span "Box" at bounding box center [531, 290] width 372 height 14
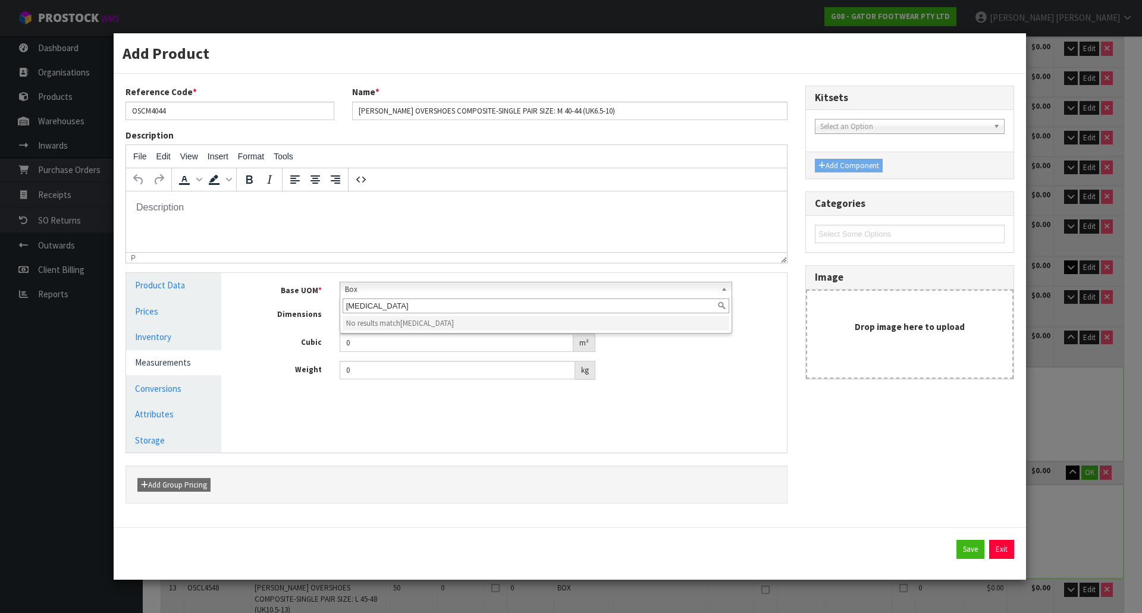
click at [389, 292] on span "Box" at bounding box center [531, 290] width 372 height 14
click at [405, 300] on input "[MEDICAL_DATA]" at bounding box center [536, 306] width 387 height 15
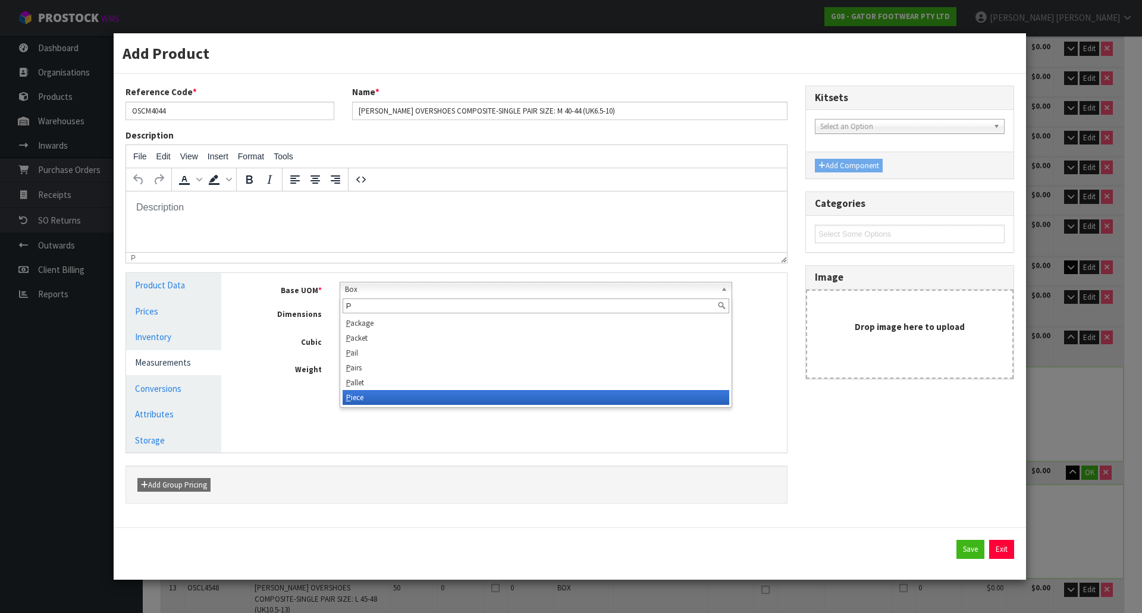
type input "P"
click at [379, 402] on li "P iece" at bounding box center [536, 397] width 387 height 15
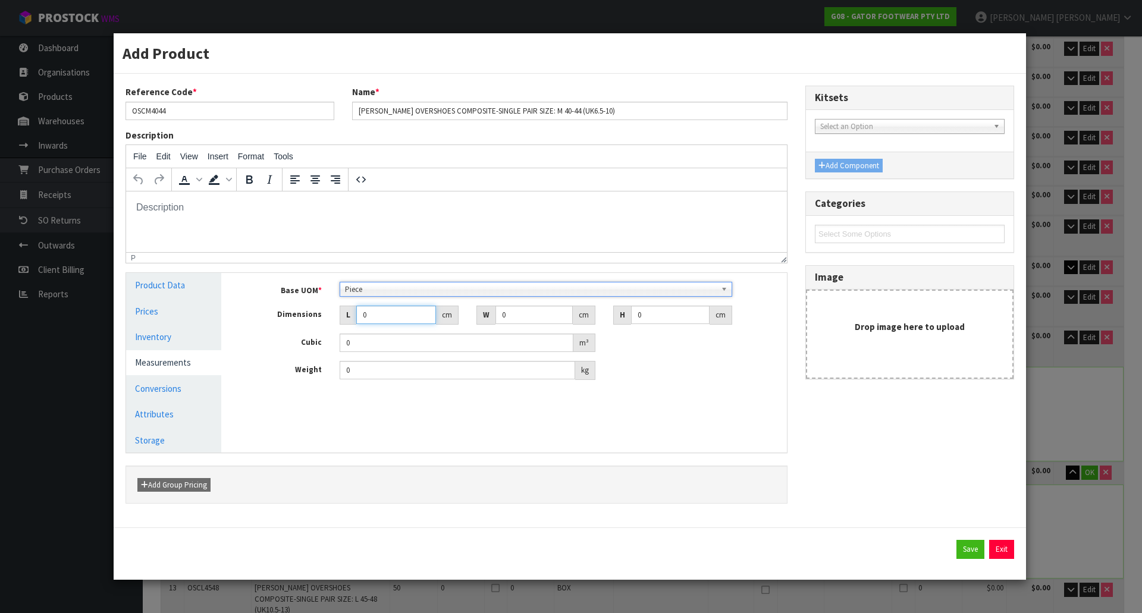
click at [390, 314] on input "0" at bounding box center [396, 315] width 80 height 18
drag, startPoint x: 390, startPoint y: 314, endPoint x: 340, endPoint y: 316, distance: 50.0
click at [340, 316] on div "L 0 cm" at bounding box center [399, 315] width 119 height 19
type input "2"
type input "0.000001"
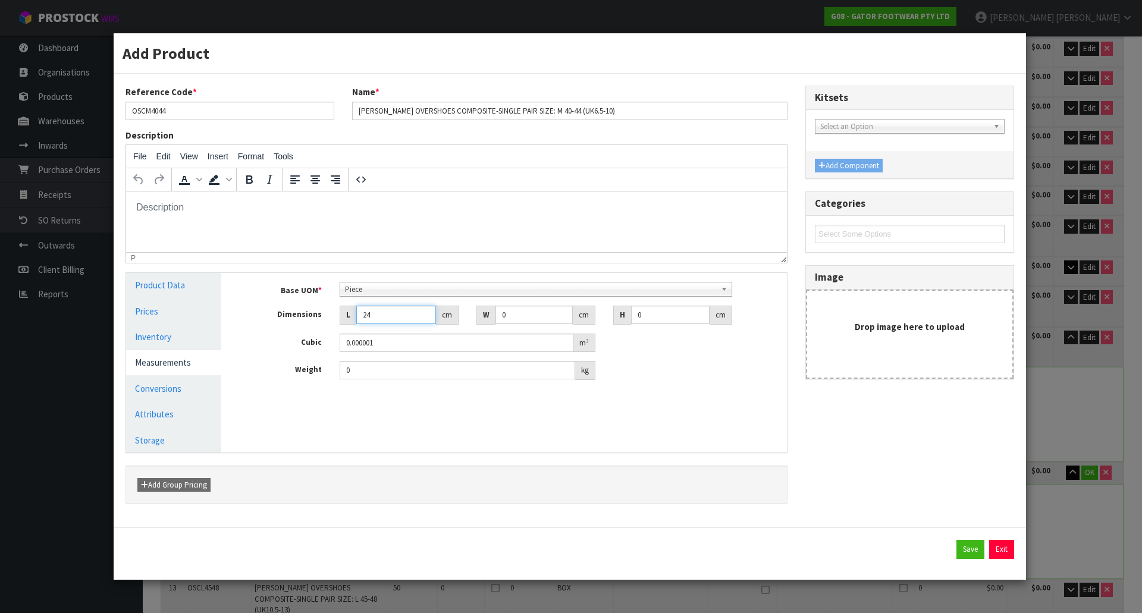
type input "24"
type input "12"
type input "1"
type input "0.000288"
type input "11"
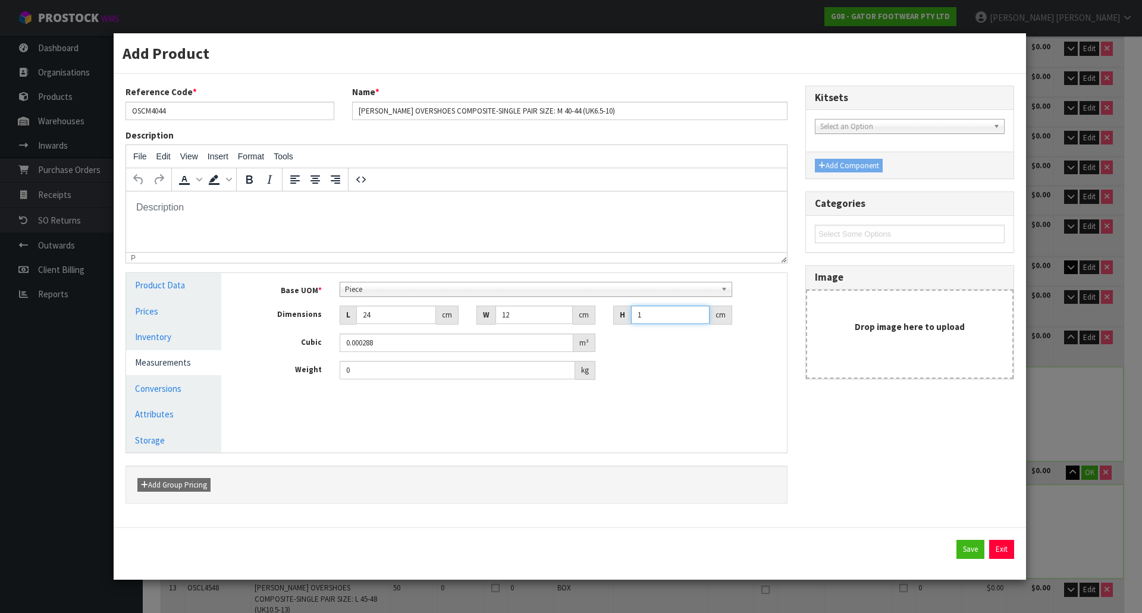
type input "0.003168"
type input "11"
type input "0.70"
click at [168, 398] on link "Conversions" at bounding box center [173, 389] width 95 height 24
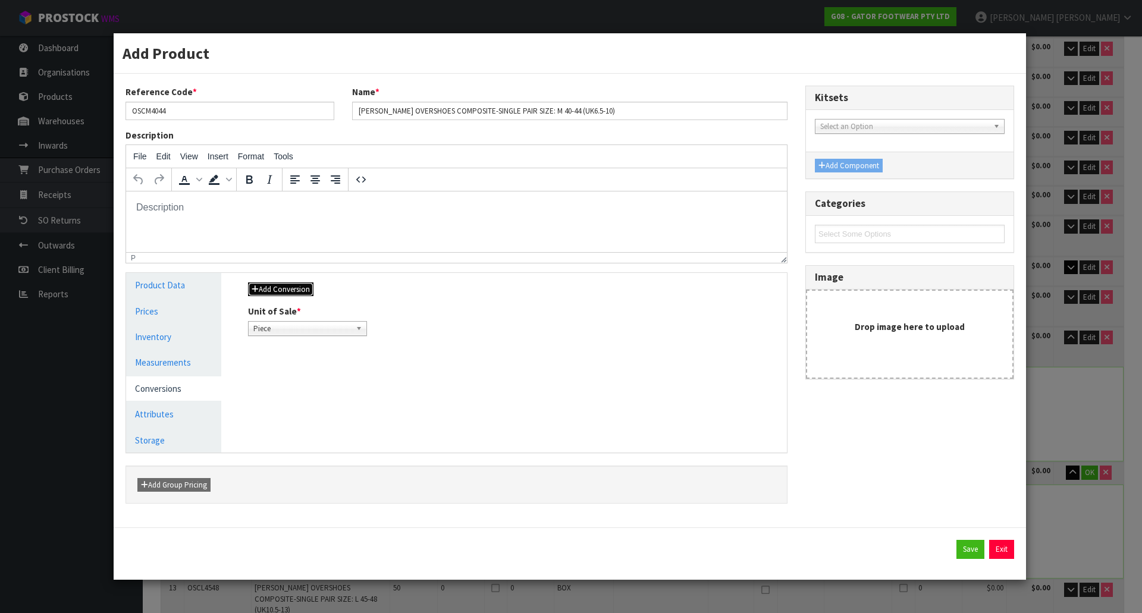
click at [266, 291] on button "Add Conversion" at bounding box center [280, 290] width 65 height 14
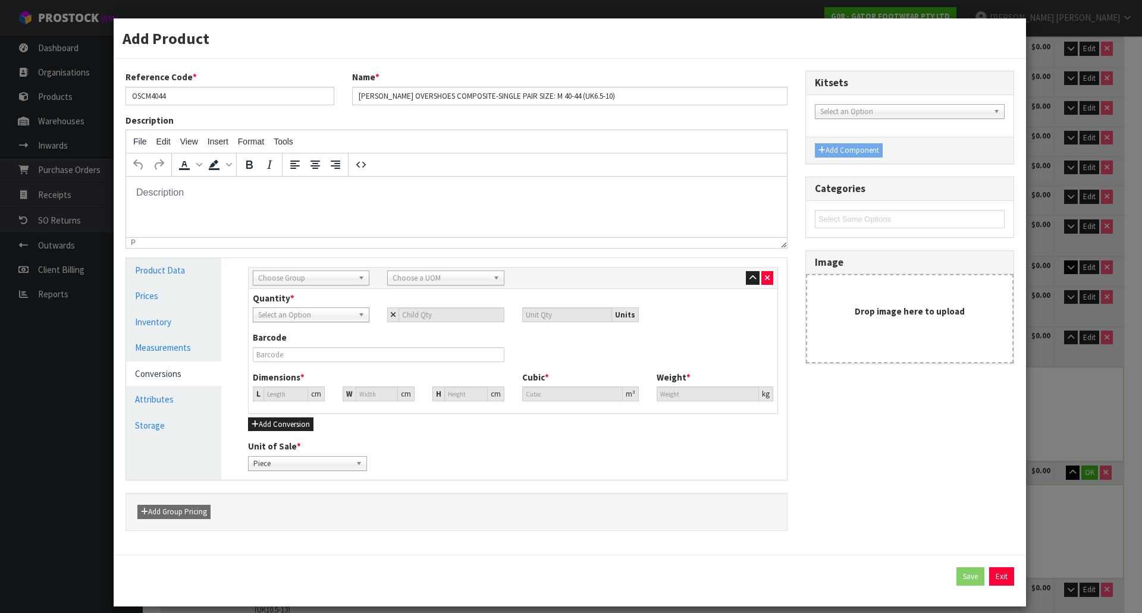
click at [298, 282] on span "Choose Group" at bounding box center [305, 278] width 95 height 14
click at [289, 331] on li "Inner" at bounding box center [311, 326] width 111 height 15
click at [421, 283] on span "Choose a UOM" at bounding box center [440, 278] width 95 height 14
click at [425, 297] on input "text" at bounding box center [445, 294] width 111 height 15
type input "S"
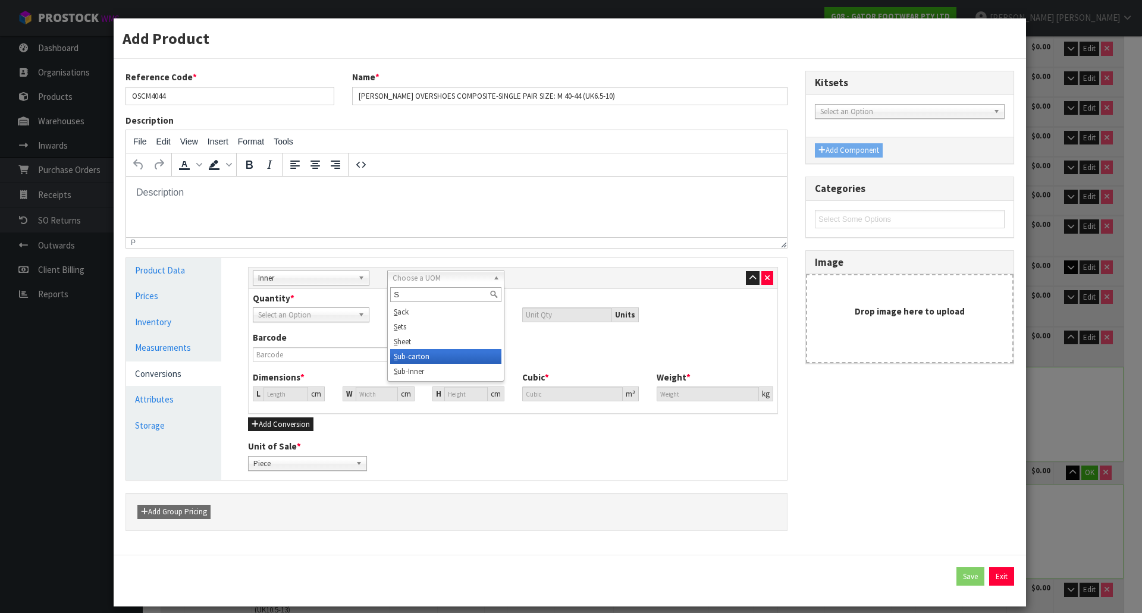
click at [437, 353] on li "S ub-carton" at bounding box center [445, 356] width 111 height 15
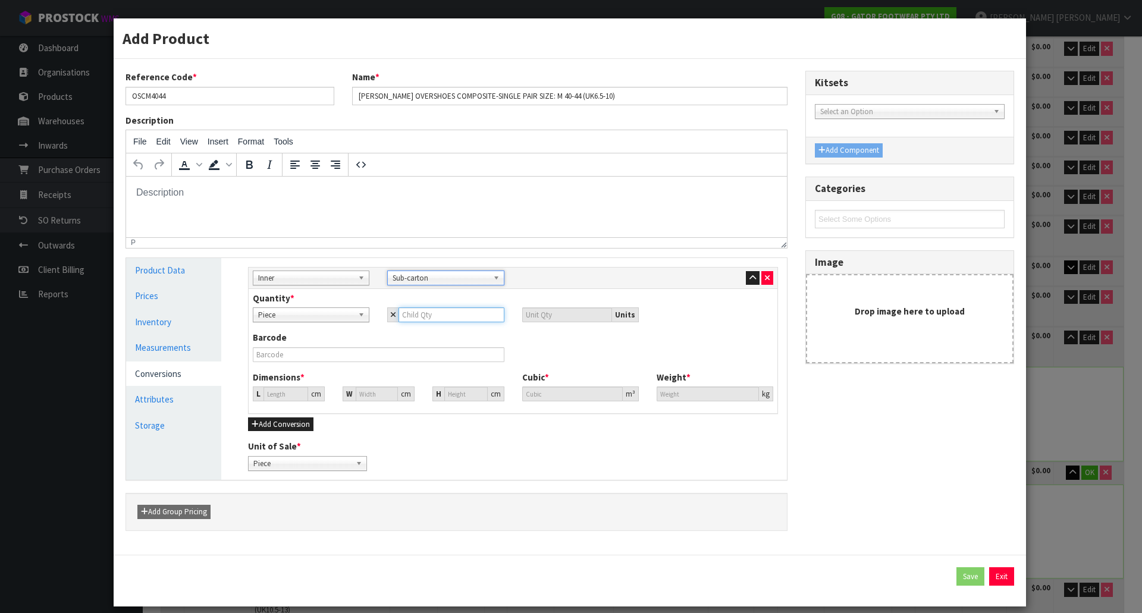
click at [419, 309] on input "number" at bounding box center [451, 315] width 105 height 15
type input "5"
type input "25.114"
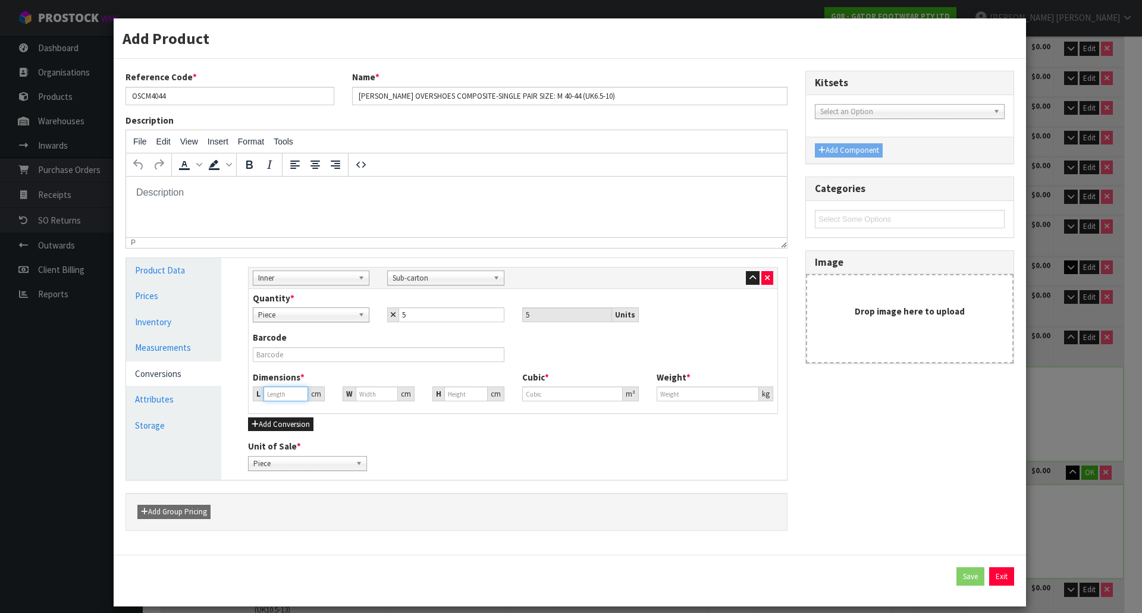
type input "25.114"
type input "0.01584"
type input "3.5"
click at [284, 393] on input "25.114" at bounding box center [286, 394] width 45 height 15
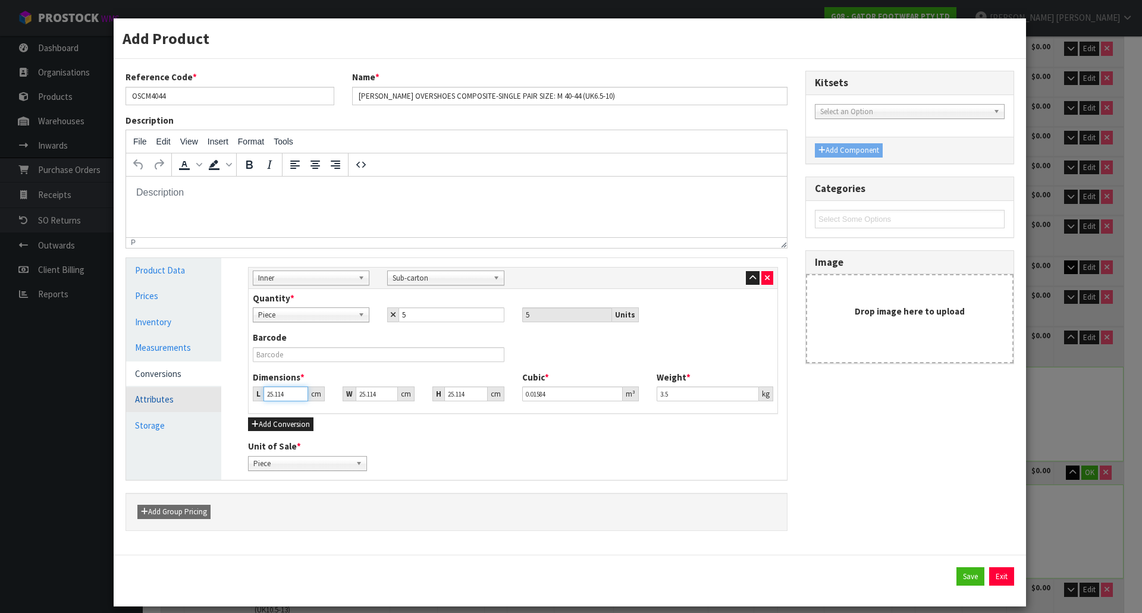
drag, startPoint x: 284, startPoint y: 393, endPoint x: 217, endPoint y: 394, distance: 67.8
click at [217, 394] on div "Product Data Prices Inventory Measurements Conversions Attributes Storage Manag…" at bounding box center [456, 369] width 679 height 222
type input "3"
type input "0.001892"
type input "37"
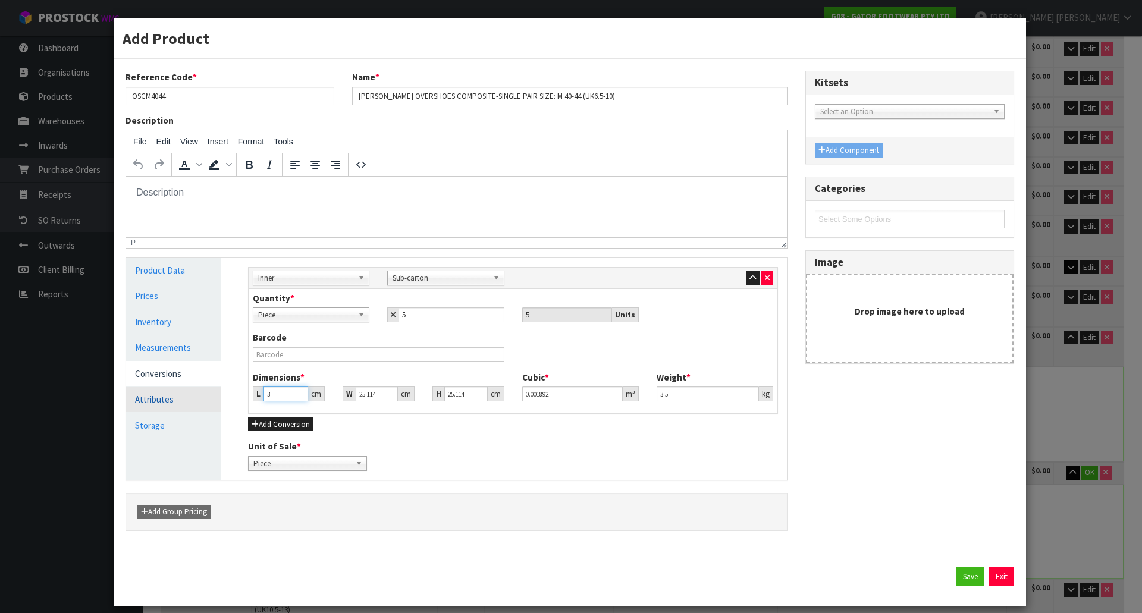
type input "0.023336"
type input "37"
type input "3"
type input "0.002788"
type input "34"
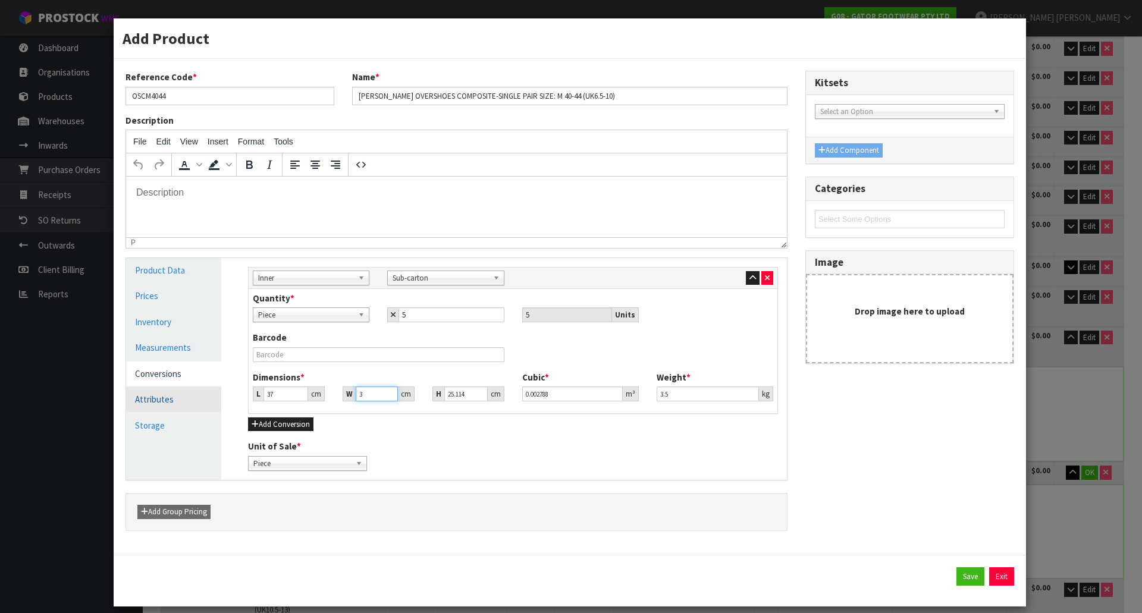
type input "0.031593"
type input "34"
type input "1"
type input "0.001258"
type input "14"
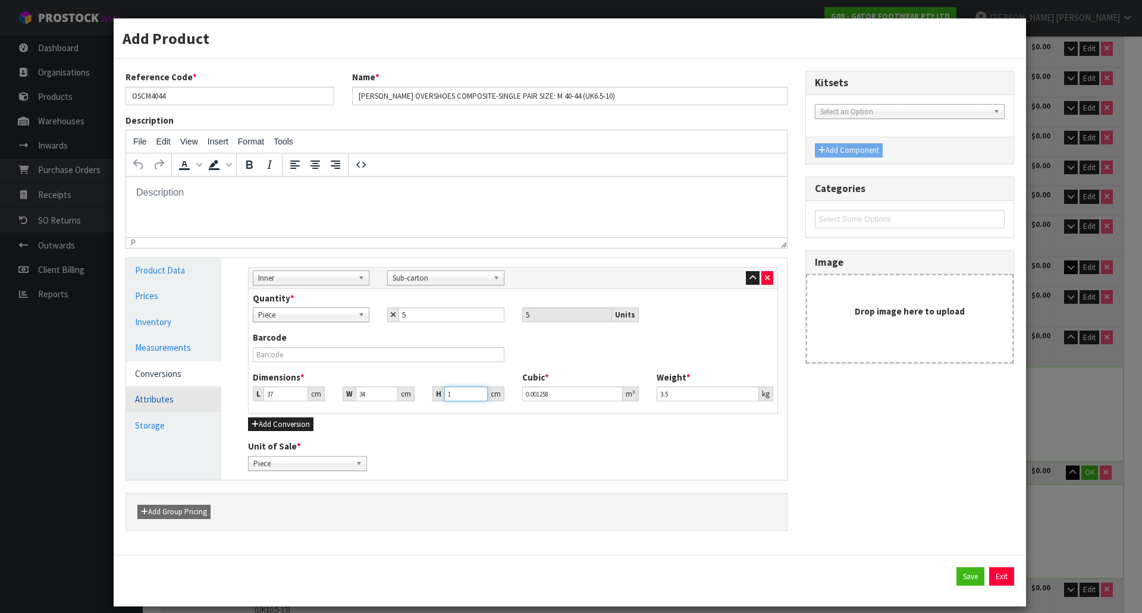
type input "0.017612"
type input "14"
type input "3.85"
click at [750, 276] on icon "button" at bounding box center [753, 278] width 7 height 8
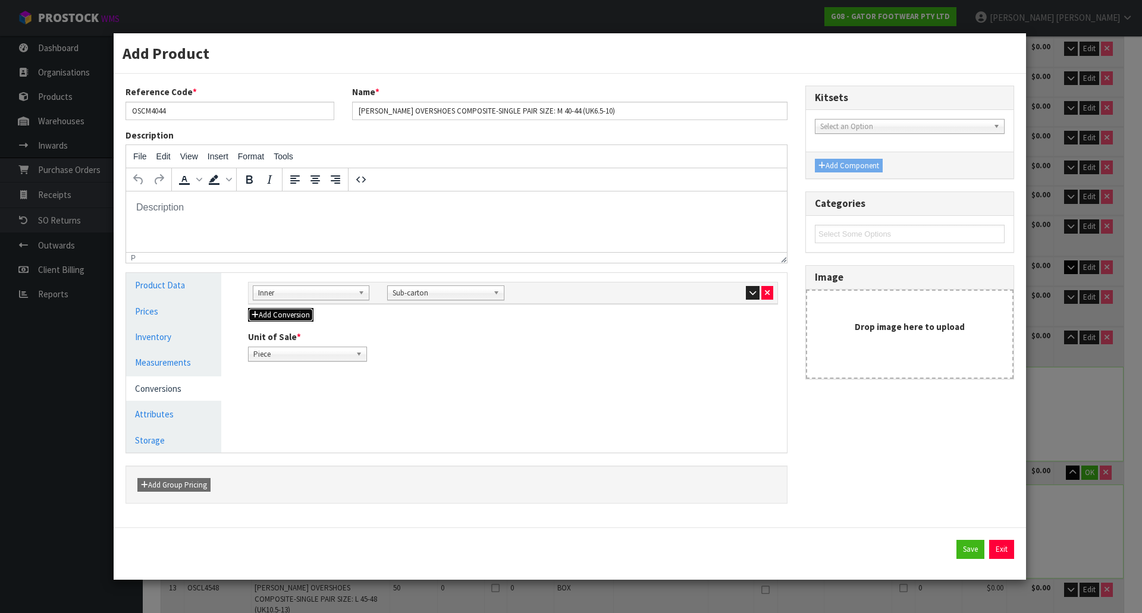
click at [270, 315] on button "Add Conversion" at bounding box center [280, 315] width 65 height 14
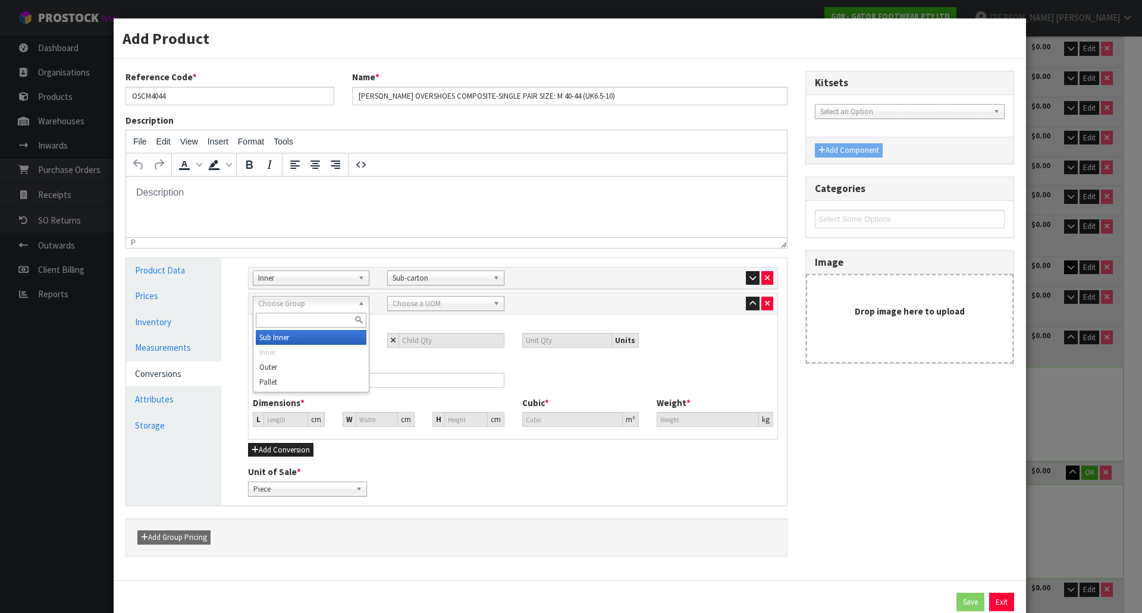
click at [312, 311] on div "Choose Group Sub Inner Inner Outer Pallet" at bounding box center [311, 303] width 117 height 15
click at [288, 366] on li "Outer" at bounding box center [311, 367] width 111 height 15
click at [409, 308] on span "Choose a UOM" at bounding box center [440, 304] width 95 height 14
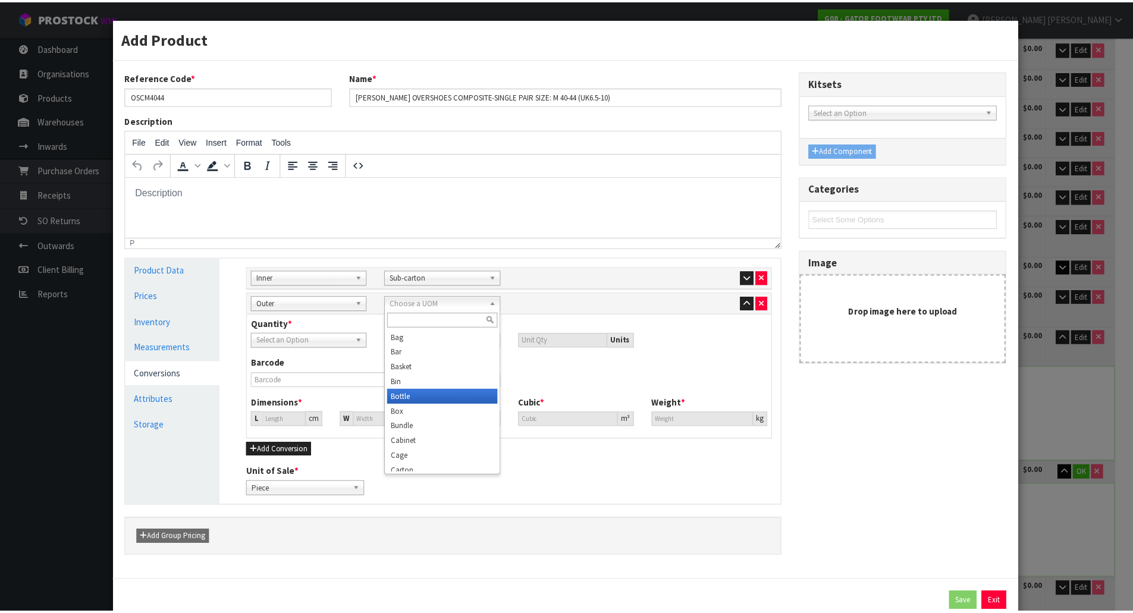
scroll to position [59, 0]
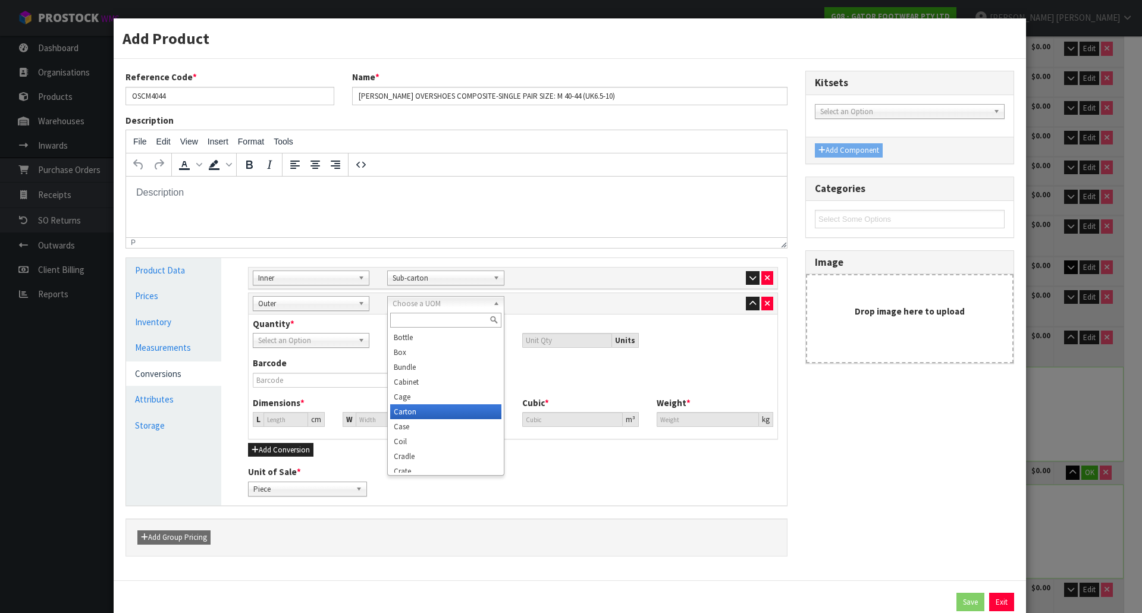
click at [431, 413] on li "Carton" at bounding box center [445, 412] width 111 height 15
click at [362, 363] on div "Barcode" at bounding box center [378, 372] width 269 height 30
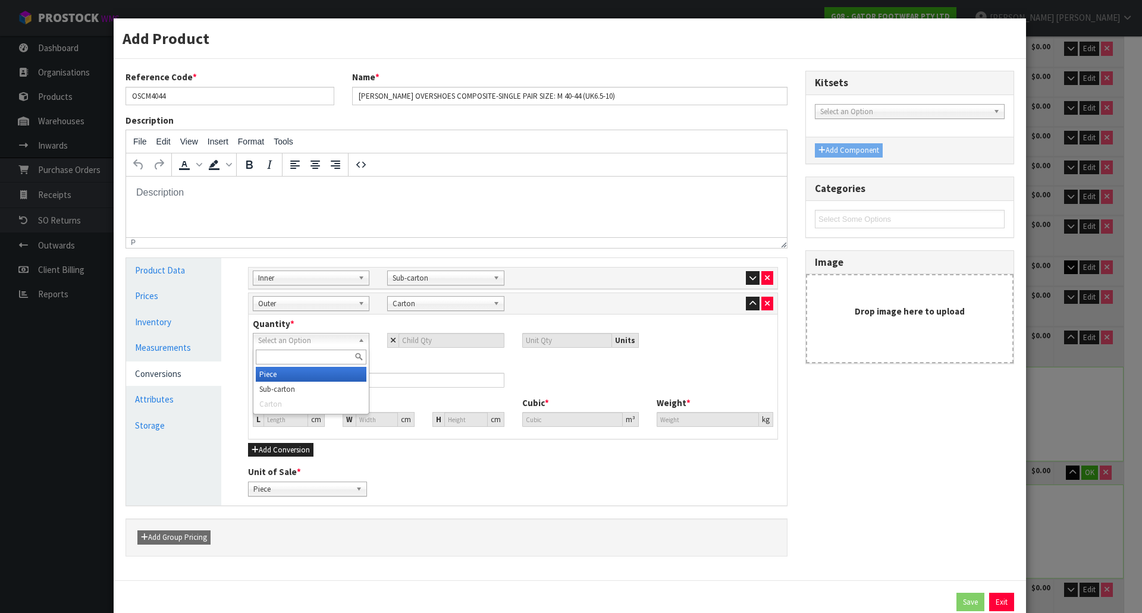
click at [334, 341] on span "Select an Option" at bounding box center [305, 341] width 95 height 14
click at [301, 390] on li "Sub-carton" at bounding box center [311, 389] width 111 height 15
click at [451, 338] on input "number" at bounding box center [451, 340] width 105 height 15
type input "5"
type input "25"
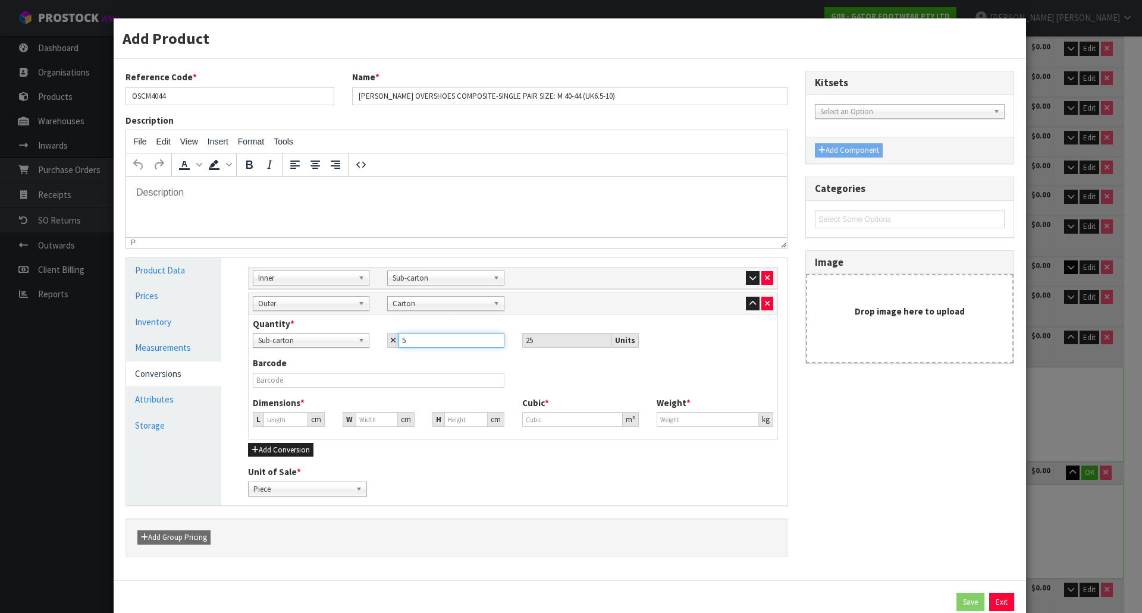
type input "5"
type input "42.945"
type input "0.0792"
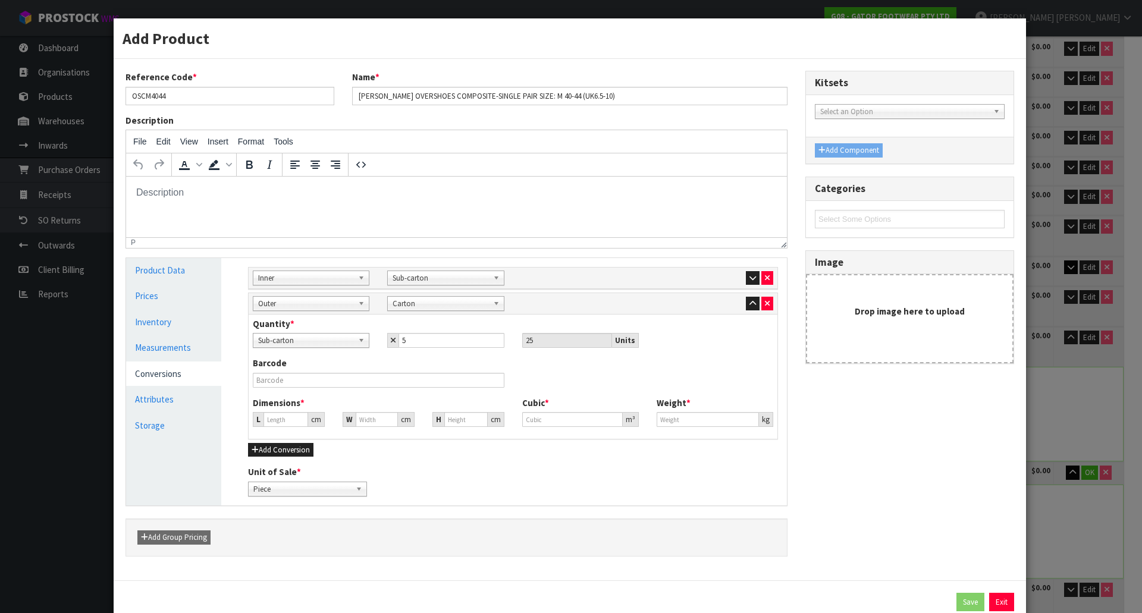
type input "17.5"
click at [462, 363] on div "Barcode" at bounding box center [378, 372] width 269 height 30
drag, startPoint x: 286, startPoint y: 419, endPoint x: 208, endPoint y: 428, distance: 78.4
click at [208, 428] on div "Product Data Prices Inventory Measurements Conversions Attributes Storage Manag…" at bounding box center [456, 381] width 679 height 247
type input "6"
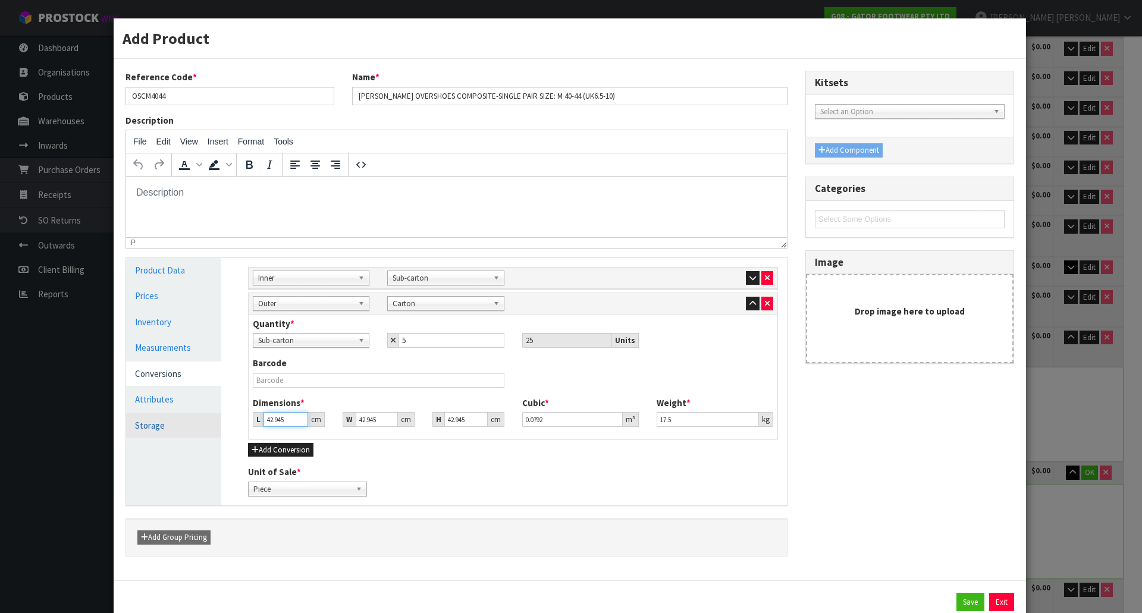
type input "0.011066"
type input "66"
type input "0.121722"
type input "66"
type input "3"
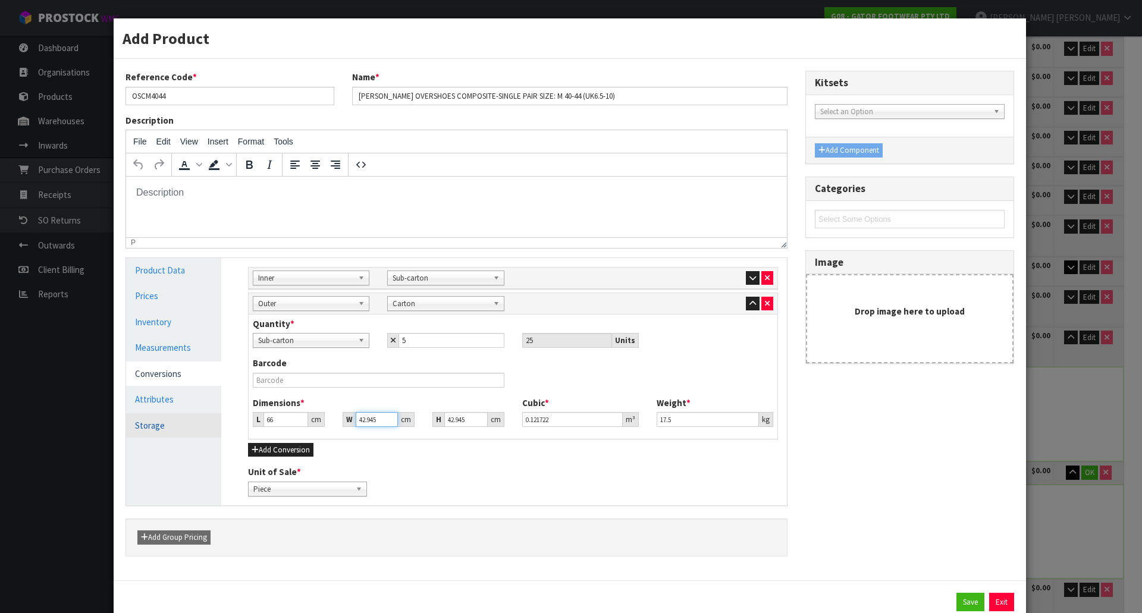
type input "0.008503"
type input "38"
type input "0.107706"
type input "38"
type input "2"
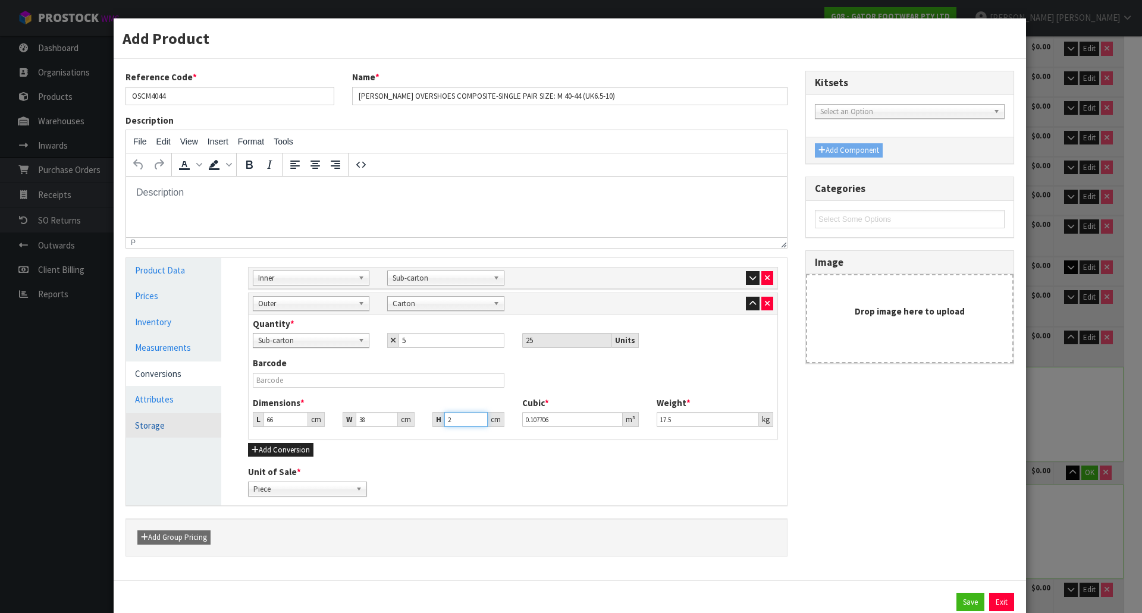
type input "0.005016"
type input "0.000001"
type input "3"
type input "0.007524"
type input "35"
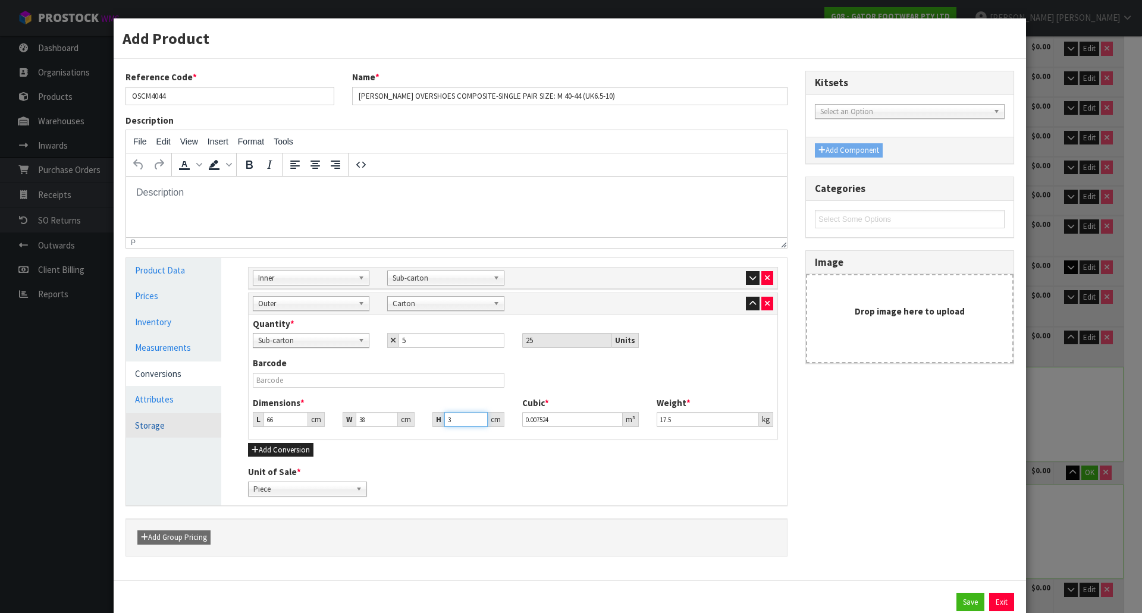
type input "0.08778"
type input "35"
type input "20"
click at [823, 516] on div "Reference Code * OSCM4044 Name * GASTON MILLE OVERSHOES COMPOSITE-SINGLE PAIR S…" at bounding box center [570, 320] width 907 height 498
click at [750, 281] on icon "button" at bounding box center [753, 278] width 7 height 8
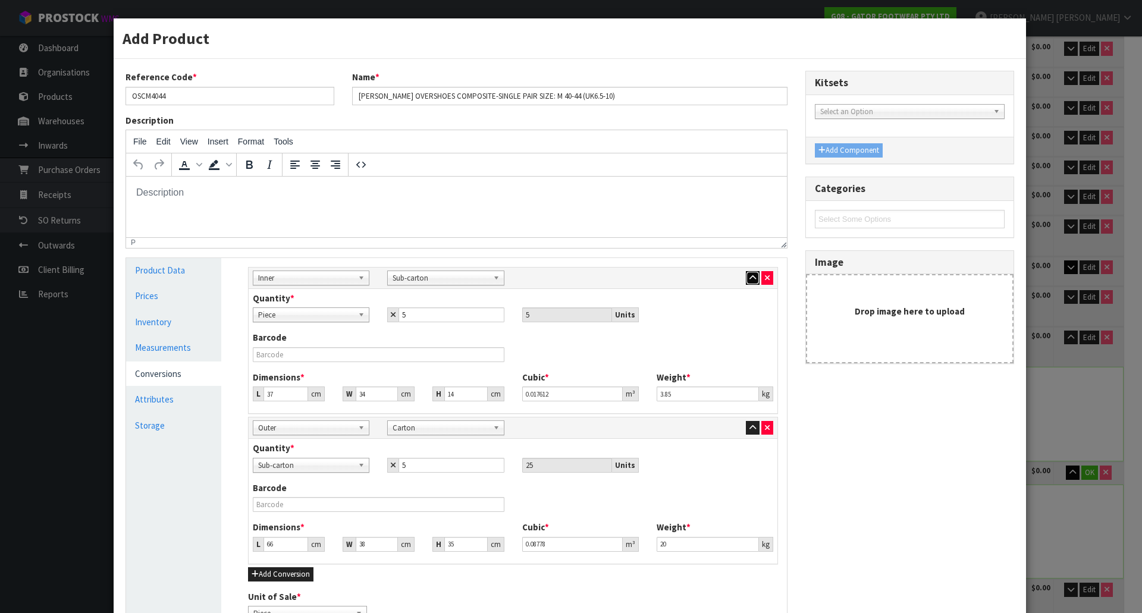
click at [750, 281] on icon "button" at bounding box center [753, 278] width 7 height 8
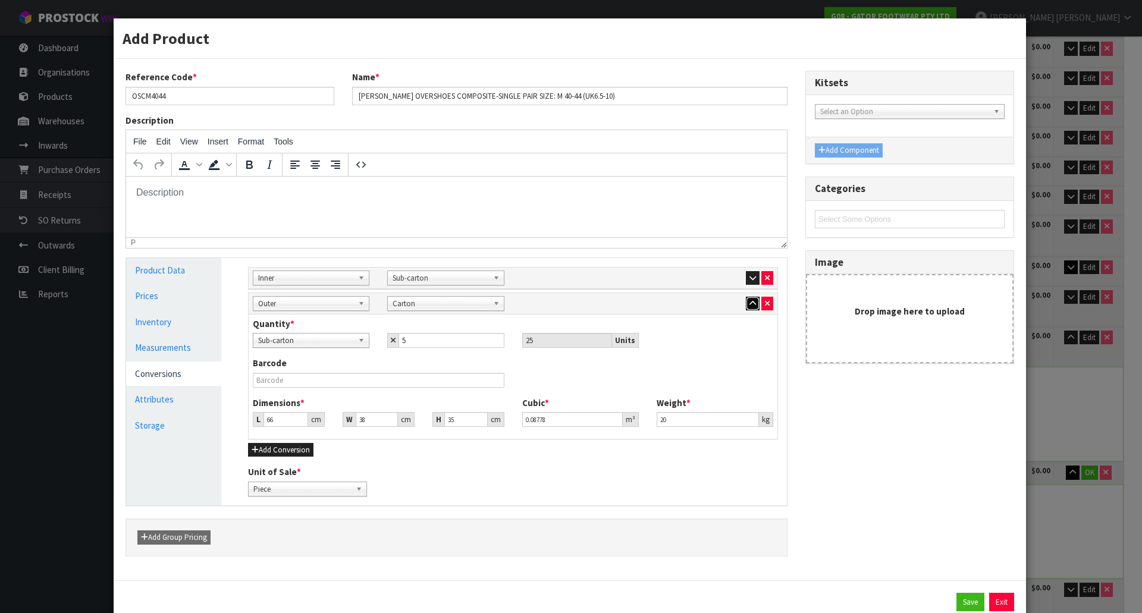
click at [746, 299] on button "button" at bounding box center [753, 304] width 14 height 14
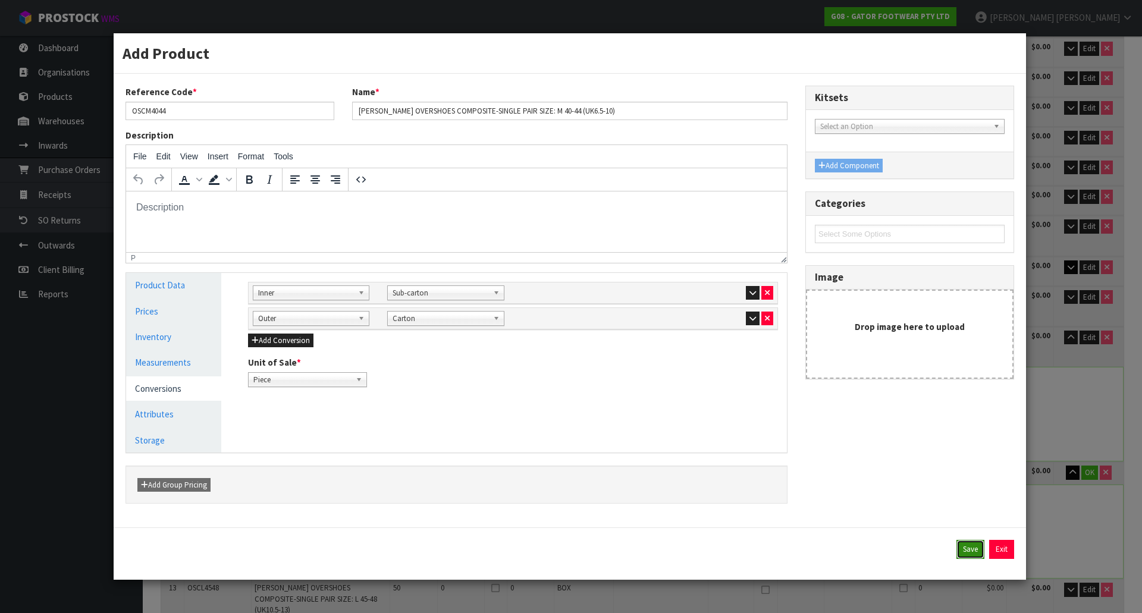
click at [973, 547] on button "Save" at bounding box center [971, 549] width 28 height 19
type input "66"
type input "38"
type input "35"
type input "0.08778"
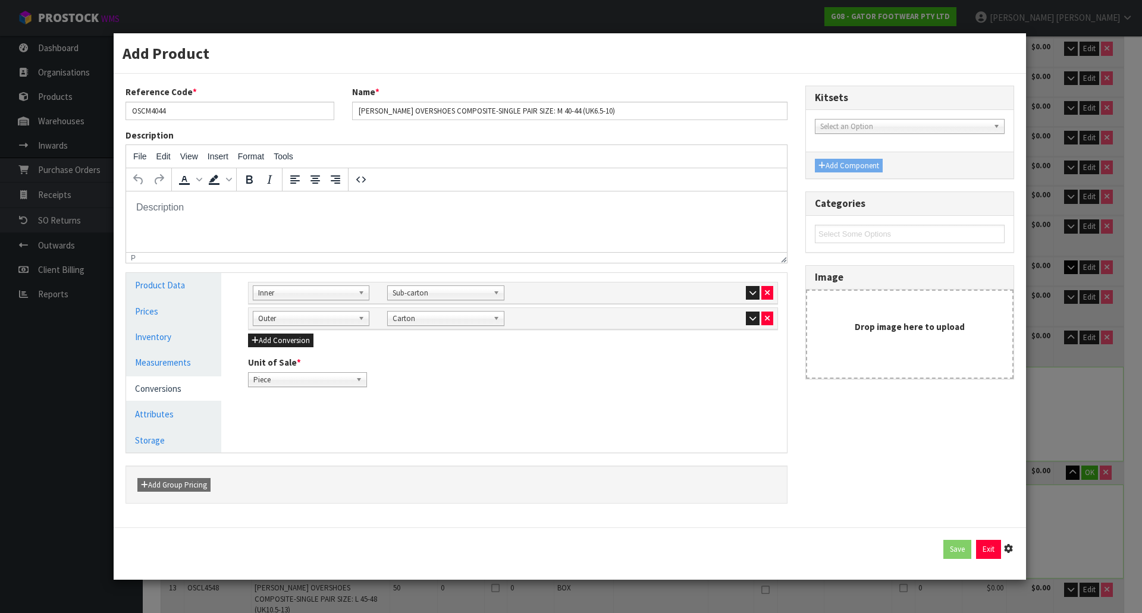
type input "20"
type input "25 PCE x CTN"
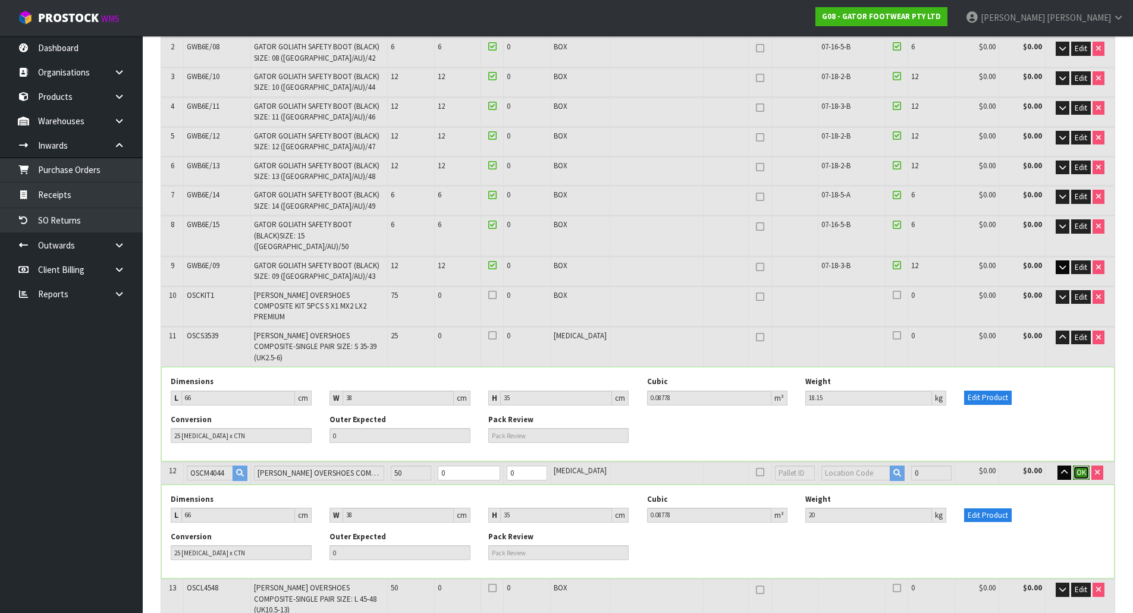
click at [1085, 466] on button "OK" at bounding box center [1081, 473] width 17 height 14
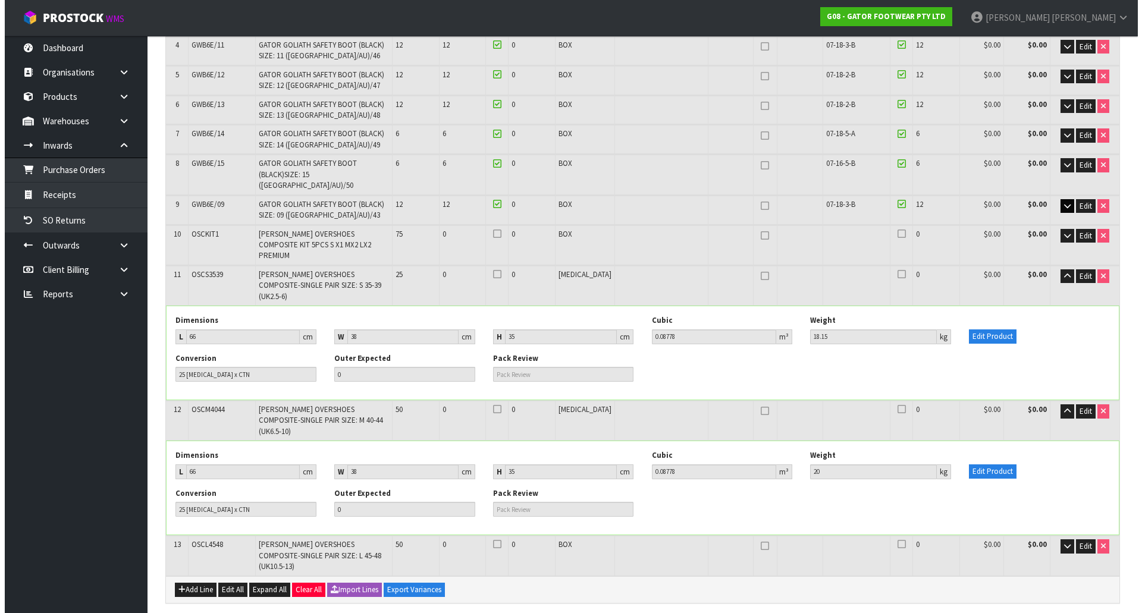
scroll to position [357, 0]
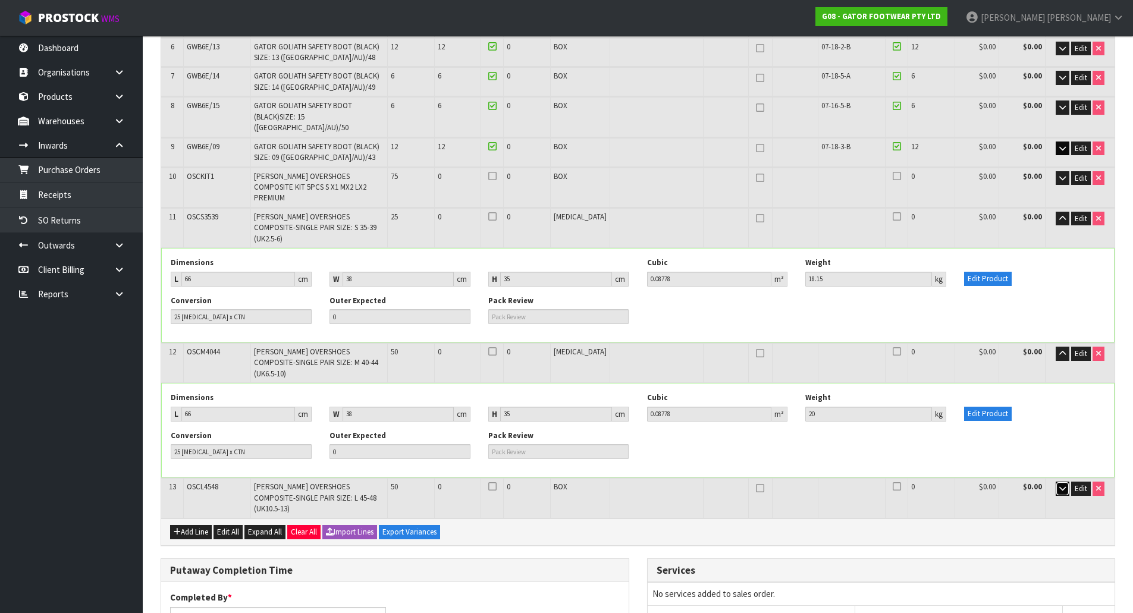
click at [1066, 482] on button "button" at bounding box center [1063, 489] width 14 height 14
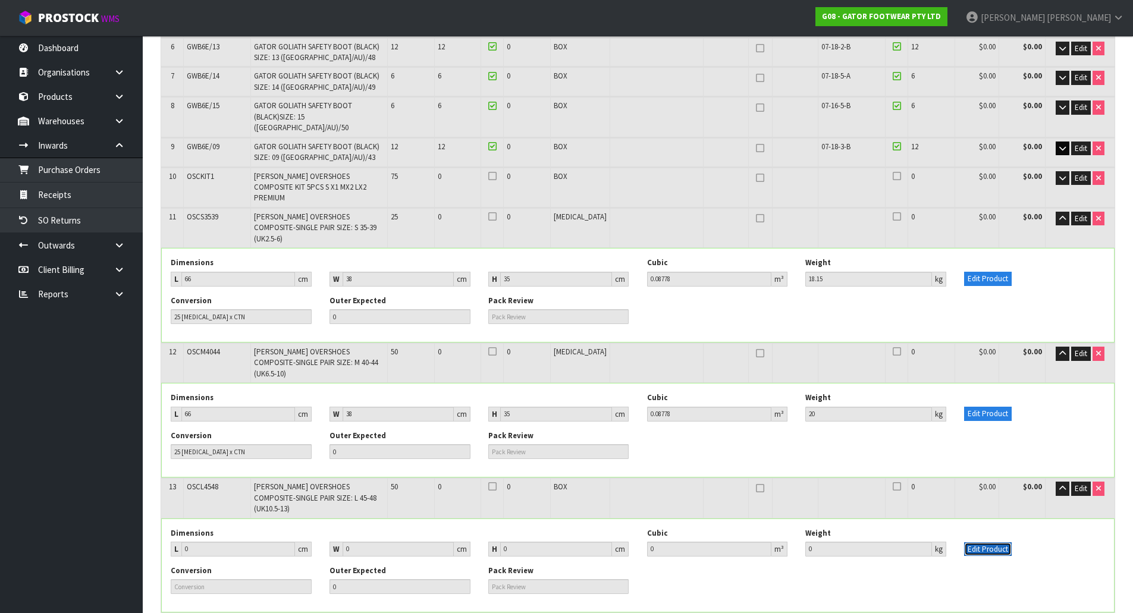
click at [989, 543] on button "Edit Product" at bounding box center [988, 550] width 48 height 14
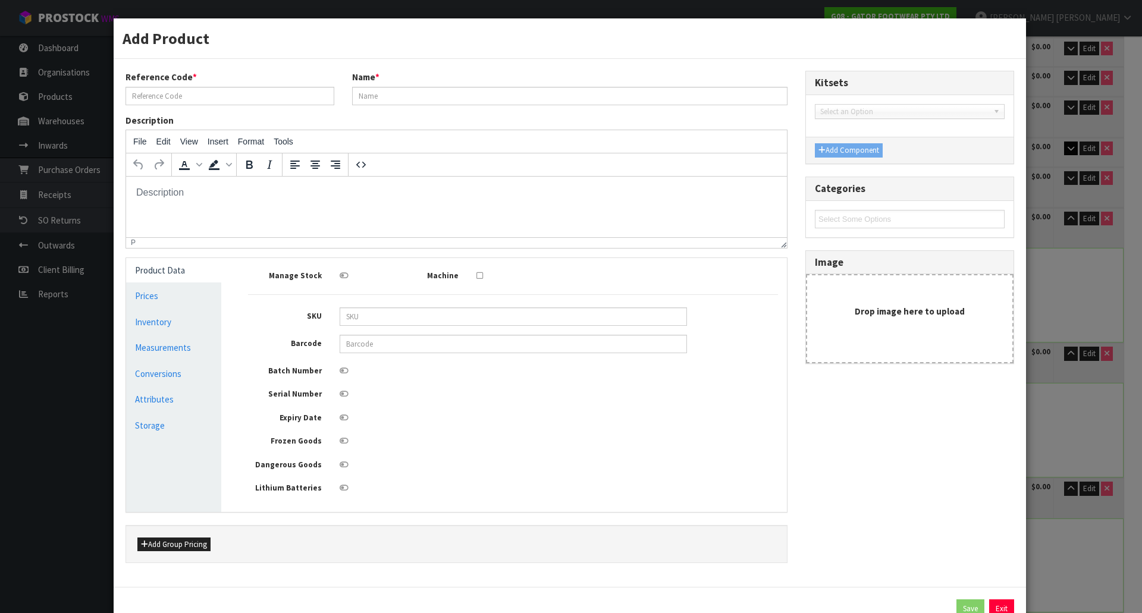
scroll to position [0, 0]
type input "OSCL4548"
type input "GASTON MILLE OVERSHOES COMPOSITE-SINGLE PAIR SIZE: L 45-48 (UK10.5-13)"
type input "3660542692452"
type input "0"
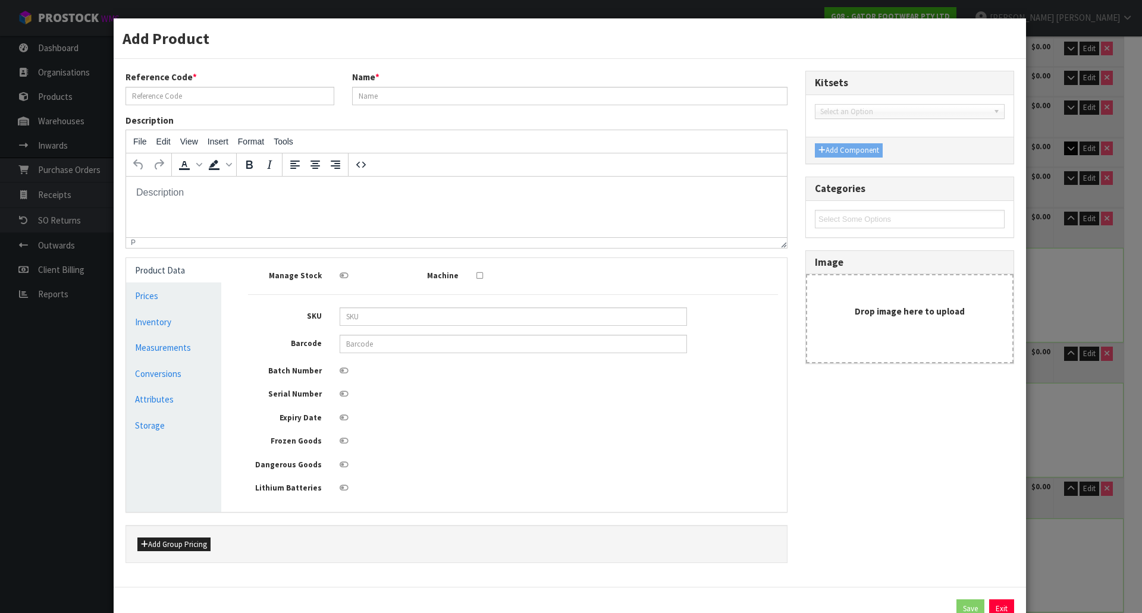
type input "0"
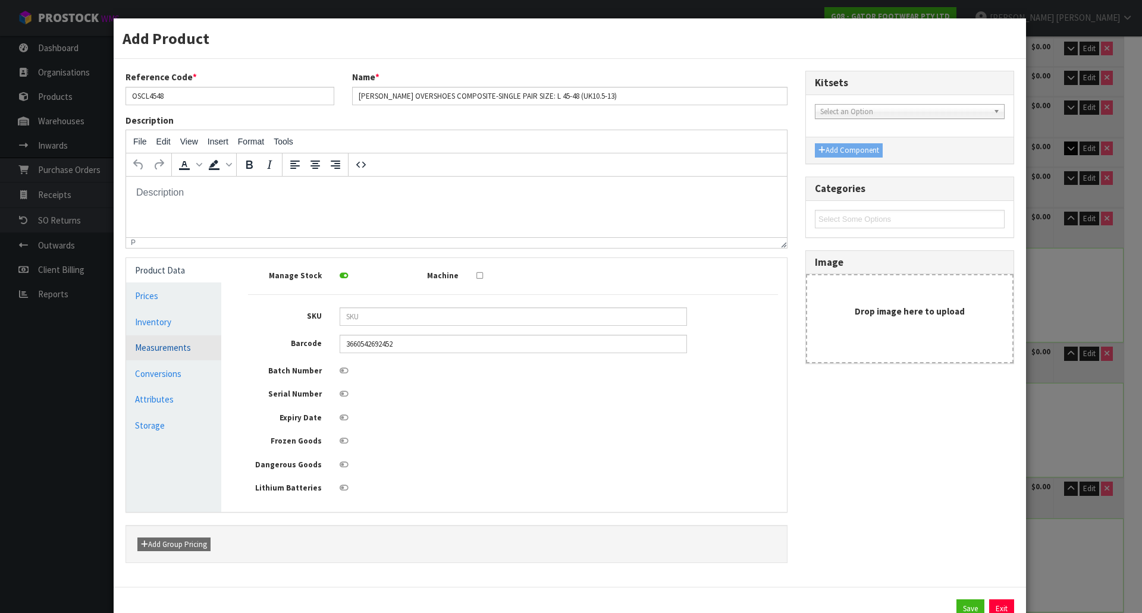
click at [191, 353] on link "Measurements" at bounding box center [173, 348] width 95 height 24
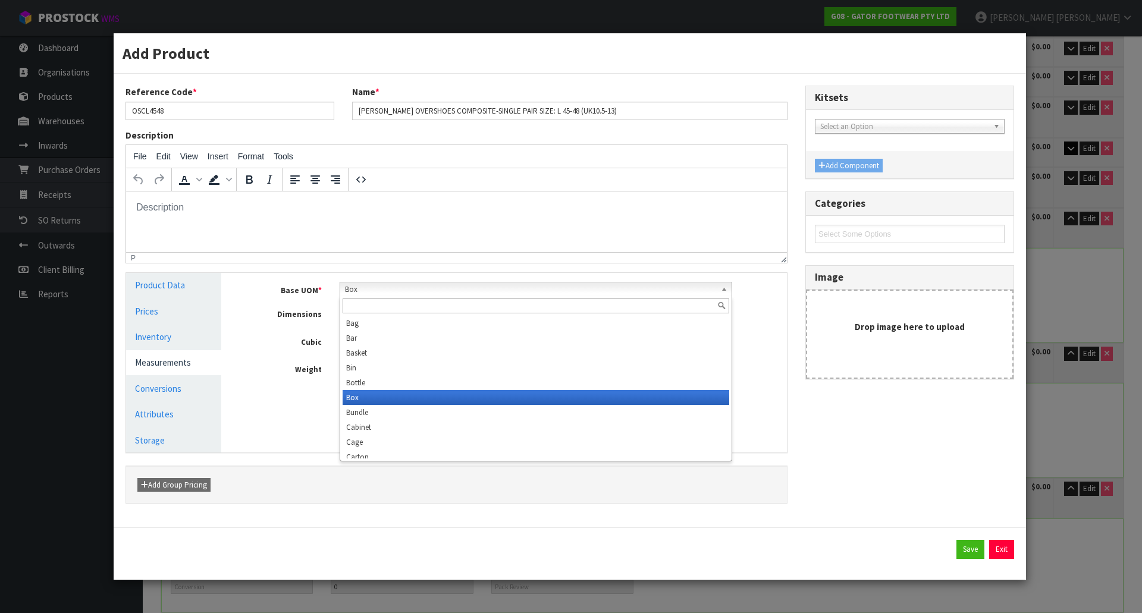
click at [375, 292] on span "Box" at bounding box center [531, 290] width 372 height 14
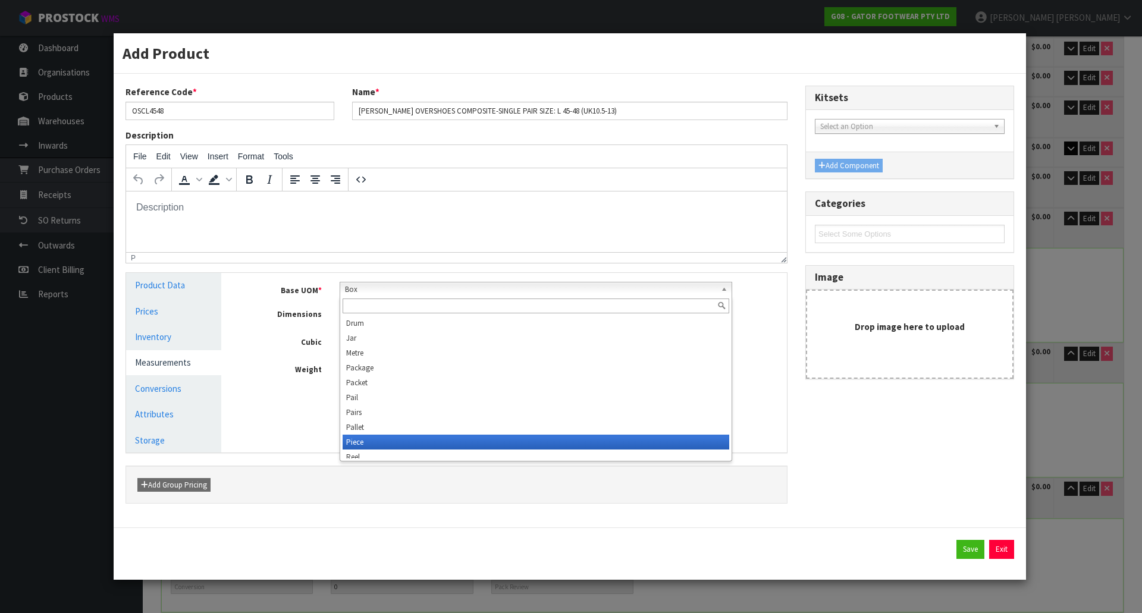
click at [370, 438] on li "Piece" at bounding box center [536, 442] width 387 height 15
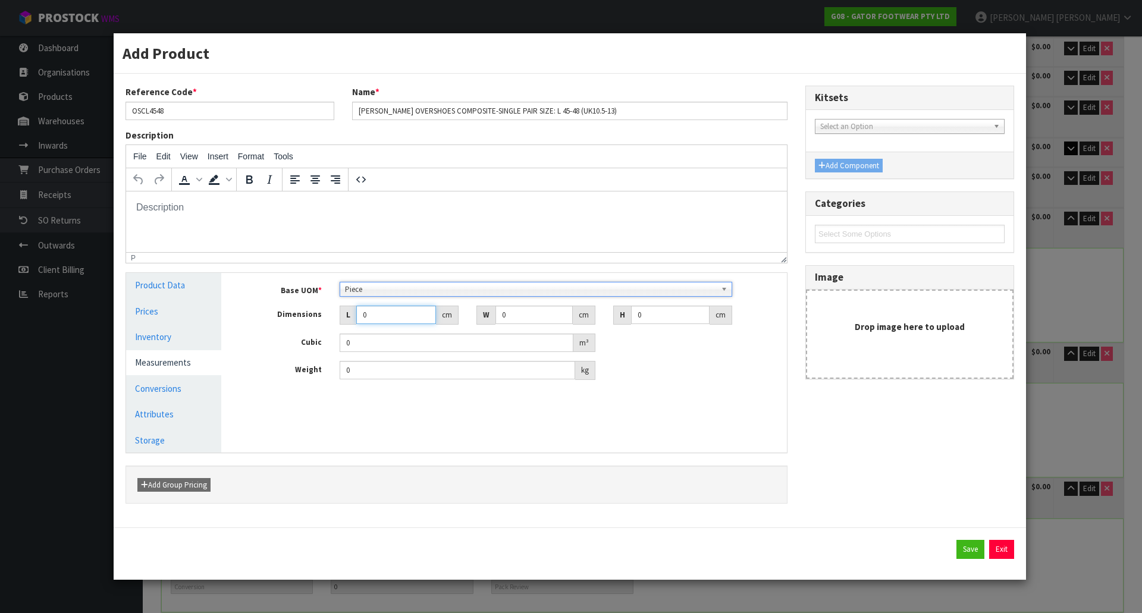
drag, startPoint x: 384, startPoint y: 316, endPoint x: 319, endPoint y: 322, distance: 65.1
click at [319, 322] on div "Dimensions L 0 cm W 0 cm H 0 cm" at bounding box center [513, 315] width 548 height 19
type input "2"
type input "0.000001"
type input "24"
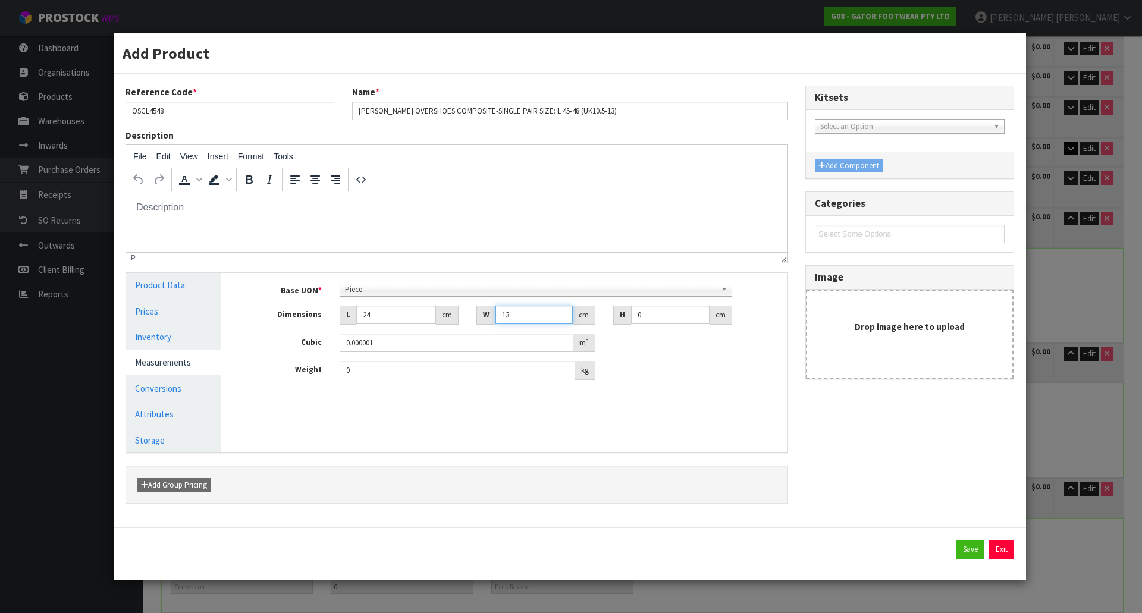
type input "13"
type input "1"
type input "0.000312"
type input "12"
type input "0.003744"
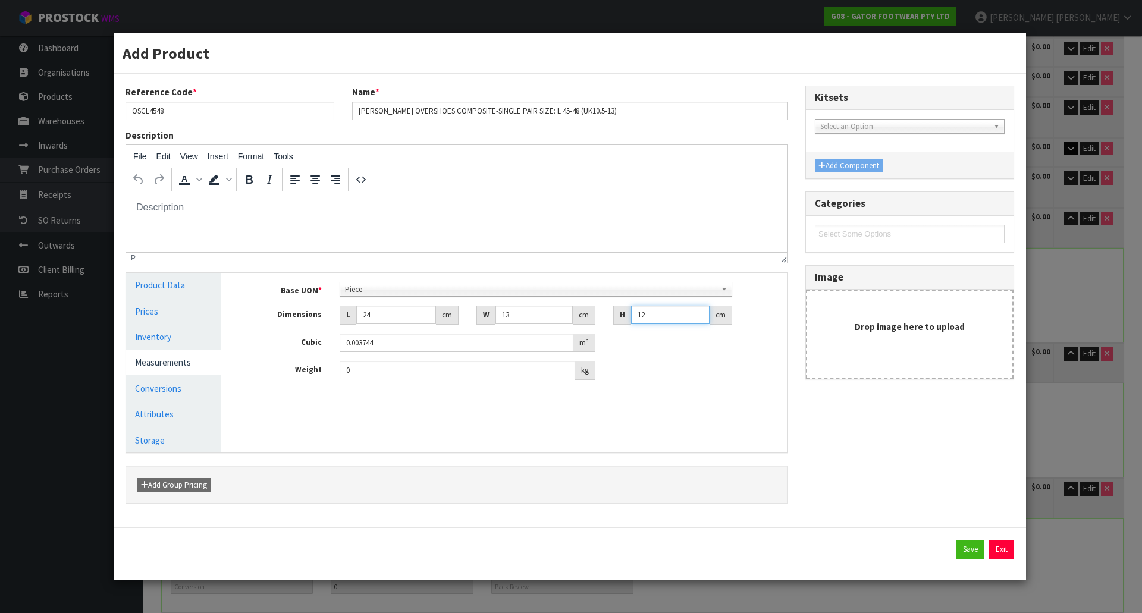
type input "12"
type input "0.85"
click at [181, 389] on link "Conversions" at bounding box center [173, 389] width 95 height 24
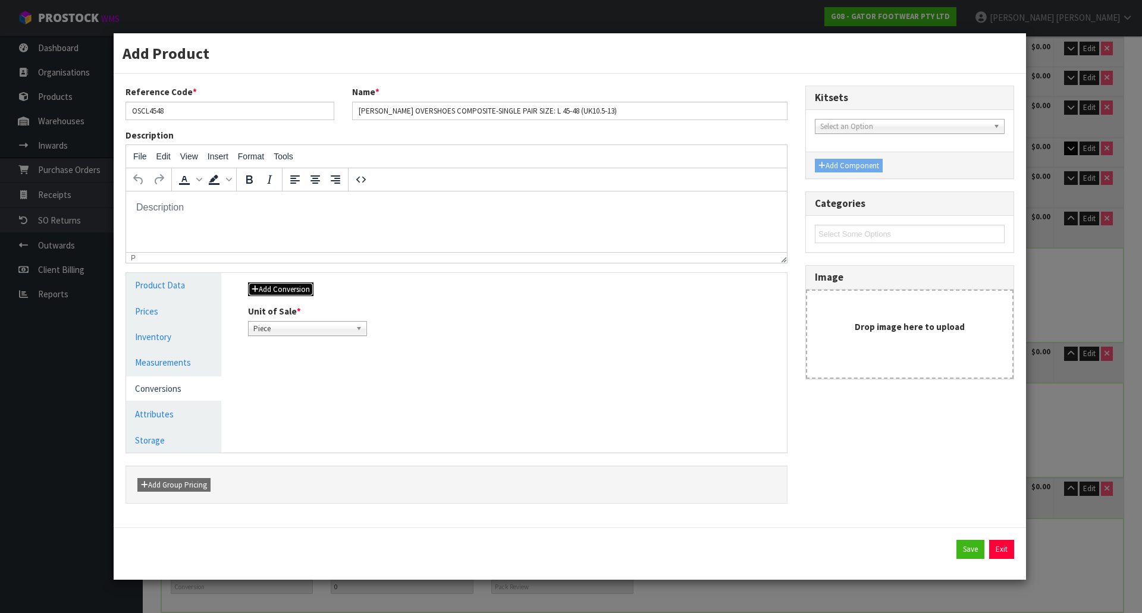
click at [282, 288] on button "Add Conversion" at bounding box center [280, 290] width 65 height 14
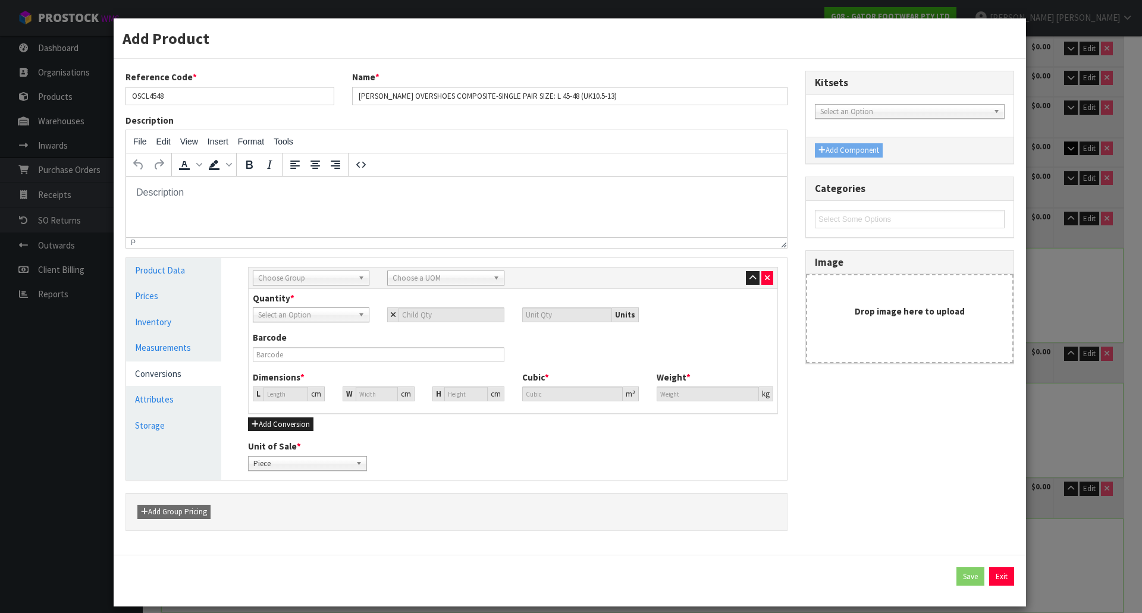
click at [290, 277] on span "Choose Group" at bounding box center [305, 278] width 95 height 14
click at [291, 331] on li "Inner" at bounding box center [311, 326] width 111 height 15
click at [421, 276] on span "Choose a UOM" at bounding box center [440, 278] width 95 height 14
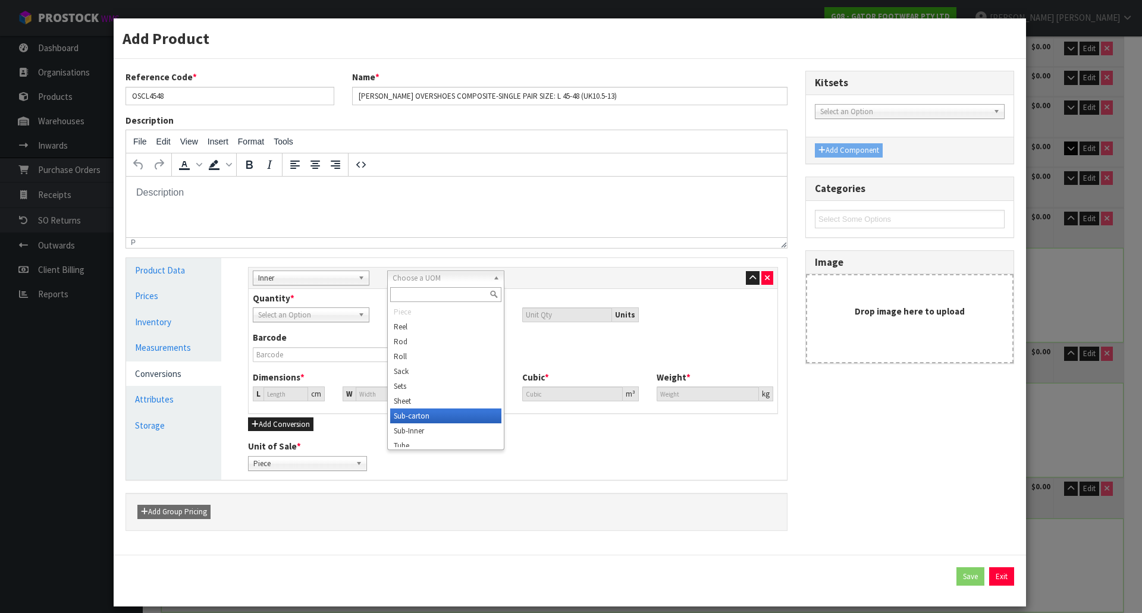
click at [437, 410] on li "Sub-carton" at bounding box center [445, 416] width 111 height 15
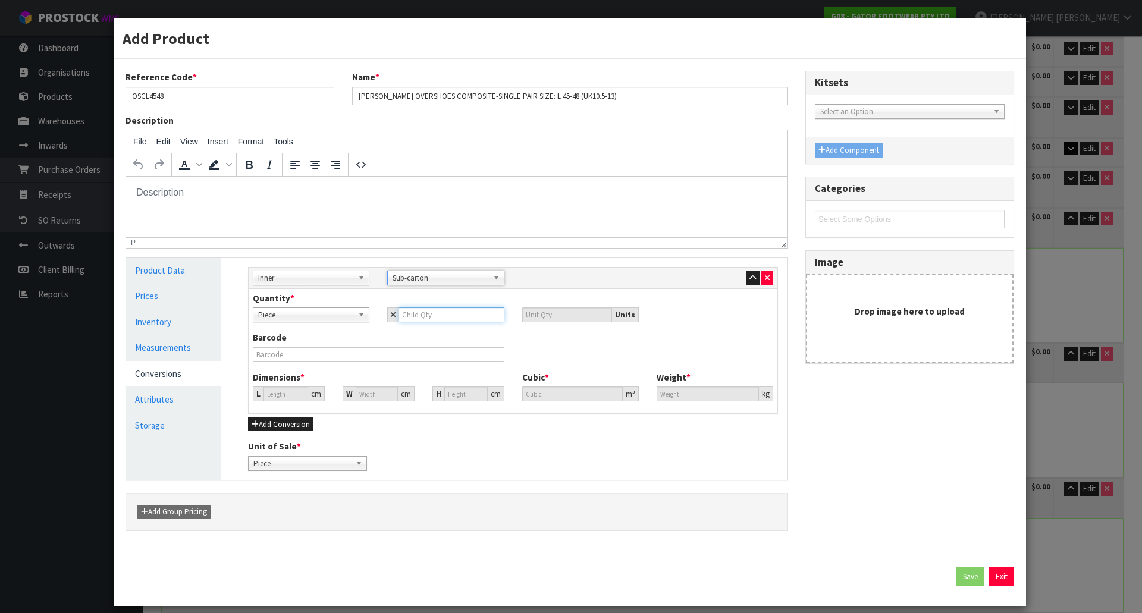
click at [447, 315] on input "number" at bounding box center [451, 315] width 105 height 15
click at [448, 313] on input "number" at bounding box center [451, 315] width 105 height 15
type input "5"
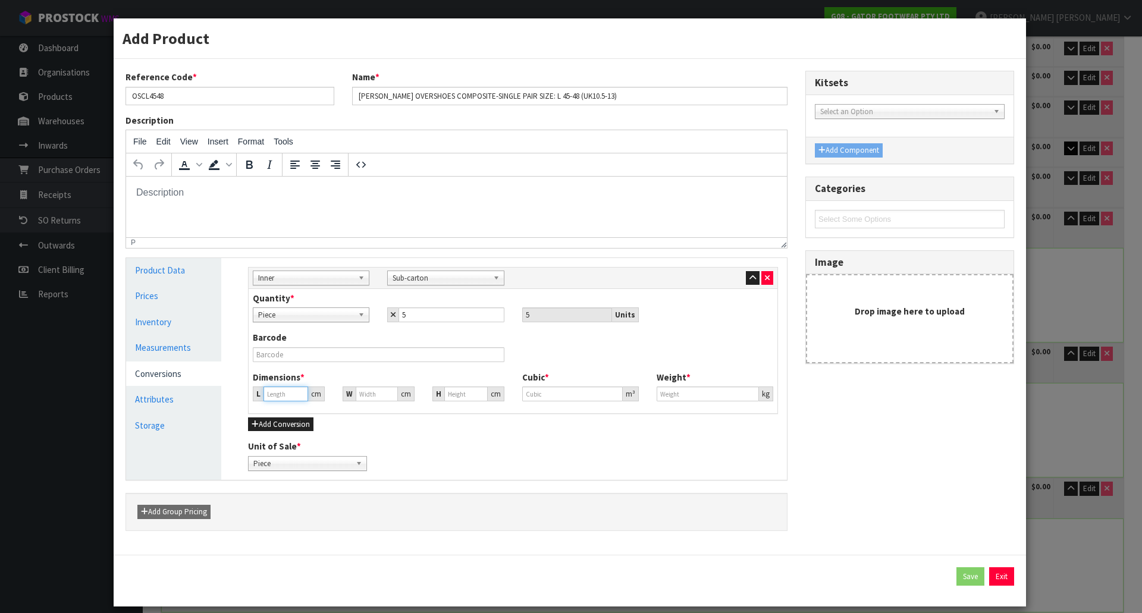
type input "26.552"
type input "0.01872"
type input "4.25"
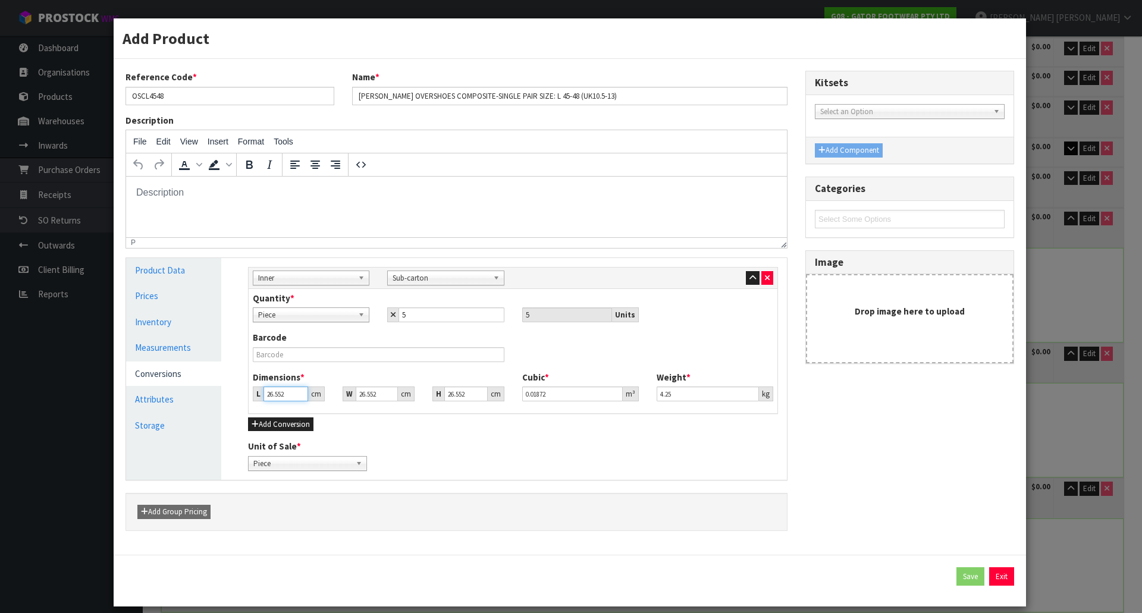
click at [274, 391] on input "26.552" at bounding box center [286, 394] width 45 height 15
drag, startPoint x: 287, startPoint y: 394, endPoint x: 237, endPoint y: 394, distance: 49.4
click at [239, 394] on div "Sub Inner Inner Outer Pallet Inner Sub Inner Inner Outer Pallet Bag Bar Basket …" at bounding box center [513, 369] width 548 height 222
type input "3"
type input "0.002115"
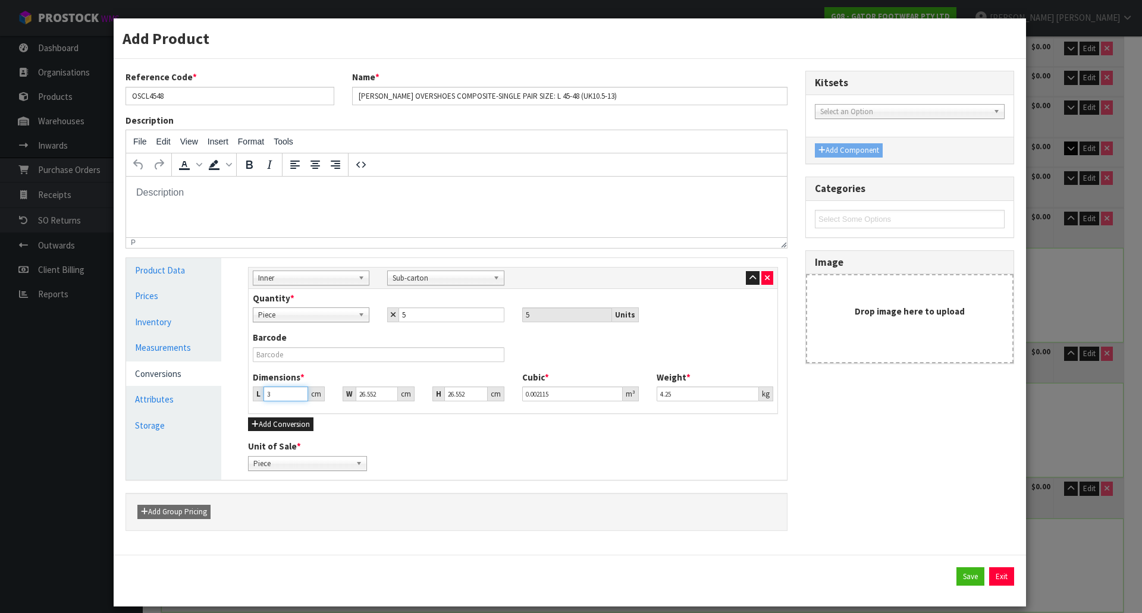
type input "37"
type input "0.026085"
type input "37"
type input "3"
type input "0.002947"
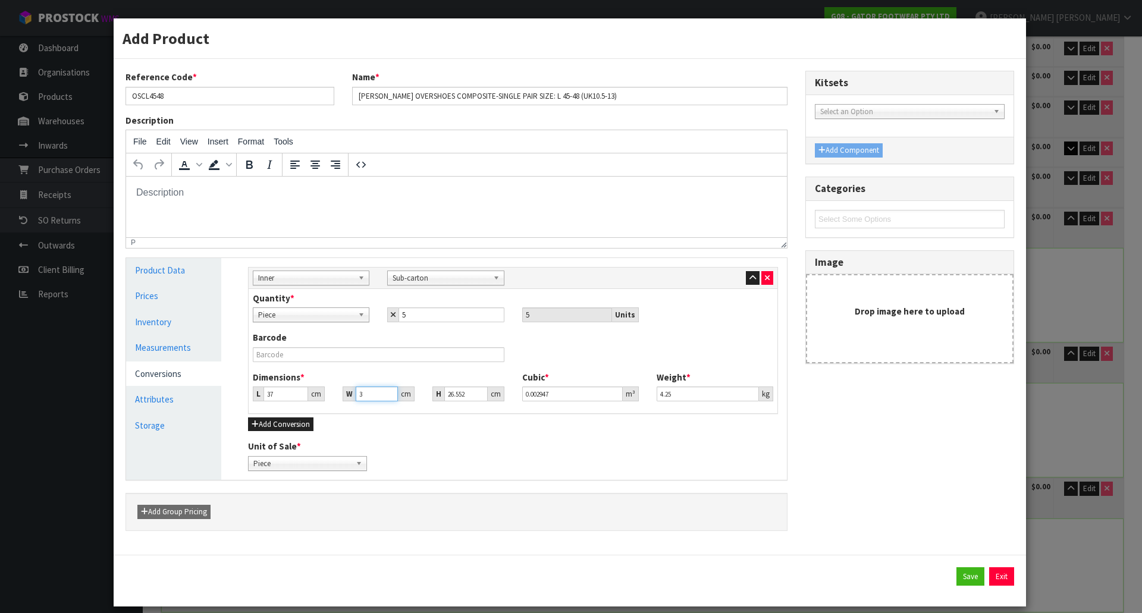
type input "34"
click at [593, 350] on div "Barcode" at bounding box center [513, 350] width 538 height 39
click at [747, 283] on button "button" at bounding box center [753, 278] width 14 height 14
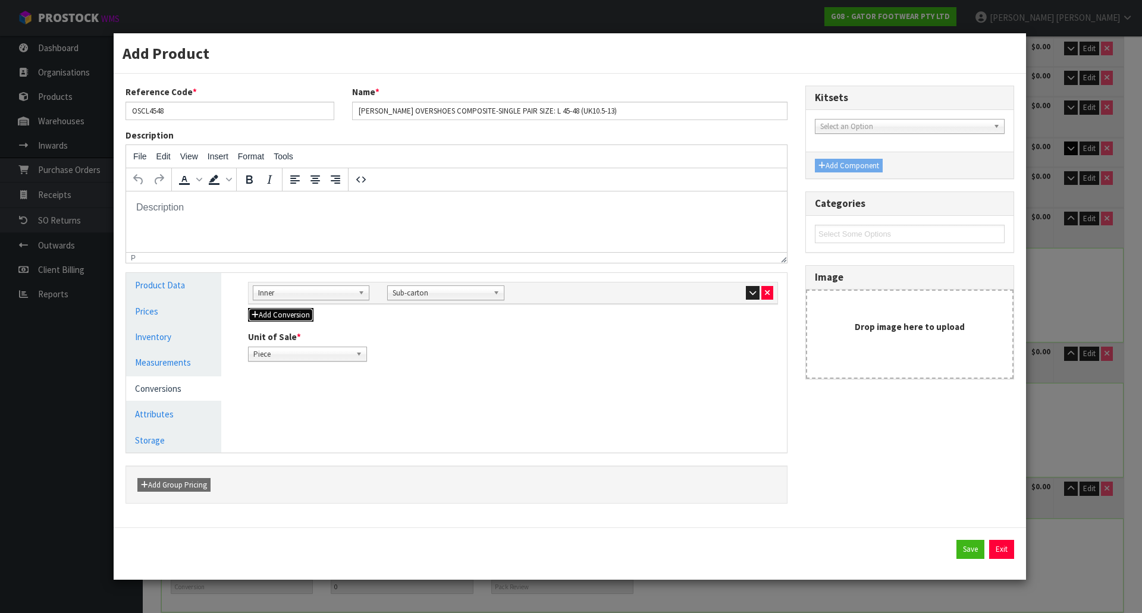
click at [302, 319] on button "Add Conversion" at bounding box center [280, 315] width 65 height 14
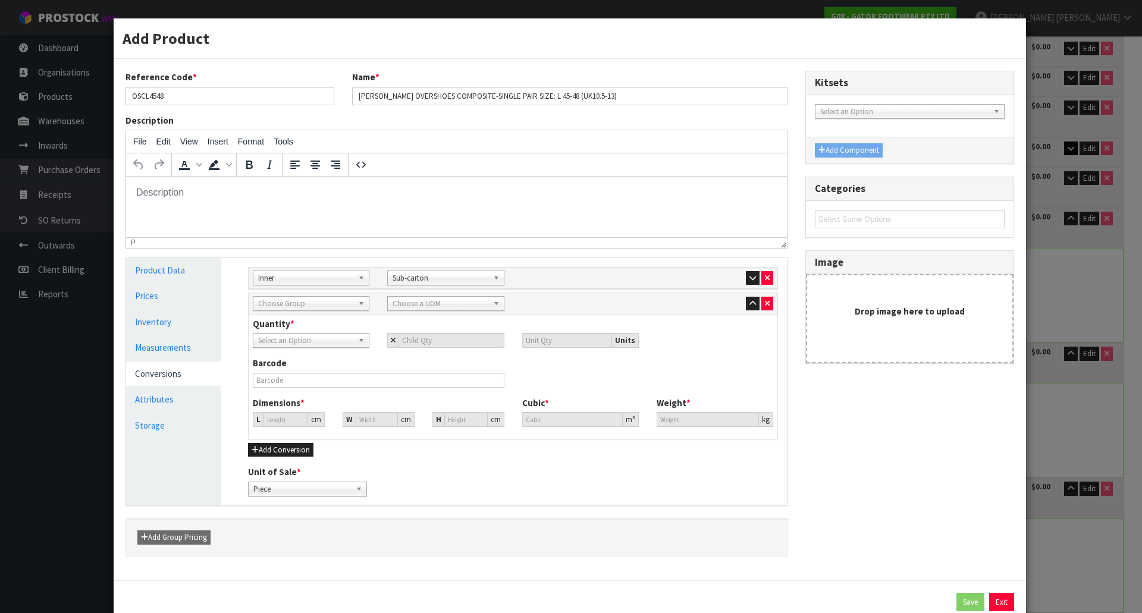
click at [305, 313] on div "Sub Inner Inner Outer Pallet Choose Group Bag Bar Basket Bin Bottle Box Bundle …" at bounding box center [513, 303] width 529 height 21
click at [308, 306] on span "Choose Group" at bounding box center [305, 304] width 95 height 14
click at [308, 365] on li "Outer" at bounding box center [311, 367] width 111 height 15
click at [412, 309] on span "Choose a UOM" at bounding box center [440, 304] width 95 height 14
click at [424, 321] on input "text" at bounding box center [445, 320] width 111 height 15
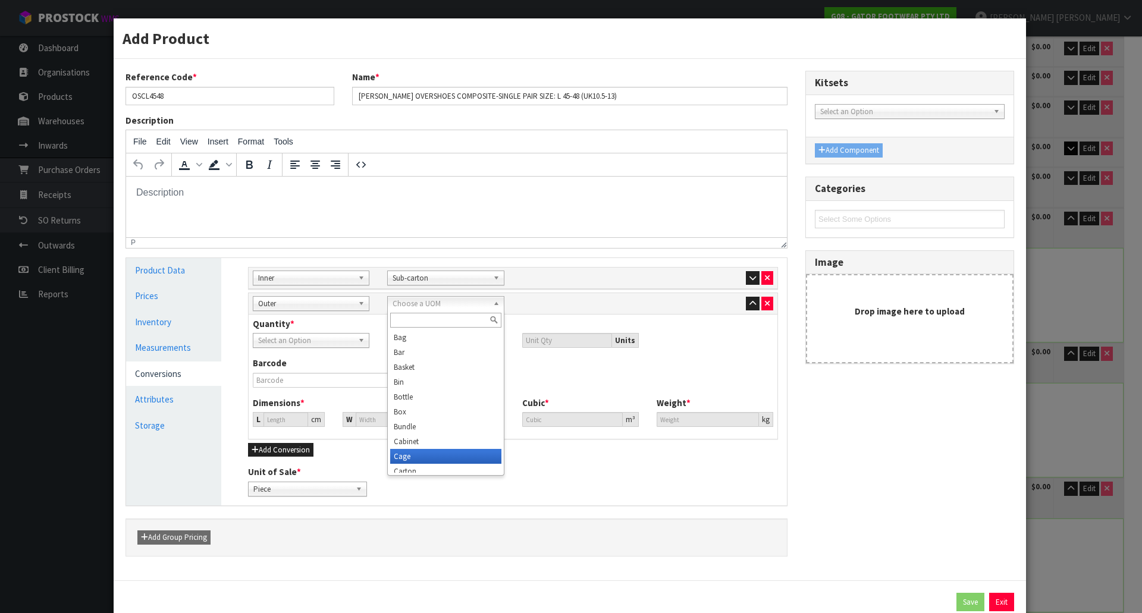
scroll to position [6, 0]
click at [425, 466] on li "Carton" at bounding box center [445, 465] width 111 height 15
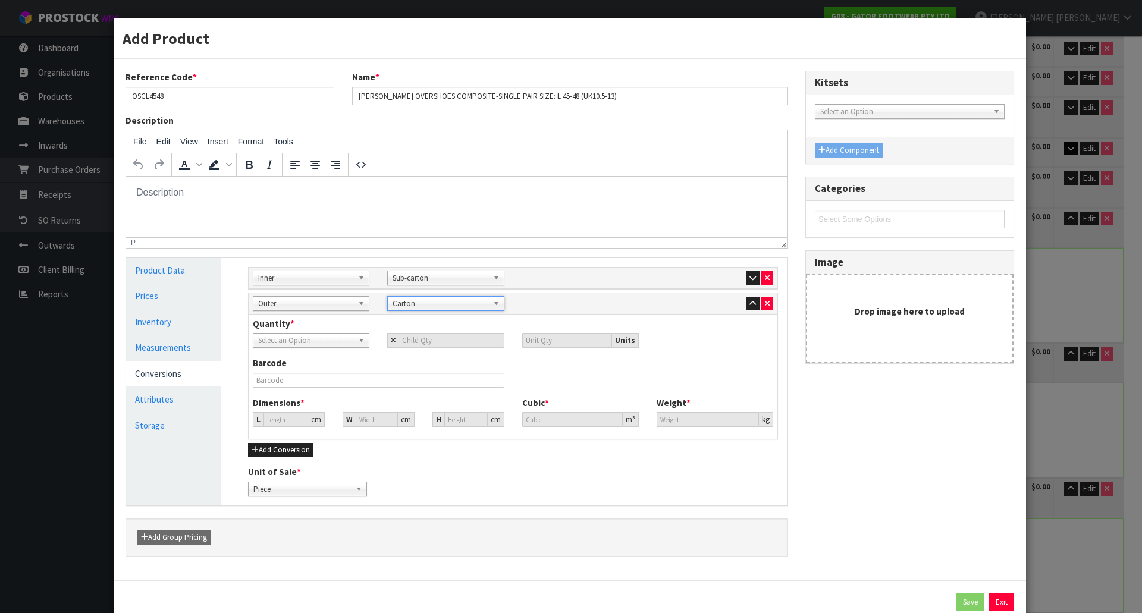
scroll to position [0, 0]
click at [367, 365] on div "Barcode" at bounding box center [378, 372] width 269 height 30
click at [318, 341] on span "Select an Option" at bounding box center [305, 341] width 95 height 14
click at [300, 388] on li "Sub-carton" at bounding box center [311, 389] width 111 height 15
click at [421, 343] on input "number" at bounding box center [451, 340] width 105 height 15
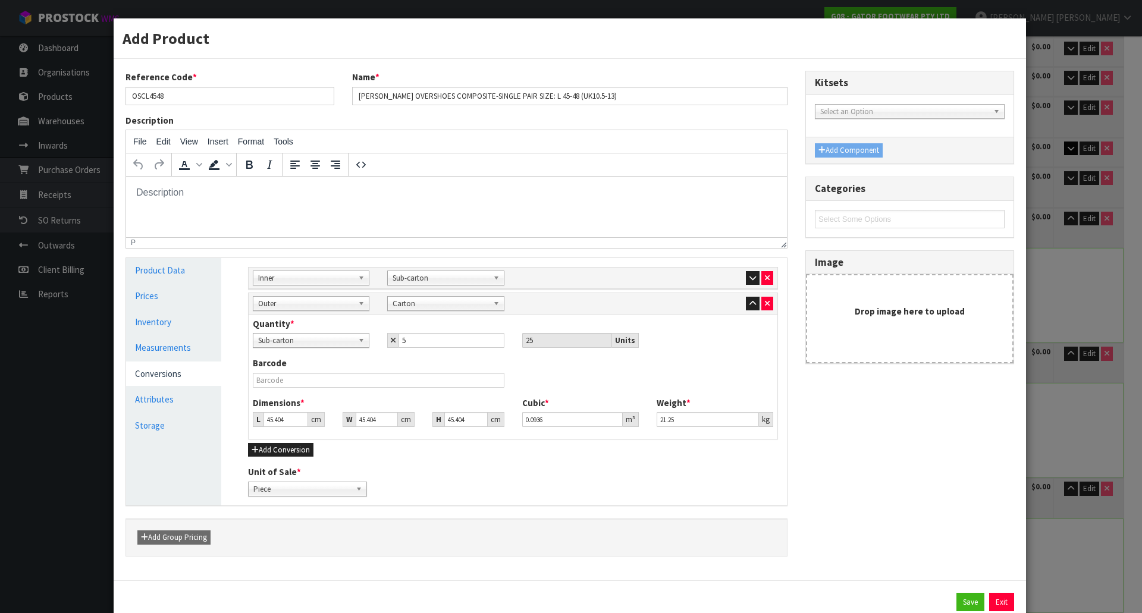
click at [421, 357] on div "Barcode" at bounding box center [378, 372] width 269 height 30
drag, startPoint x: 287, startPoint y: 419, endPoint x: 215, endPoint y: 409, distance: 73.2
click at [215, 409] on div "Product Data Prices Inventory Measurements Conversions Attributes Storage Manag…" at bounding box center [456, 381] width 679 height 247
click at [651, 388] on div "Barcode" at bounding box center [513, 376] width 538 height 39
click at [654, 382] on div "Barcode" at bounding box center [513, 376] width 538 height 39
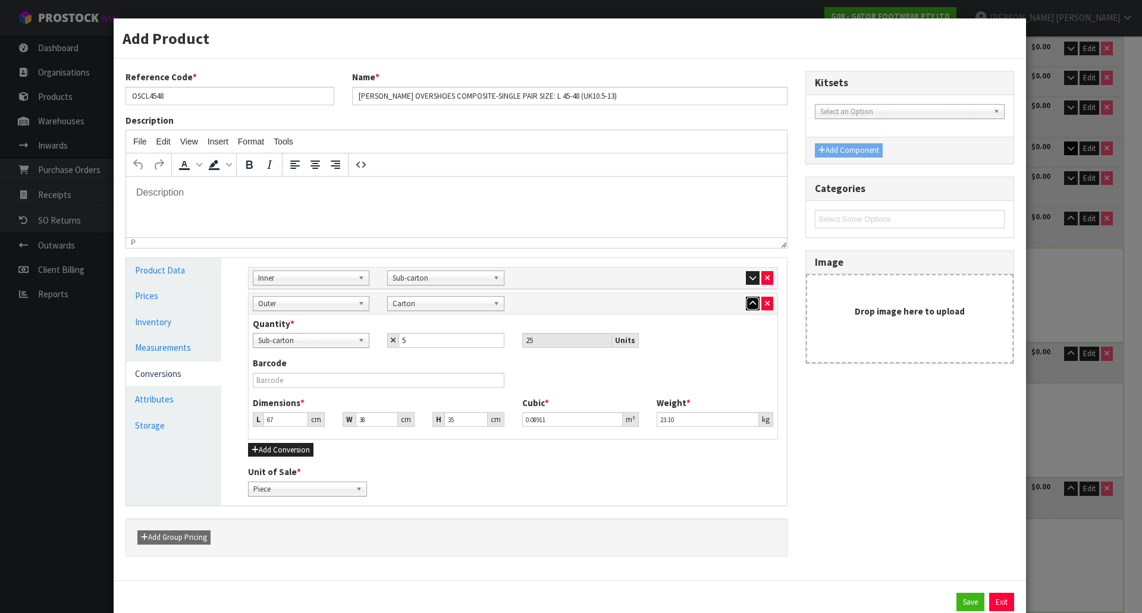
click at [746, 309] on button "button" at bounding box center [753, 304] width 14 height 14
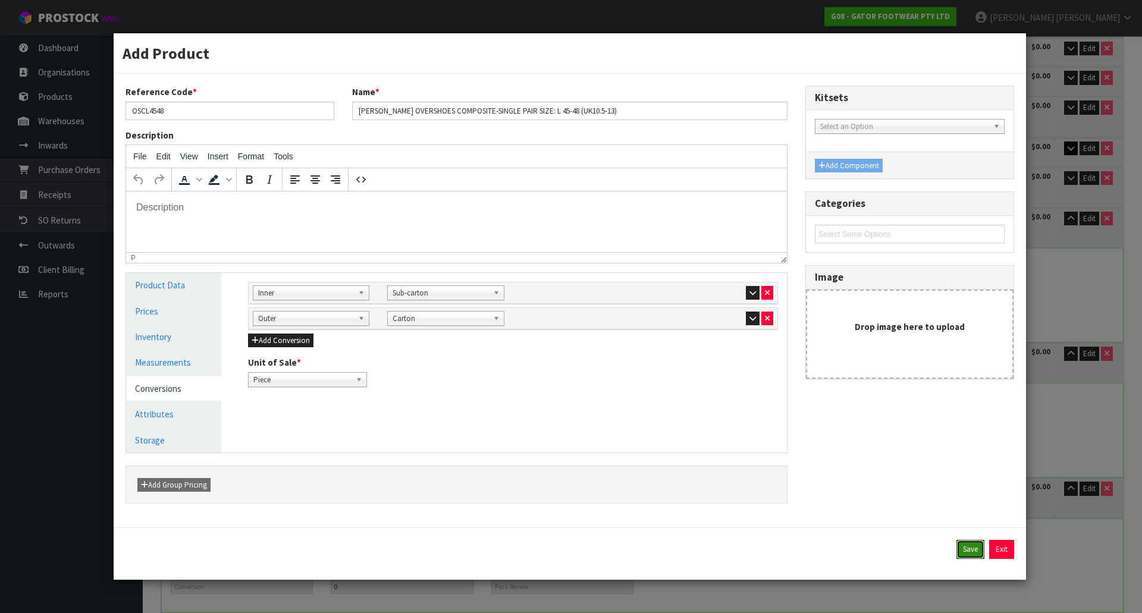
drag, startPoint x: 974, startPoint y: 546, endPoint x: 957, endPoint y: 526, distance: 26.5
click at [958, 526] on form "Add Product Reference Code * OSCL4548 Name * GASTON MILLE OVERSHOES COMPOSITE-S…" at bounding box center [570, 306] width 913 height 547
click at [968, 550] on button "Save" at bounding box center [971, 549] width 28 height 19
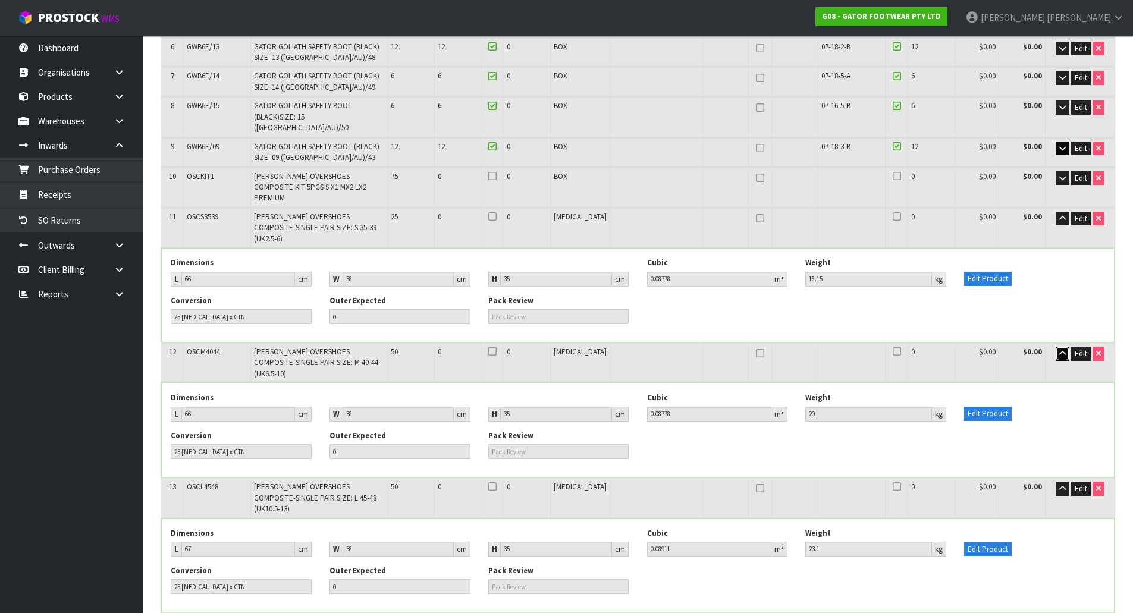
click at [1061, 347] on button "button" at bounding box center [1063, 354] width 14 height 14
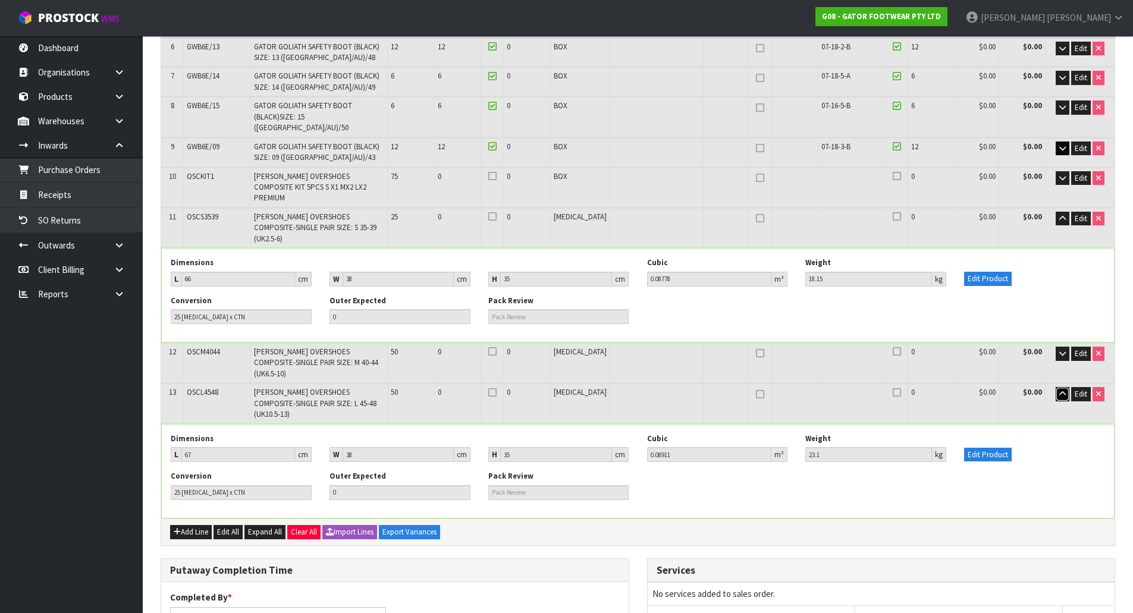
click at [1062, 390] on icon "button" at bounding box center [1062, 394] width 7 height 8
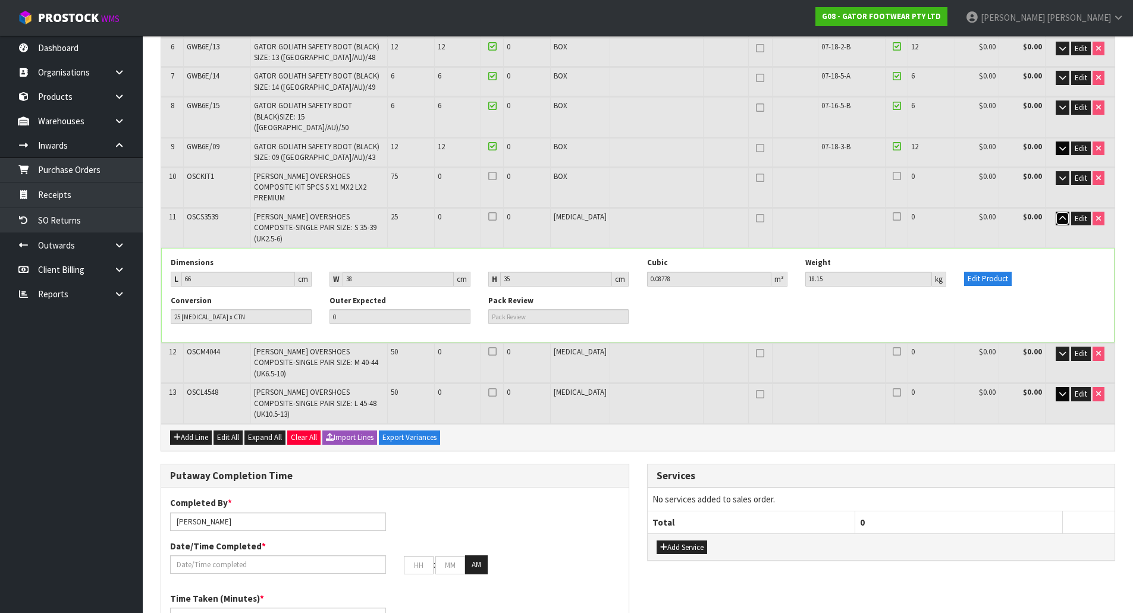
click at [1057, 212] on button "button" at bounding box center [1063, 219] width 14 height 14
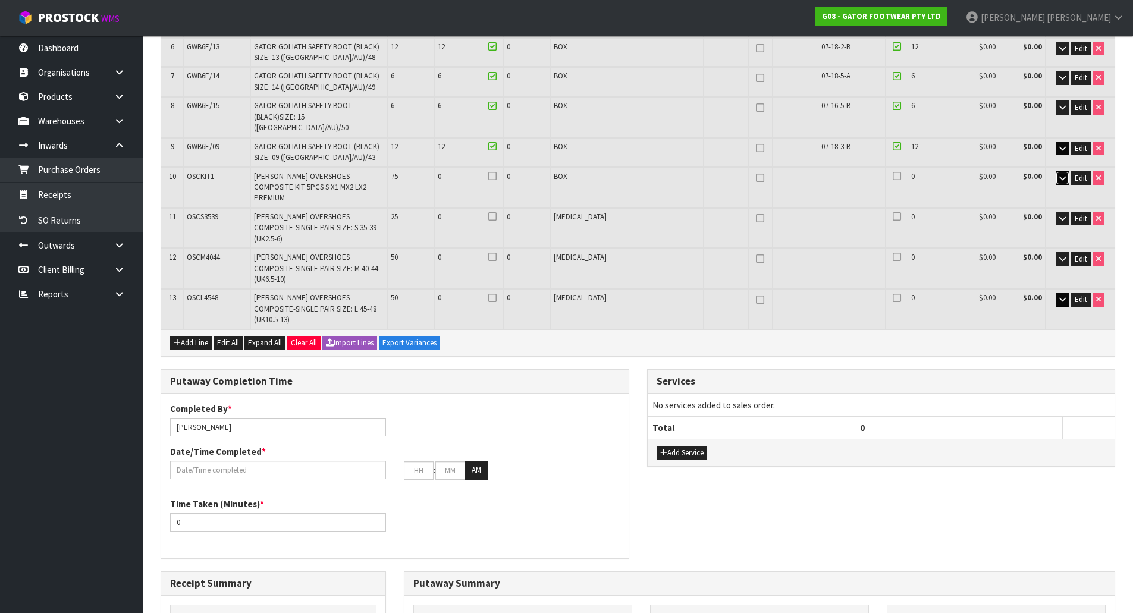
click at [1059, 174] on icon "button" at bounding box center [1062, 178] width 7 height 8
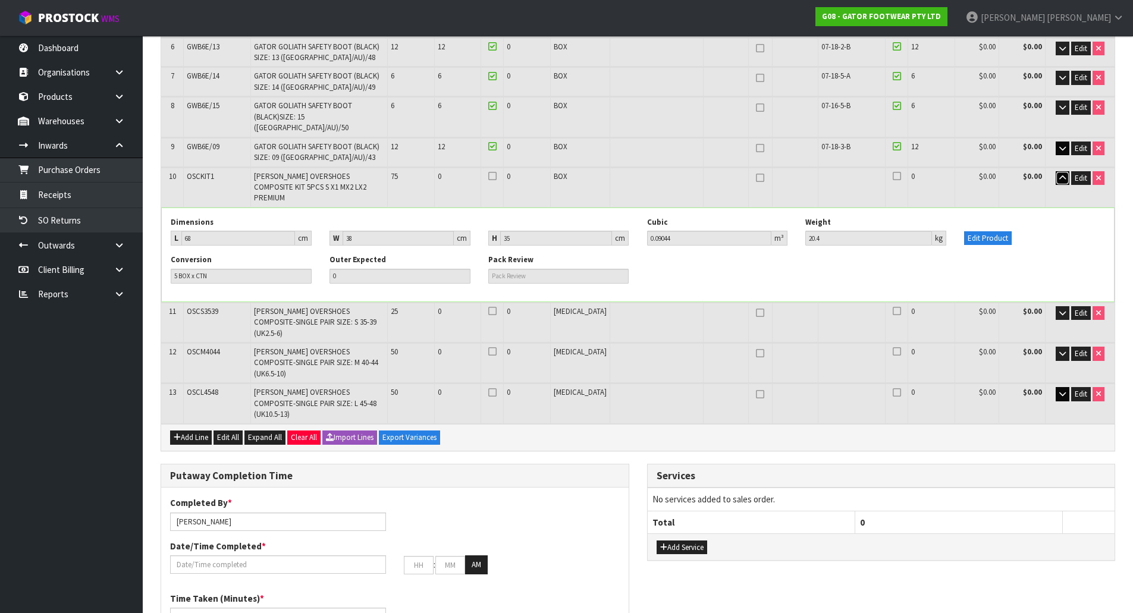
click at [1059, 174] on icon "button" at bounding box center [1062, 178] width 7 height 8
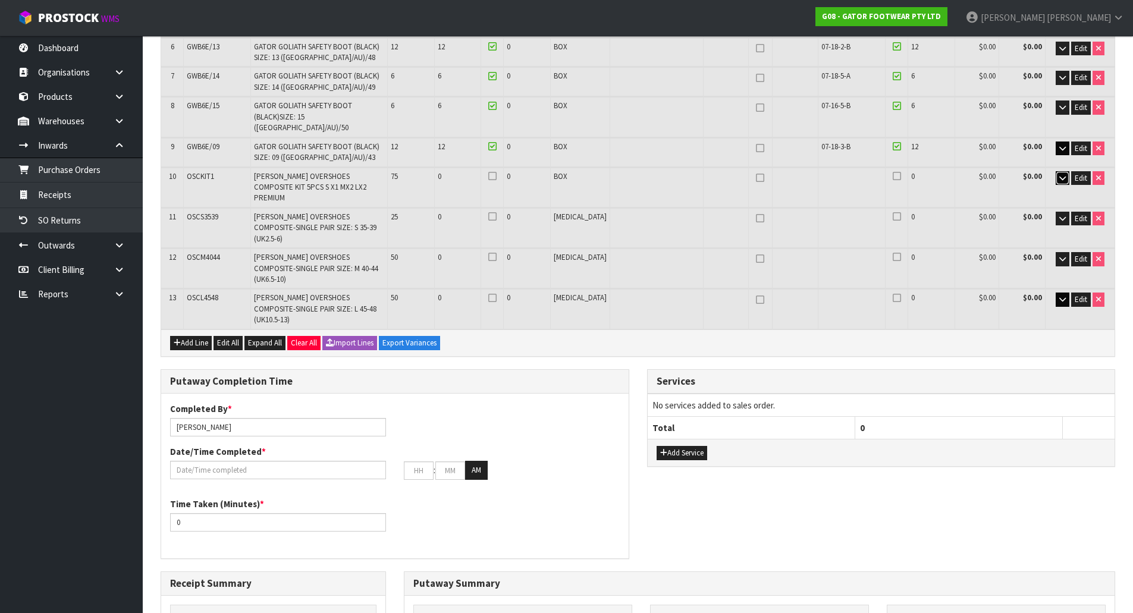
click at [1059, 174] on icon "button" at bounding box center [1062, 178] width 7 height 8
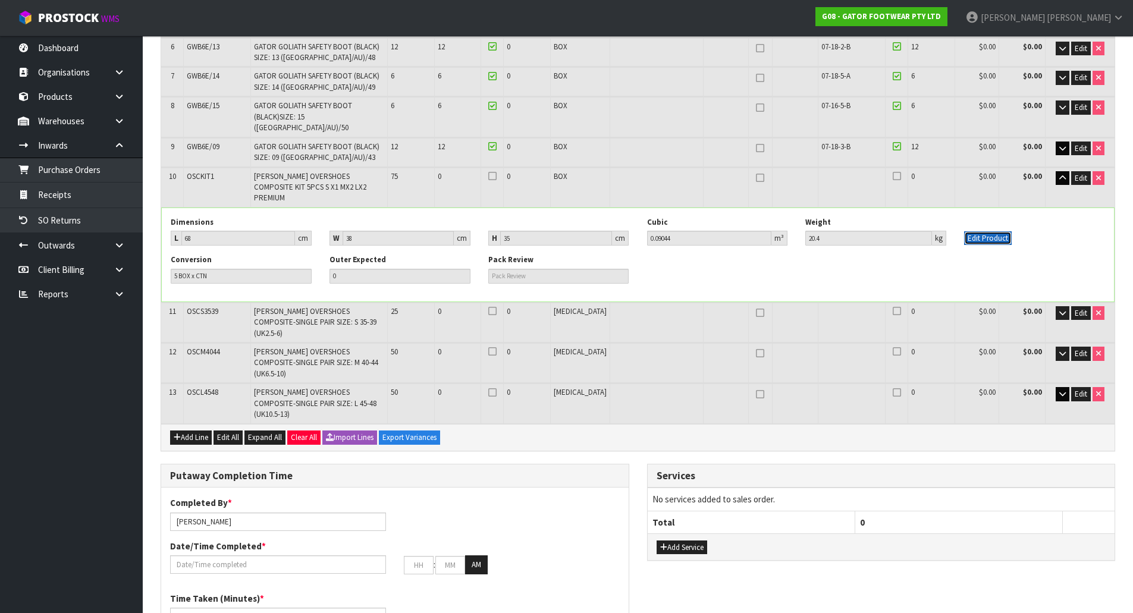
click at [968, 231] on button "Edit Product" at bounding box center [988, 238] width 48 height 14
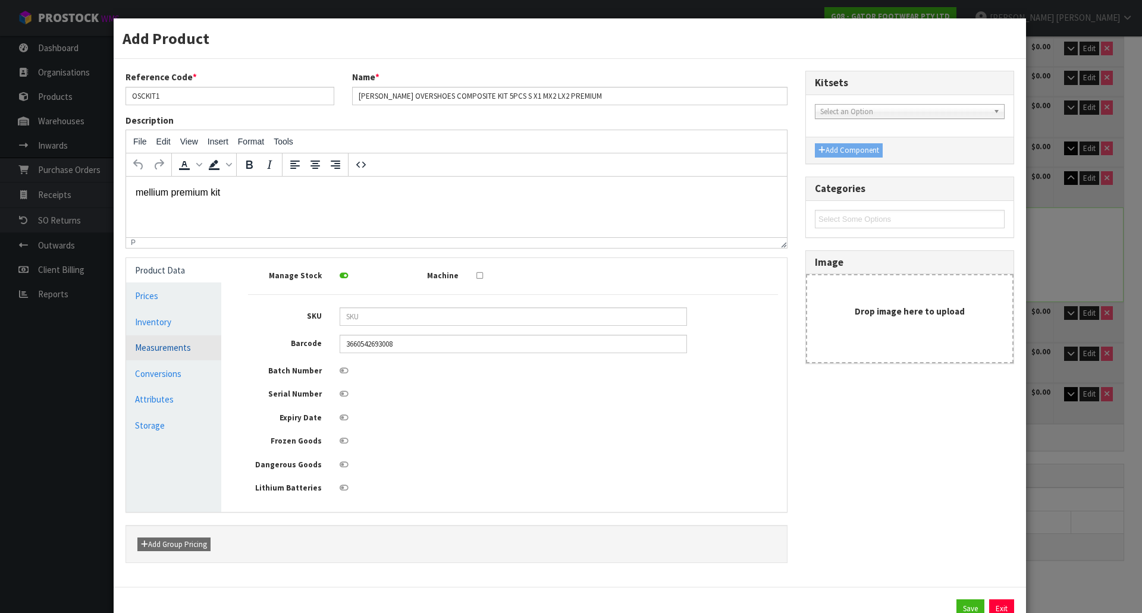
click at [146, 356] on link "Measurements" at bounding box center [173, 348] width 95 height 24
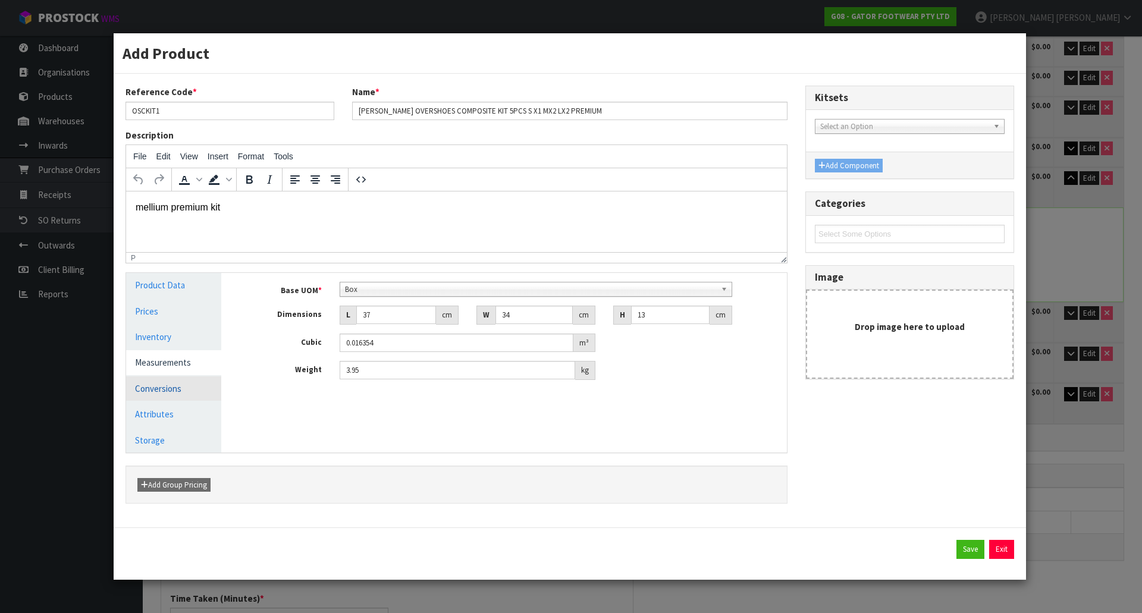
click at [154, 389] on link "Conversions" at bounding box center [173, 389] width 95 height 24
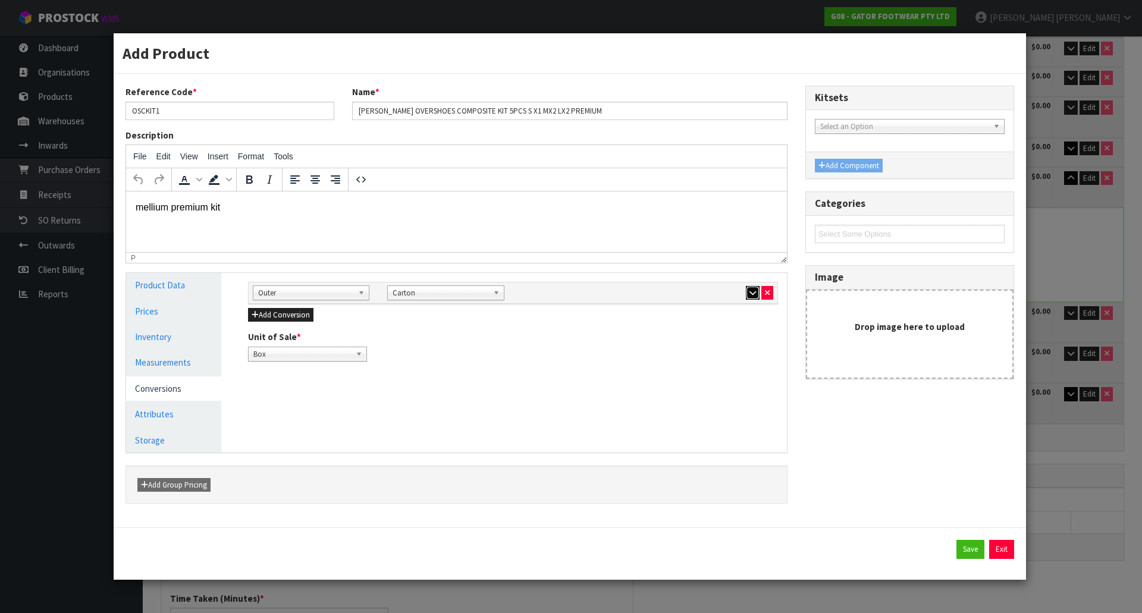
click at [750, 292] on icon "button" at bounding box center [753, 293] width 7 height 8
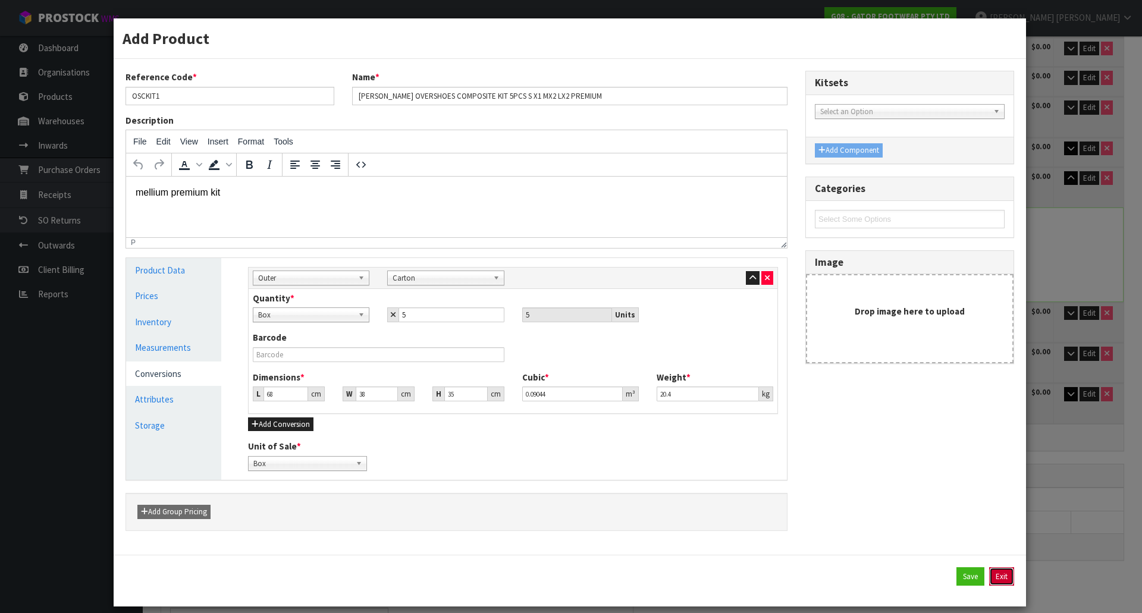
click at [999, 573] on button "Exit" at bounding box center [1001, 577] width 25 height 19
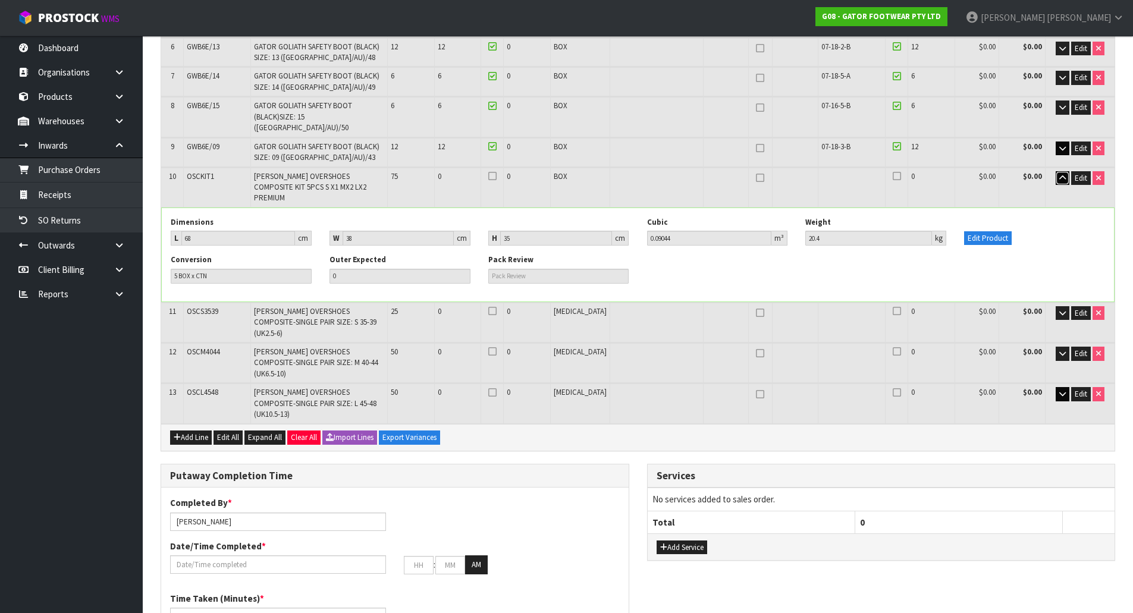
click at [1062, 174] on icon "button" at bounding box center [1062, 178] width 7 height 8
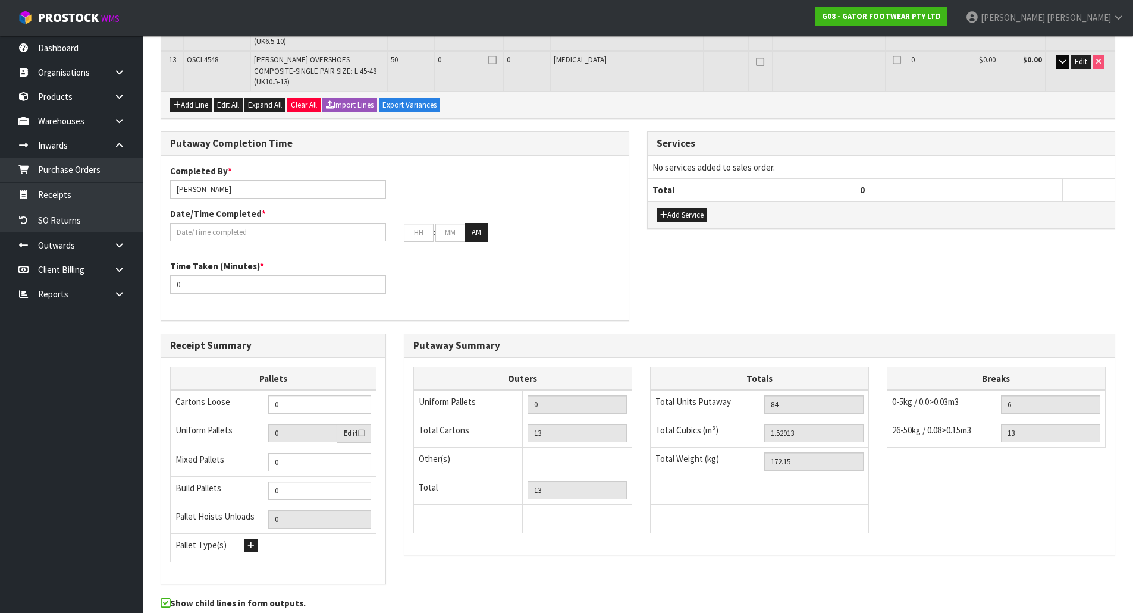
scroll to position [595, 0]
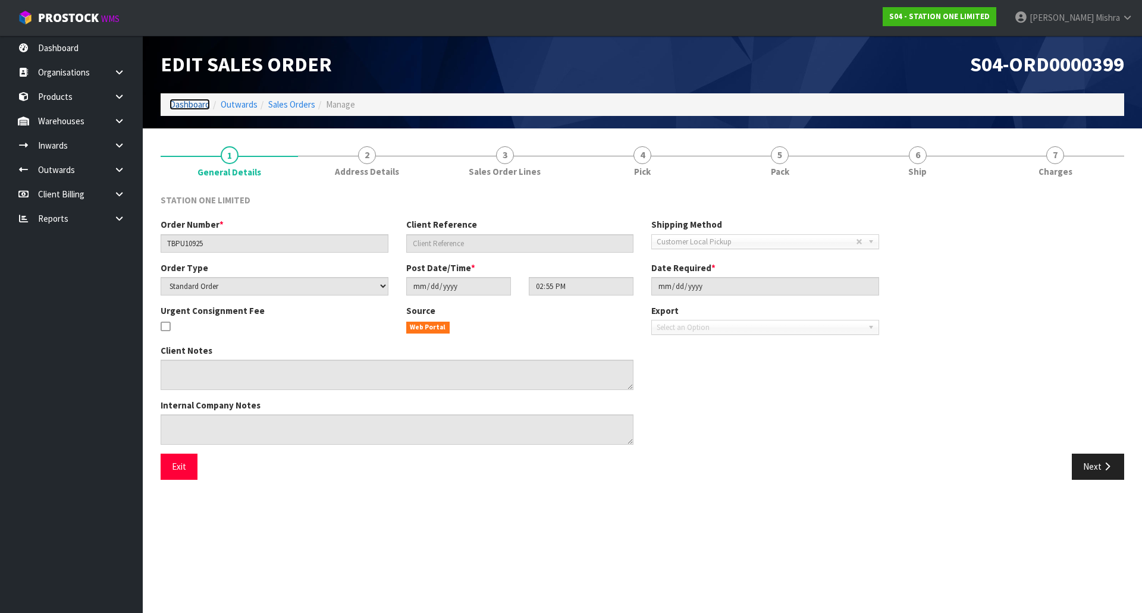
click at [201, 105] on link "Dashboard" at bounding box center [190, 104] width 40 height 11
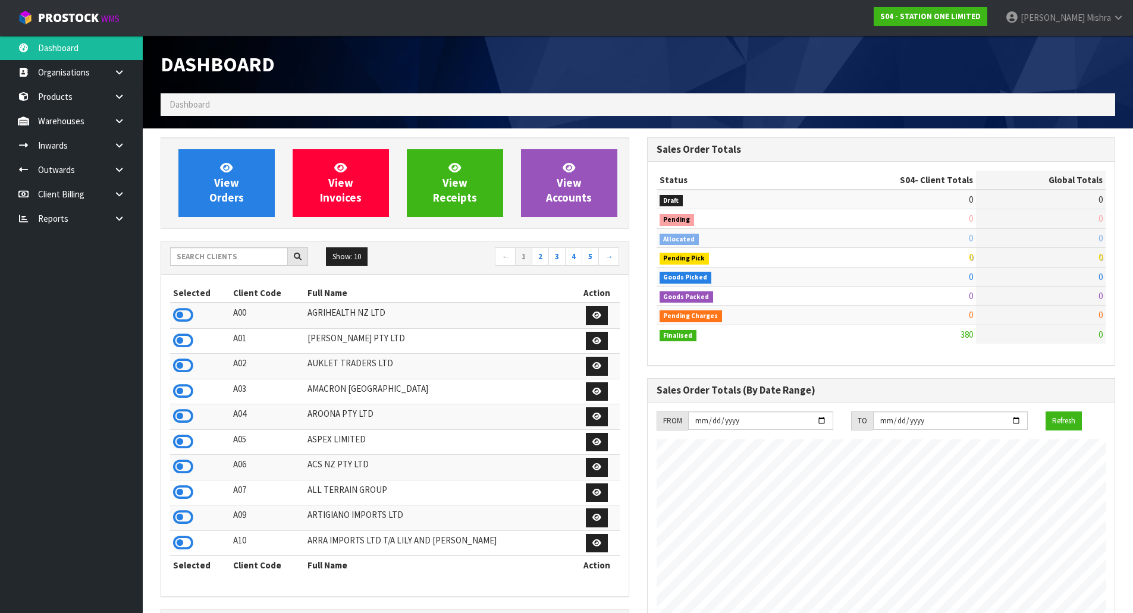
scroll to position [728, 486]
click at [245, 256] on input "text" at bounding box center [229, 256] width 118 height 18
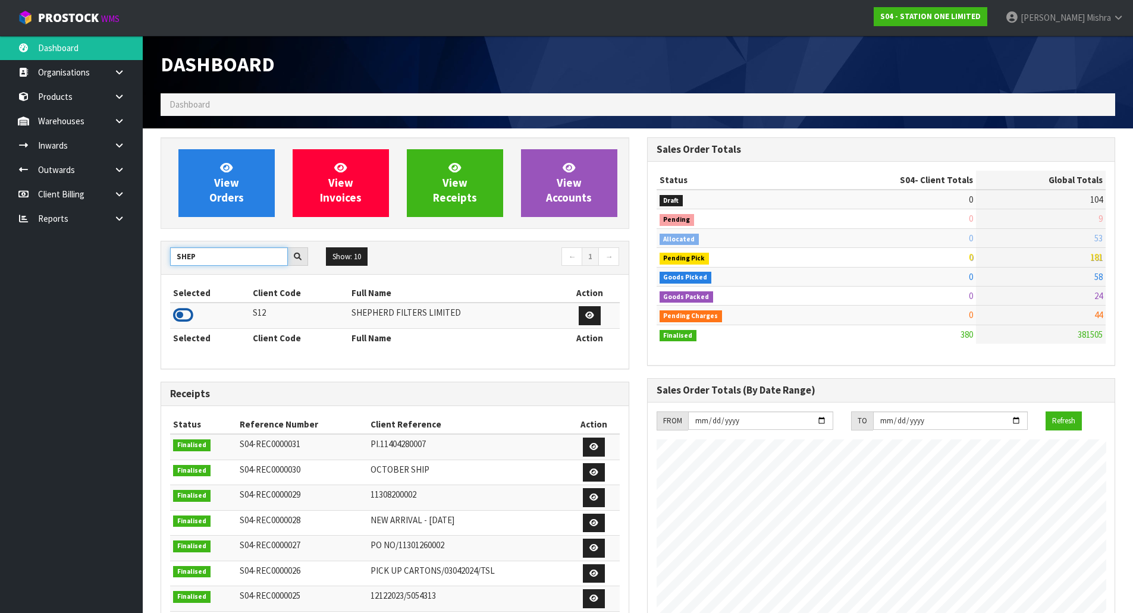
type input "SHEP"
click at [182, 310] on icon at bounding box center [183, 315] width 20 height 18
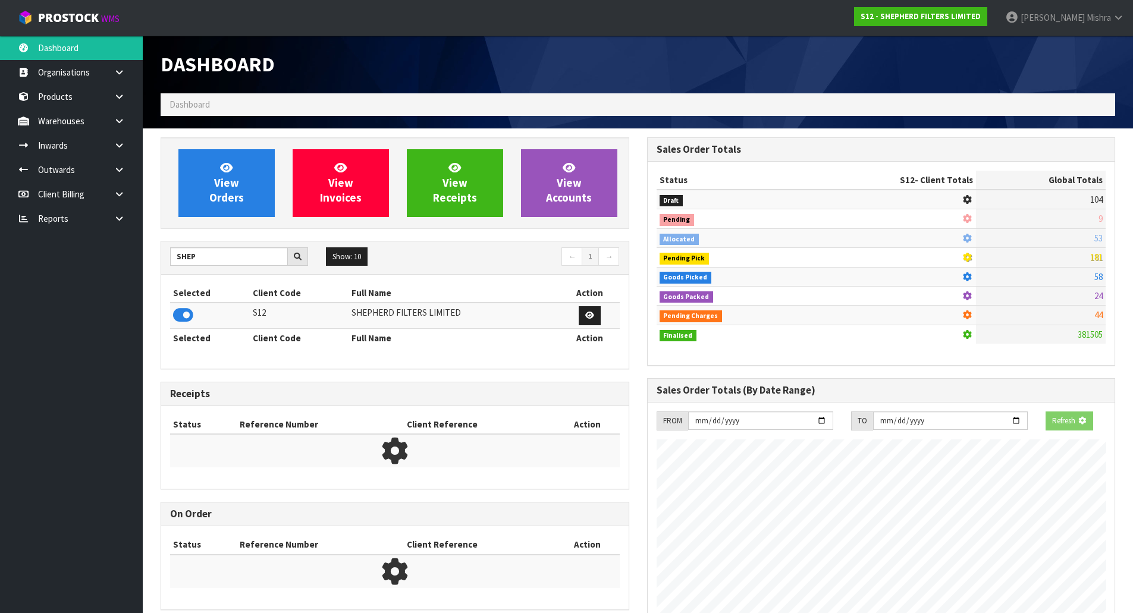
scroll to position [786, 486]
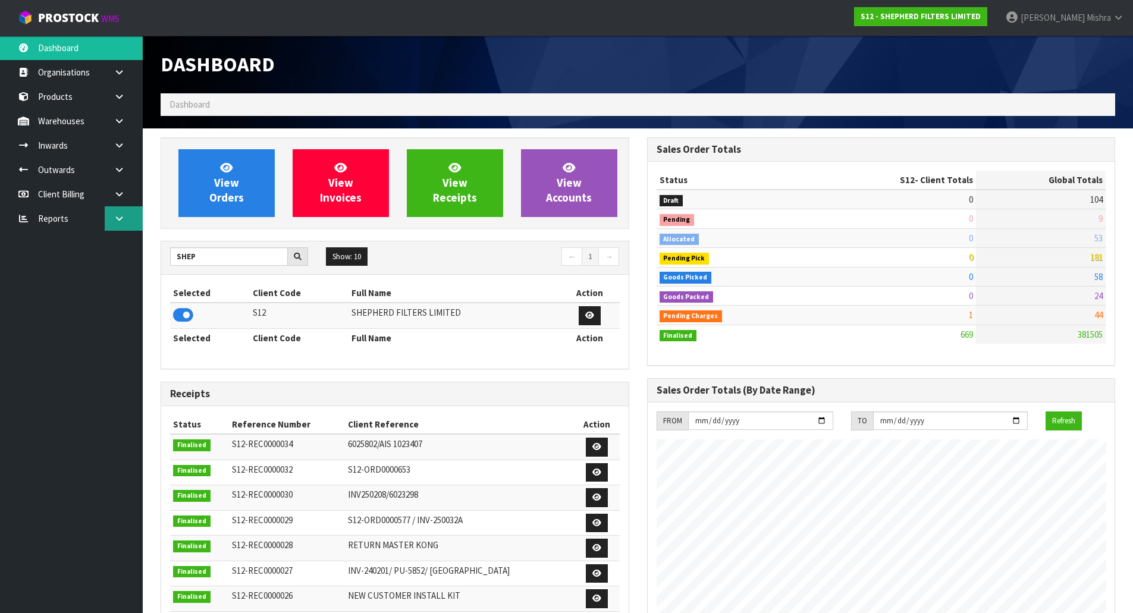
click at [115, 217] on icon at bounding box center [119, 218] width 11 height 9
click at [111, 249] on link "Client" at bounding box center [71, 243] width 143 height 24
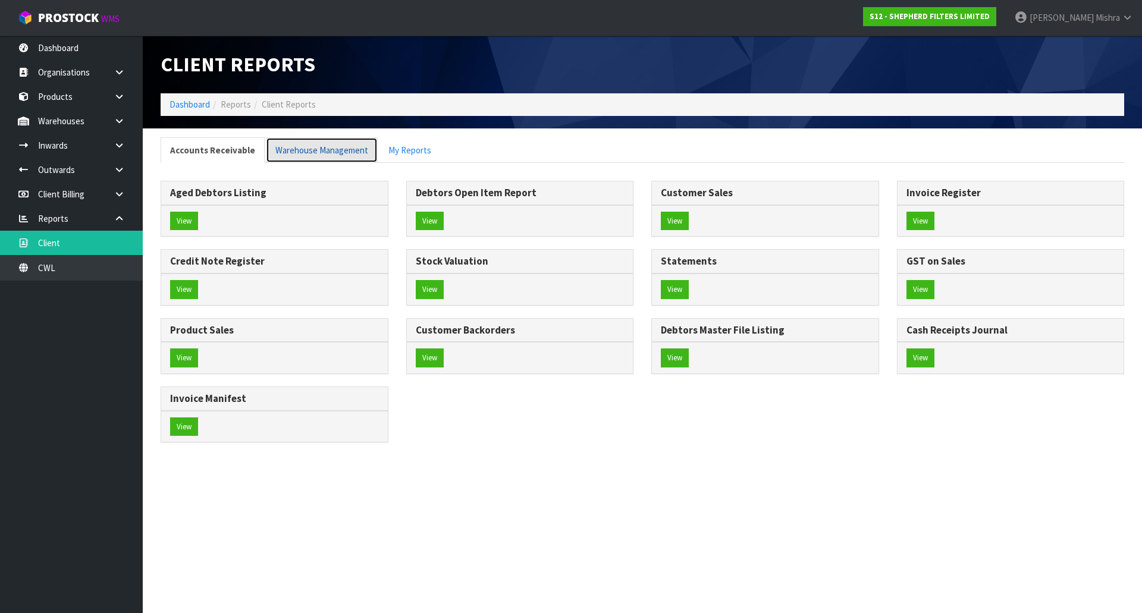
click at [320, 151] on link "Warehouse Management" at bounding box center [322, 150] width 112 height 26
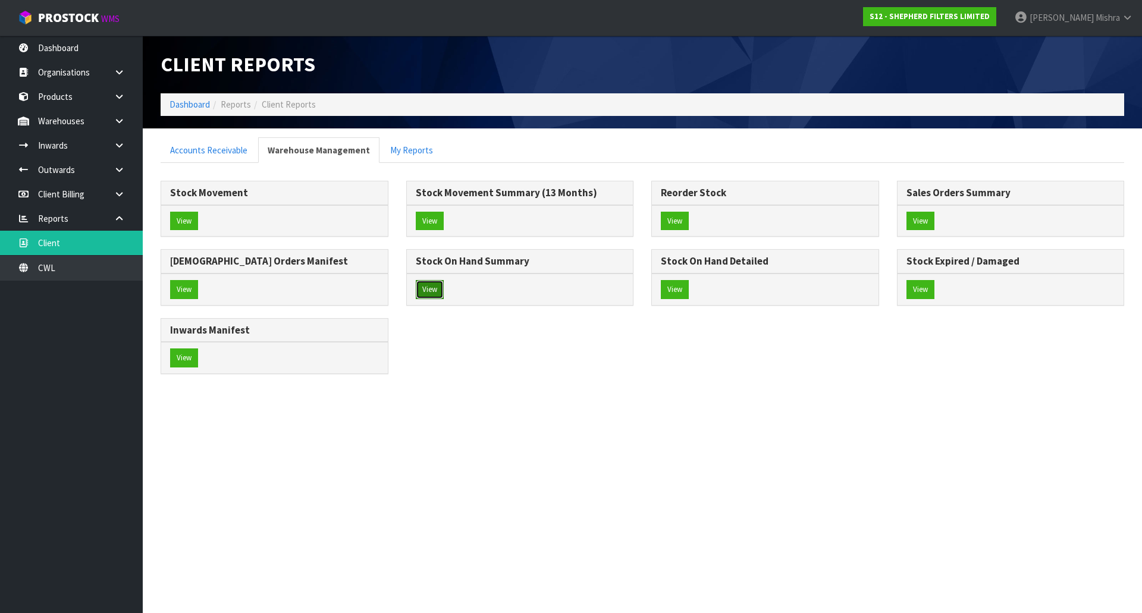
click at [427, 292] on button "View" at bounding box center [430, 289] width 28 height 19
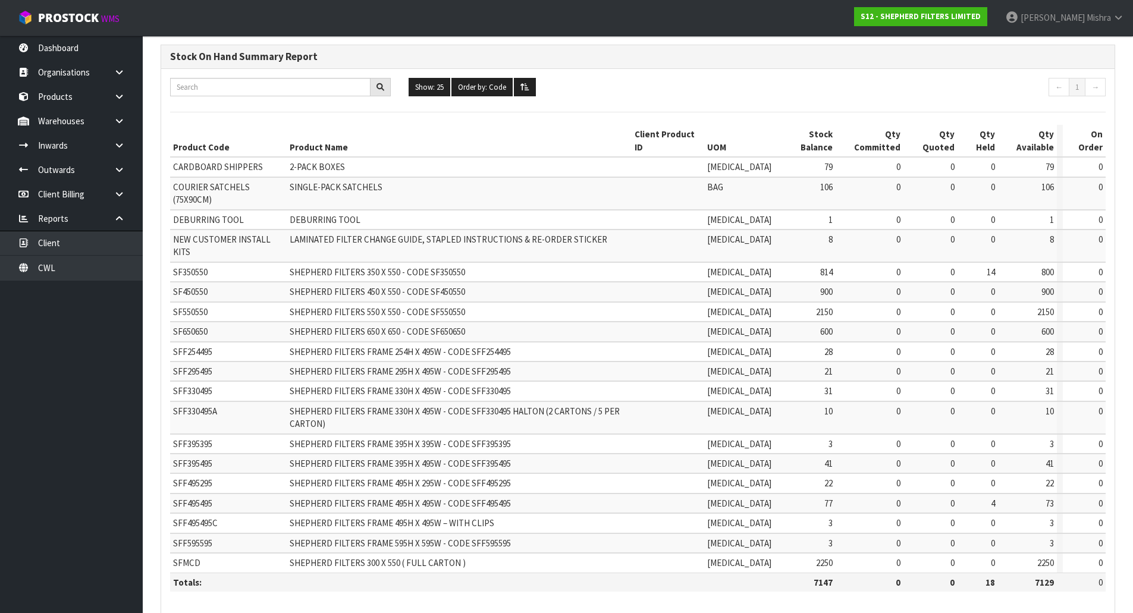
scroll to position [95, 0]
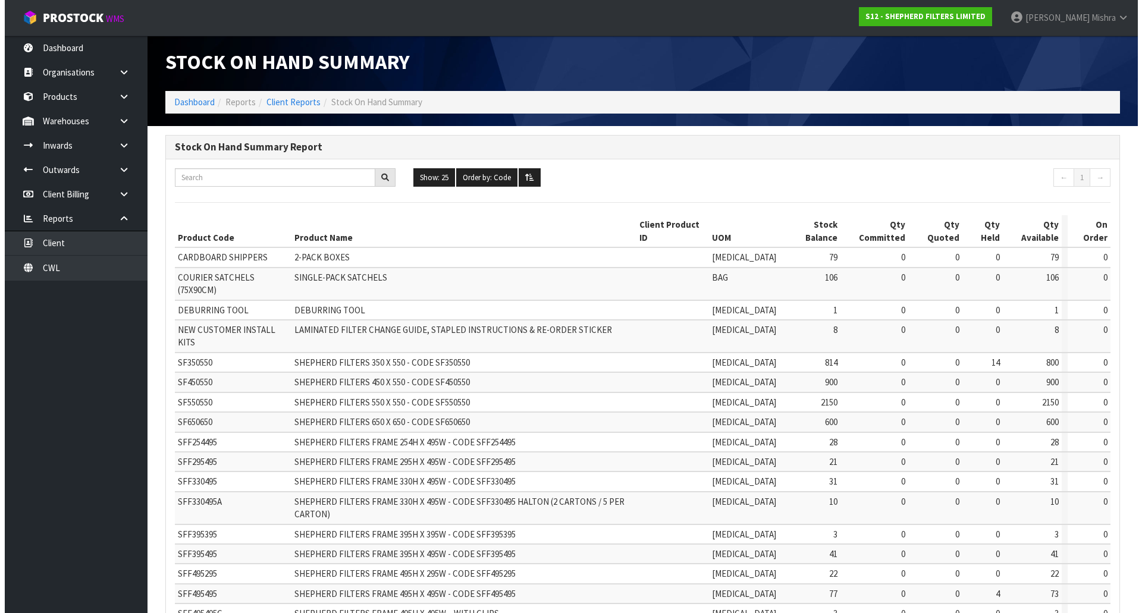
scroll to position [0, 0]
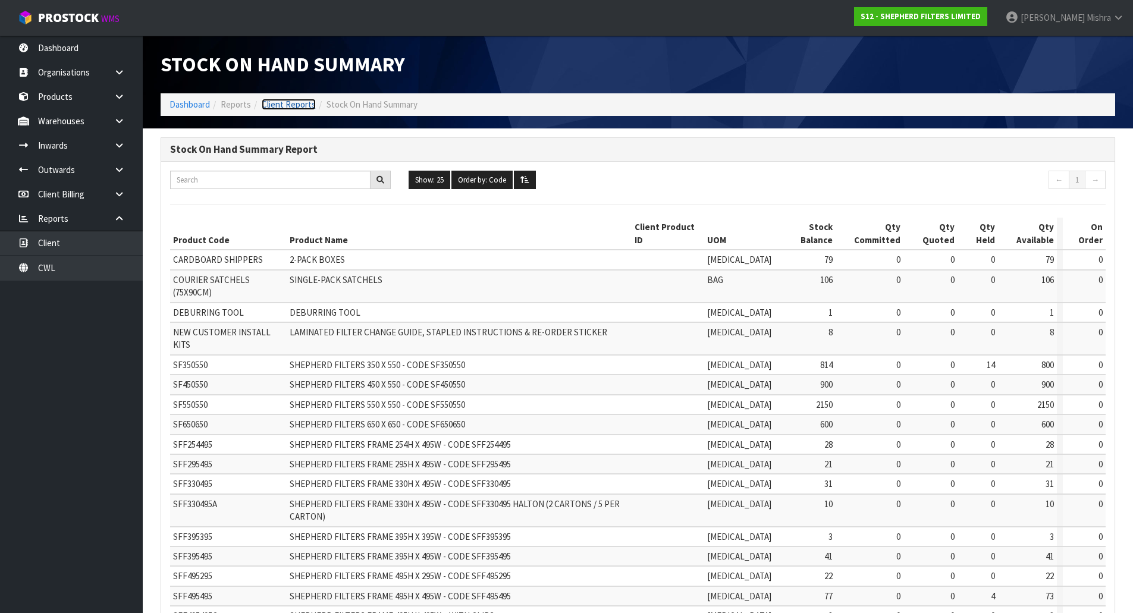
click at [305, 108] on link "Client Reports" at bounding box center [289, 104] width 54 height 11
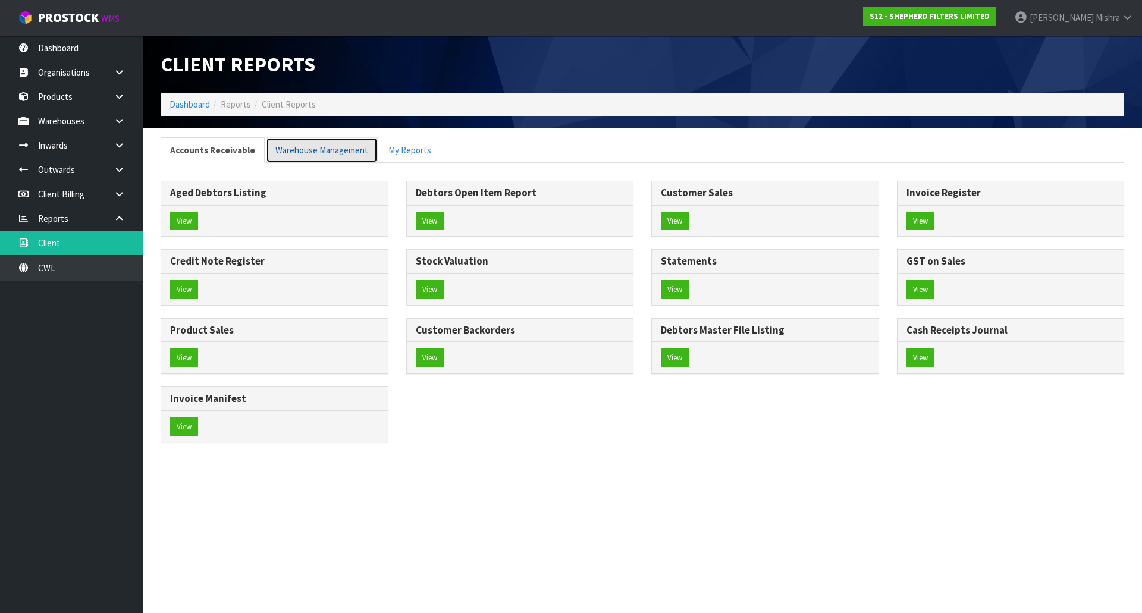
click at [327, 153] on link "Warehouse Management" at bounding box center [322, 150] width 112 height 26
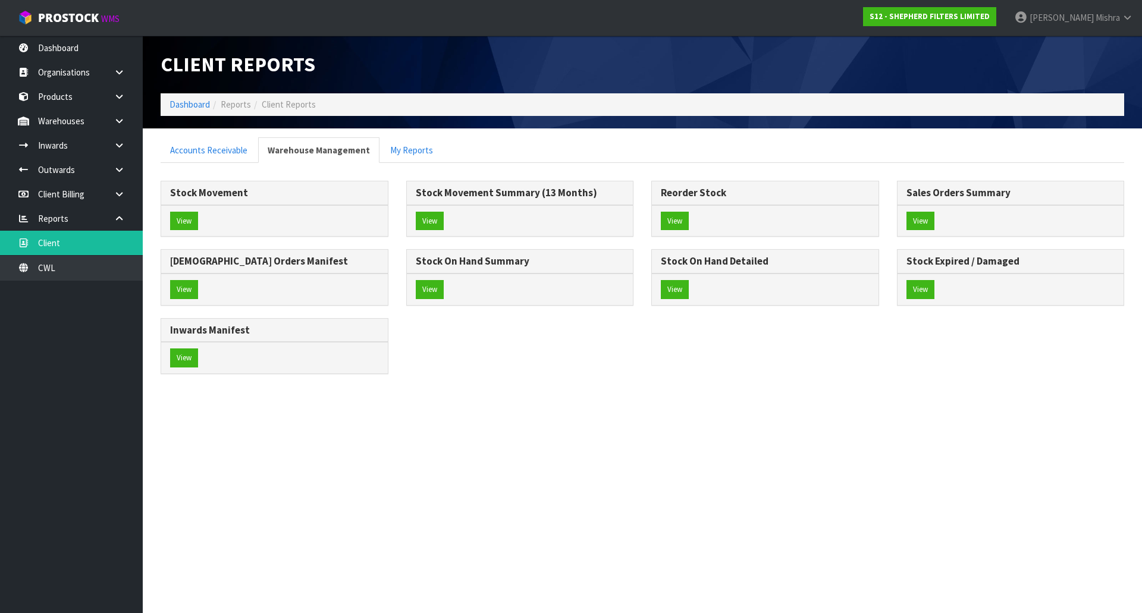
click at [660, 287] on div "View" at bounding box center [765, 290] width 227 height 32
click at [676, 287] on button "View" at bounding box center [675, 289] width 28 height 19
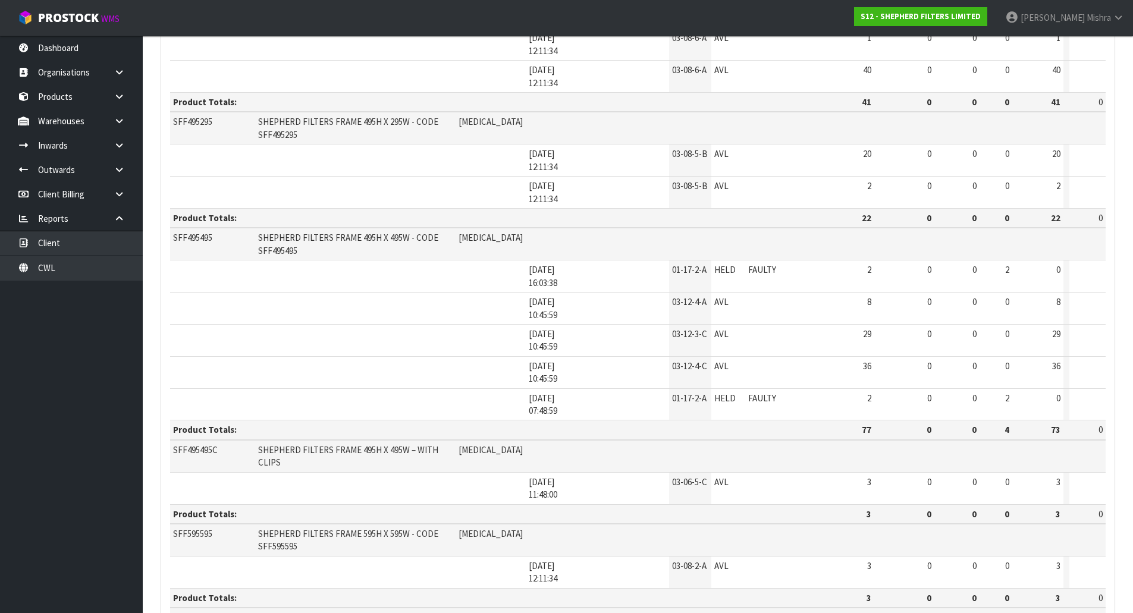
scroll to position [1629, 0]
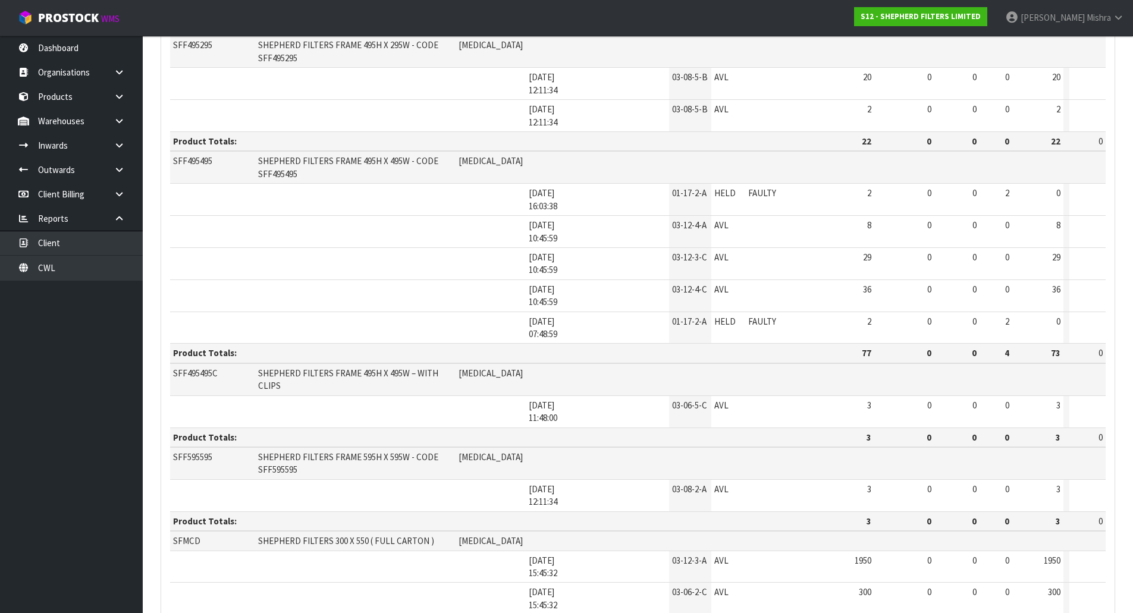
click at [131, 126] on link at bounding box center [124, 121] width 38 height 24
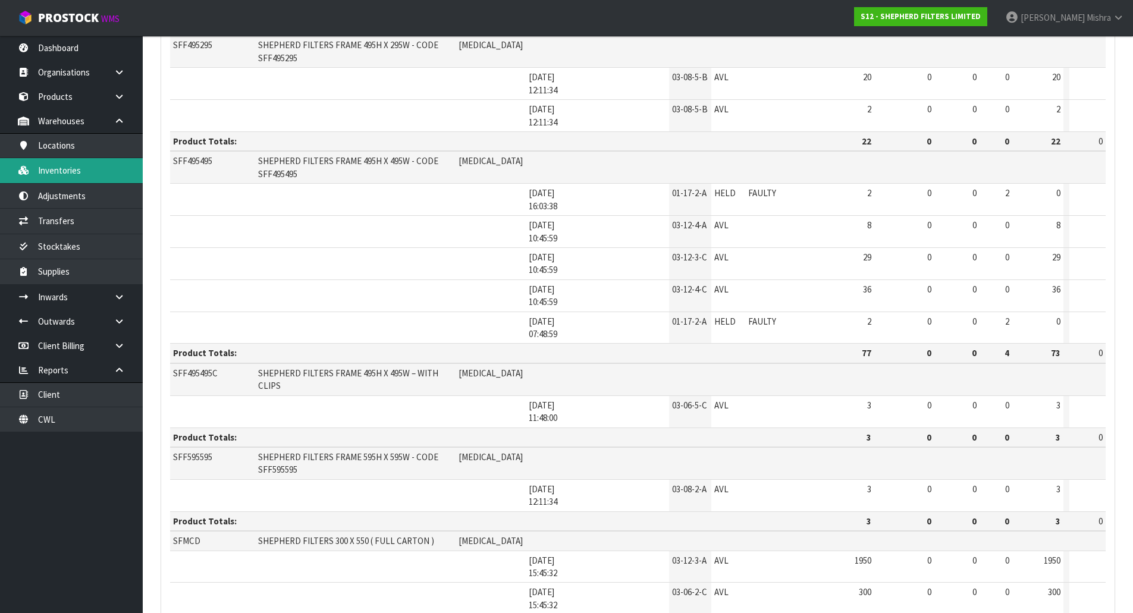
click at [105, 177] on link "Inventories" at bounding box center [71, 170] width 143 height 24
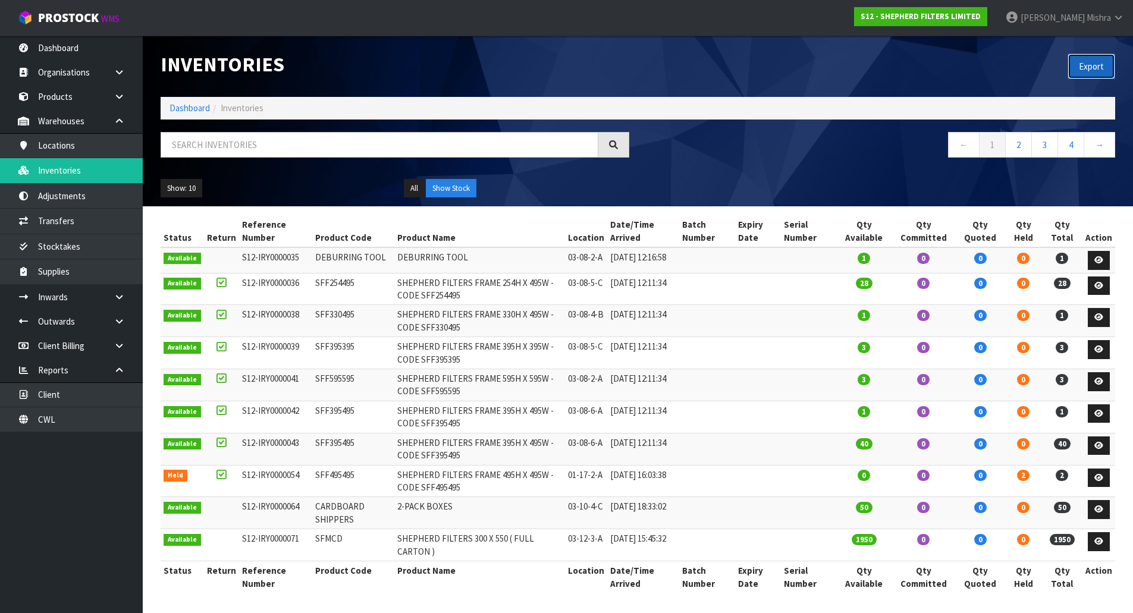
click at [1105, 67] on button "Export" at bounding box center [1092, 67] width 48 height 26
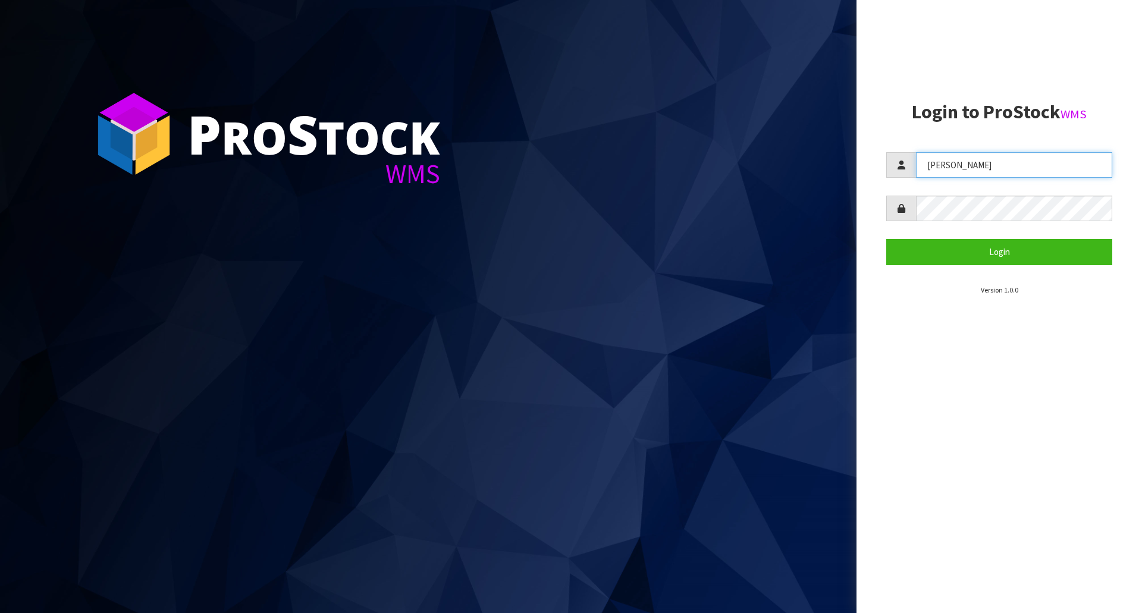
drag, startPoint x: 1042, startPoint y: 168, endPoint x: 936, endPoint y: 170, distance: 106.5
click at [936, 170] on input "[PERSON_NAME]" at bounding box center [1014, 165] width 196 height 26
click at [1005, 166] on input "[PERSON_NAME]" at bounding box center [1014, 165] width 196 height 26
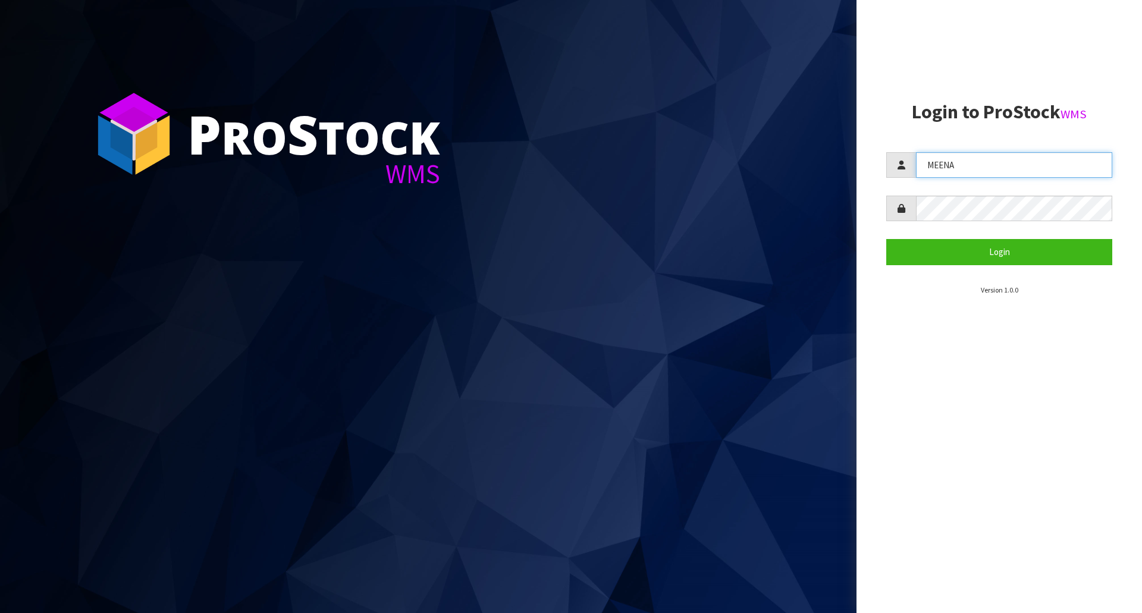
type input "MEENA"
click at [887, 191] on form "MEENA Login" at bounding box center [999, 208] width 226 height 112
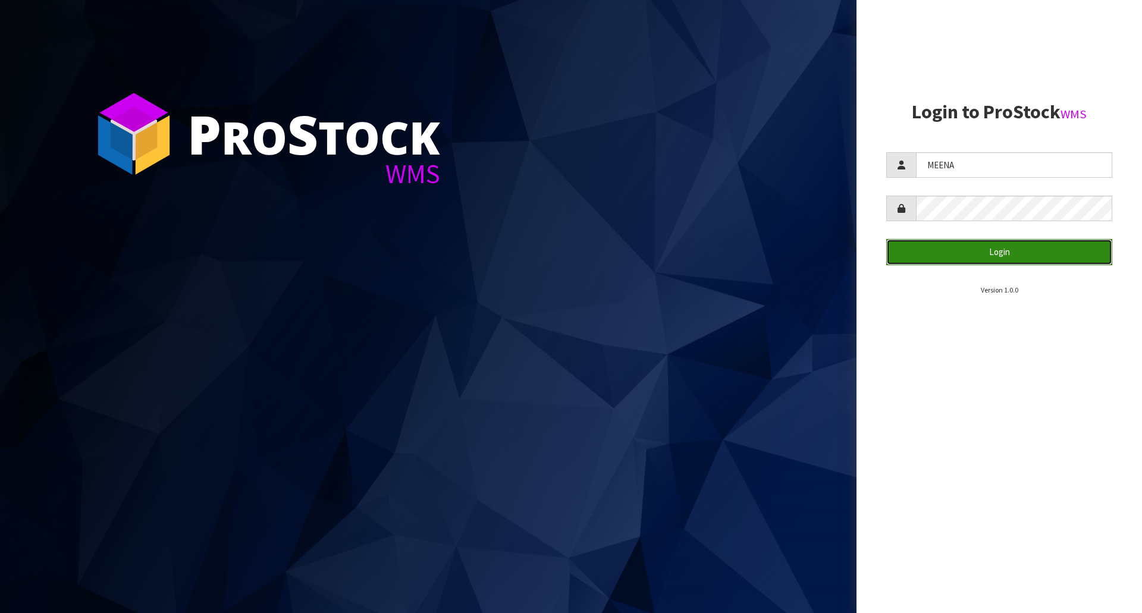
click at [925, 245] on button "Login" at bounding box center [999, 252] width 226 height 26
